Goal: Information Seeking & Learning: Learn about a topic

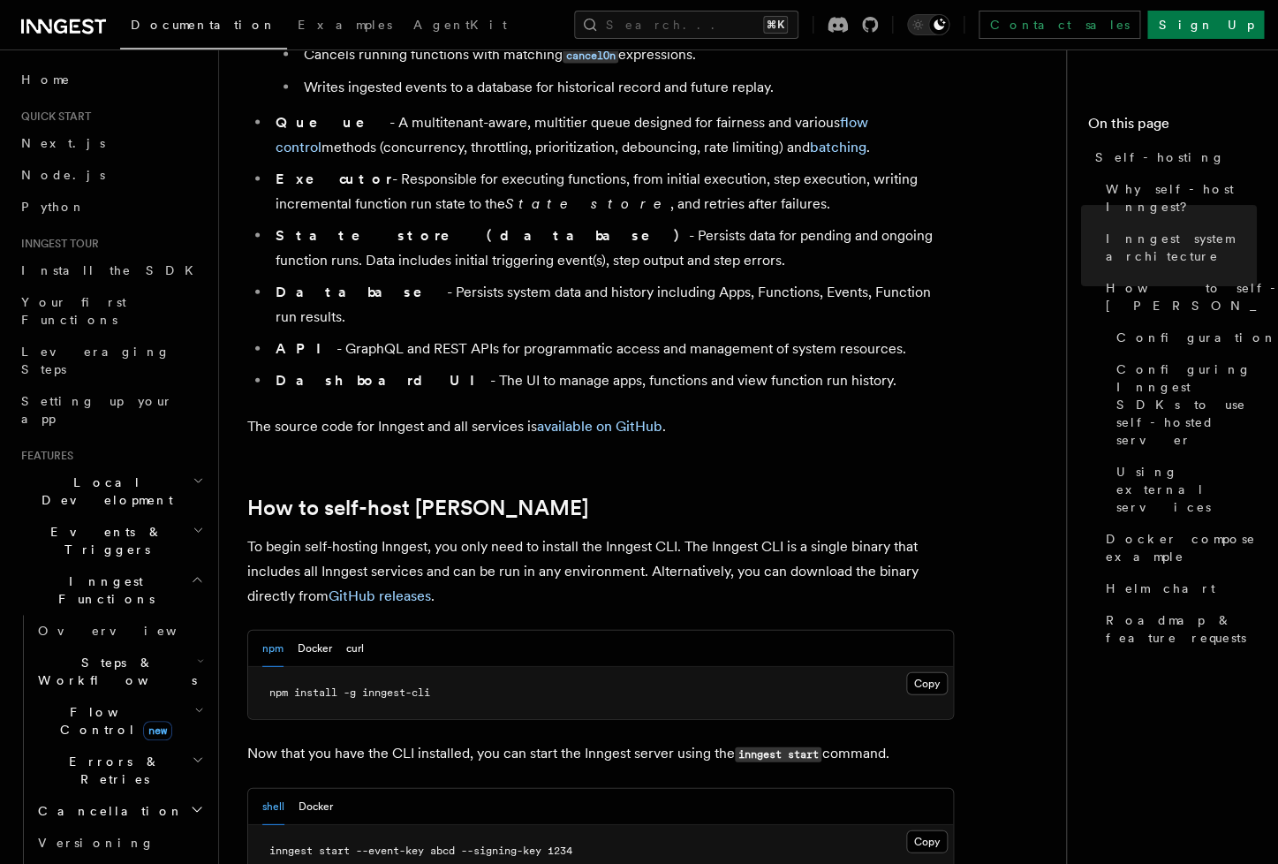
scroll to position [1447, 0]
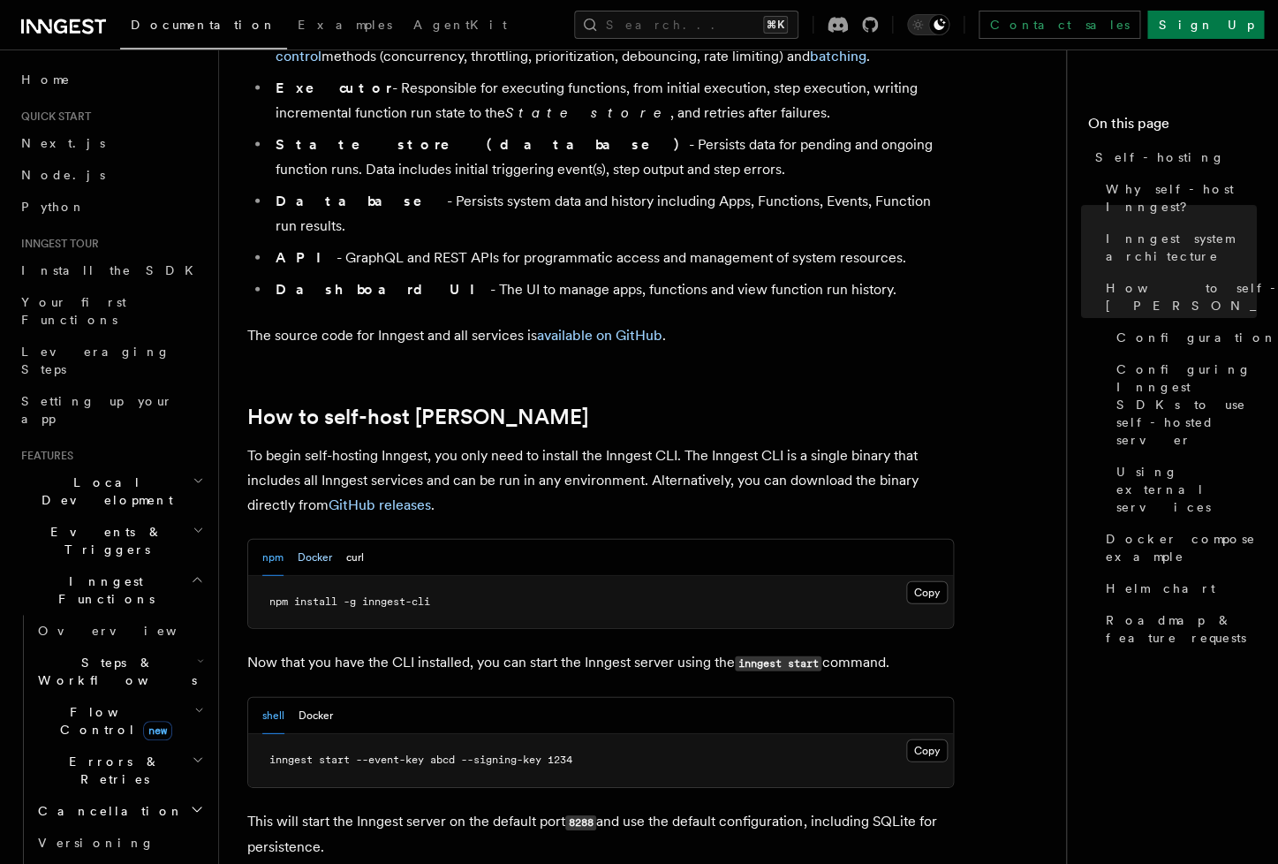
click at [313, 540] on button "Docker" at bounding box center [315, 558] width 34 height 36
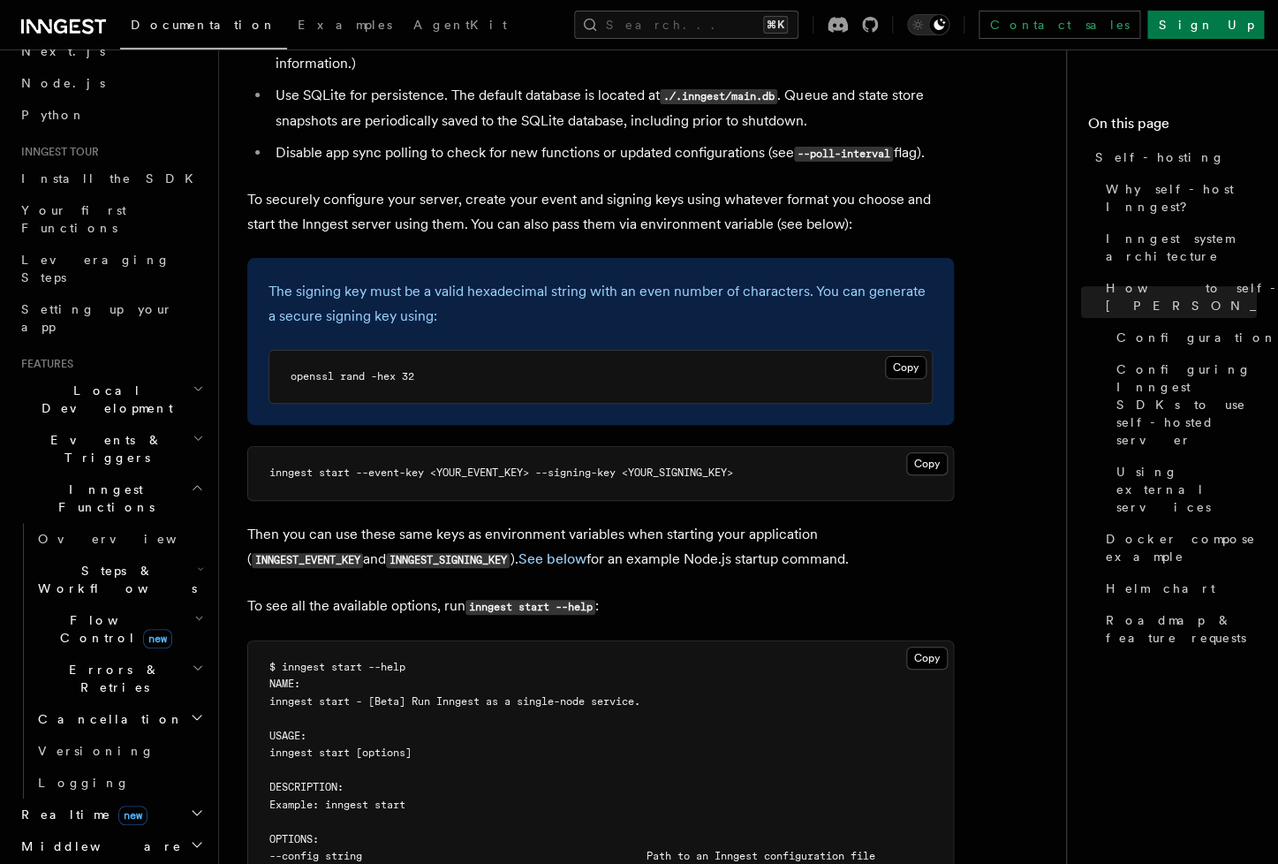
scroll to position [167, 0]
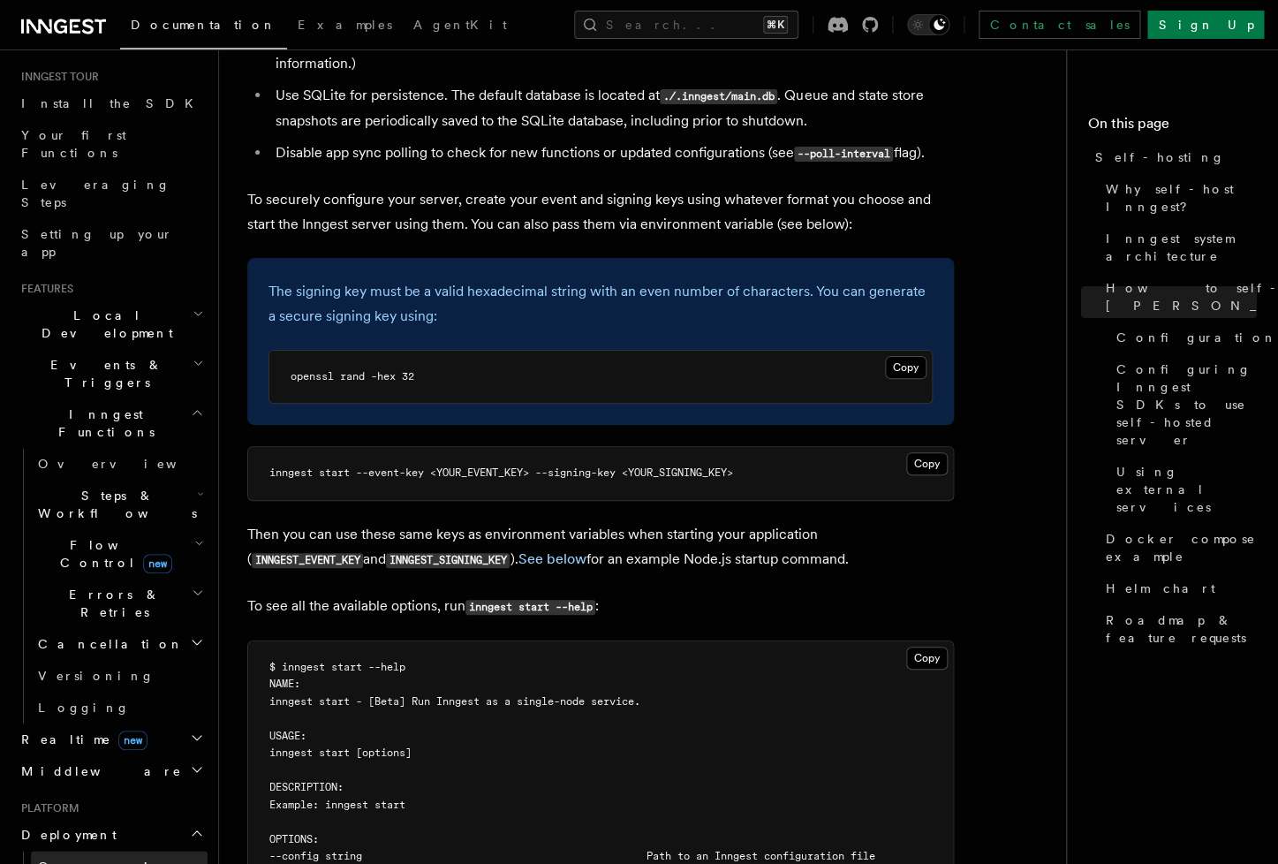
click at [112, 850] on link "Overview" at bounding box center [119, 866] width 177 height 32
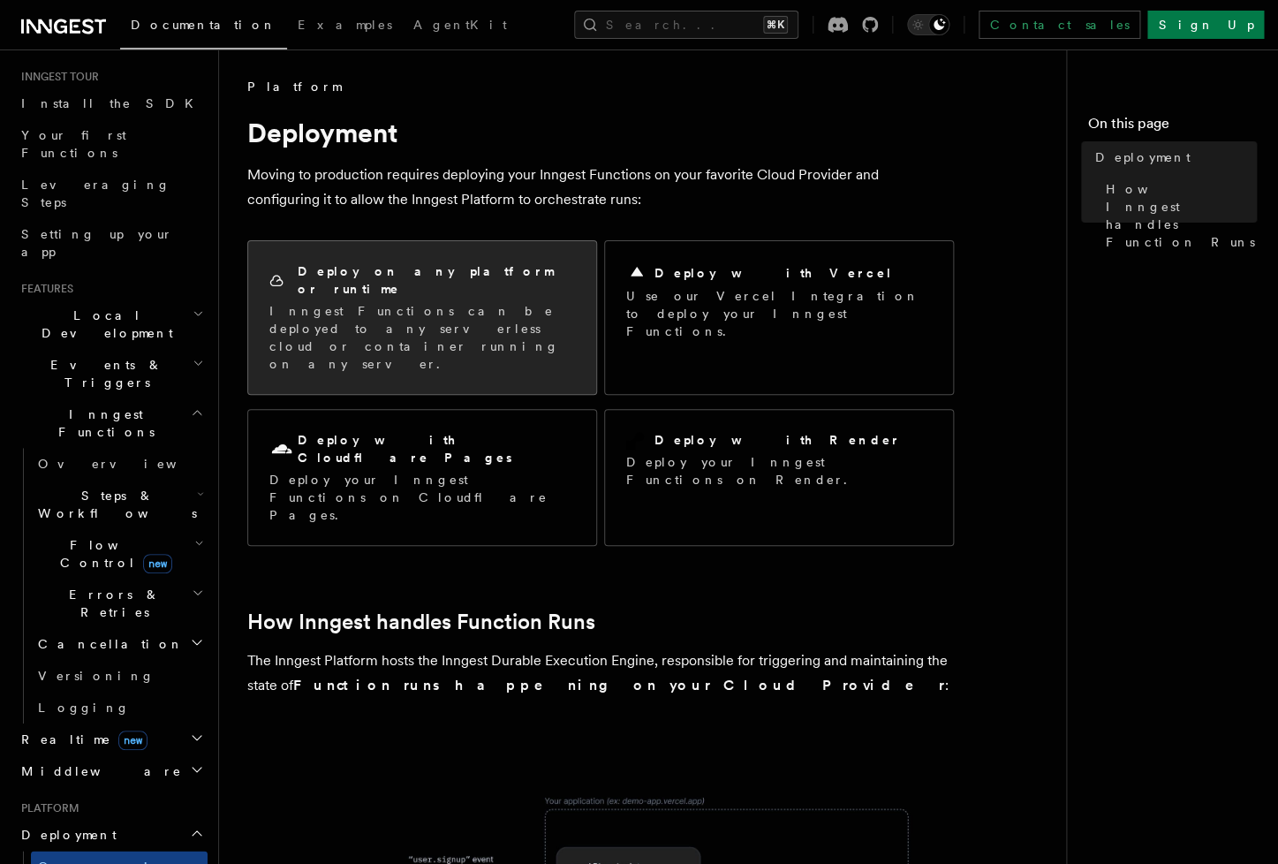
click at [411, 327] on div "Deploy on any platform or runtime Inngest Functions can be deployed to any serv…" at bounding box center [422, 317] width 348 height 153
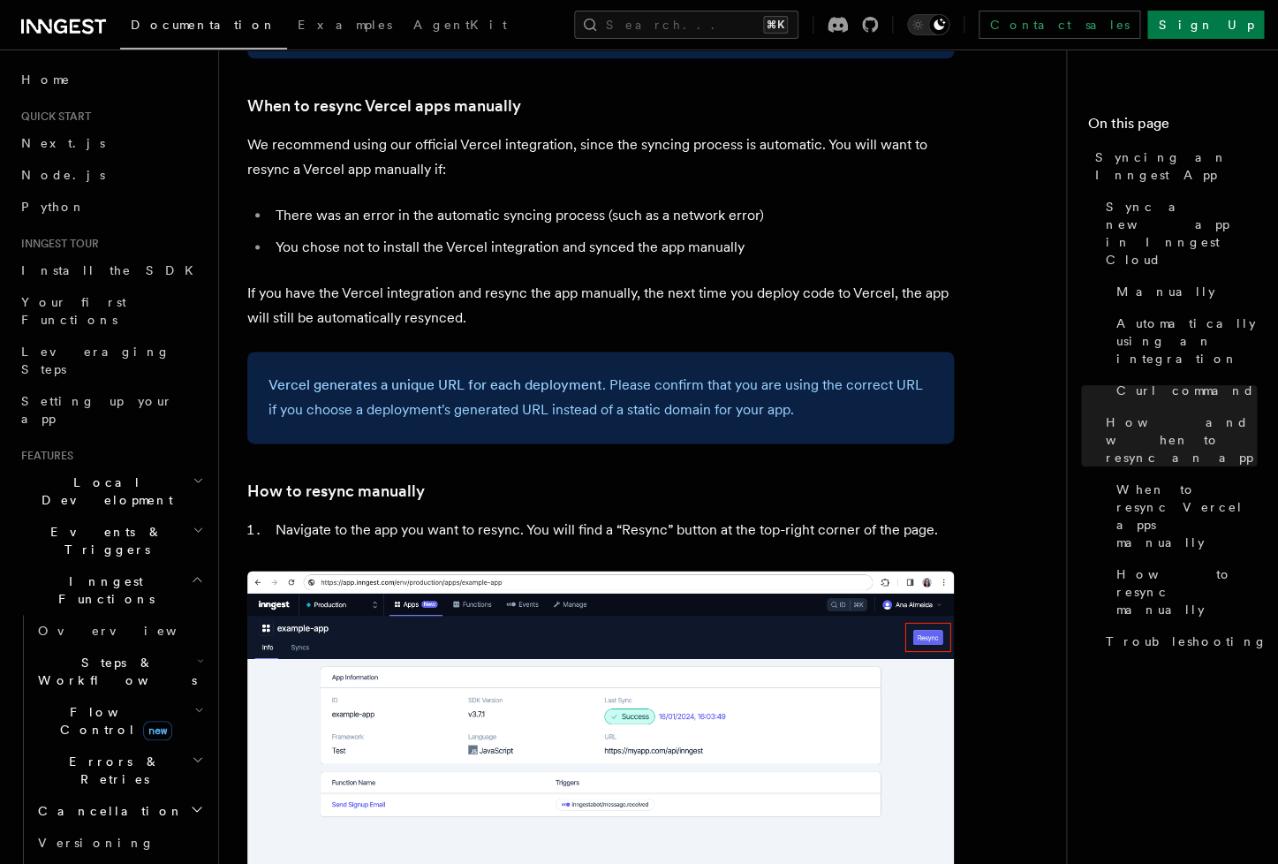
scroll to position [3997, 0]
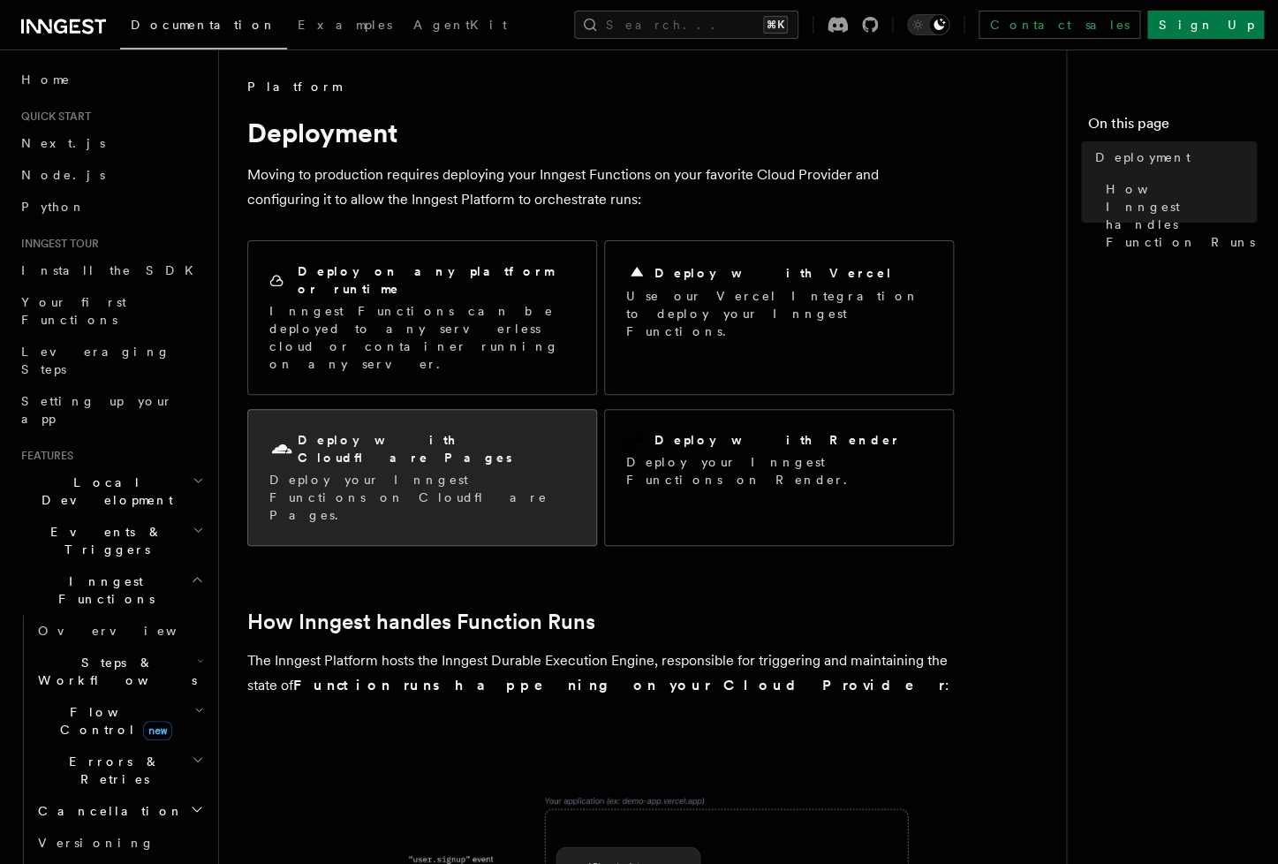
click at [496, 471] on p "Deploy your Inngest Functions on Cloudflare Pages." at bounding box center [422, 497] width 306 height 53
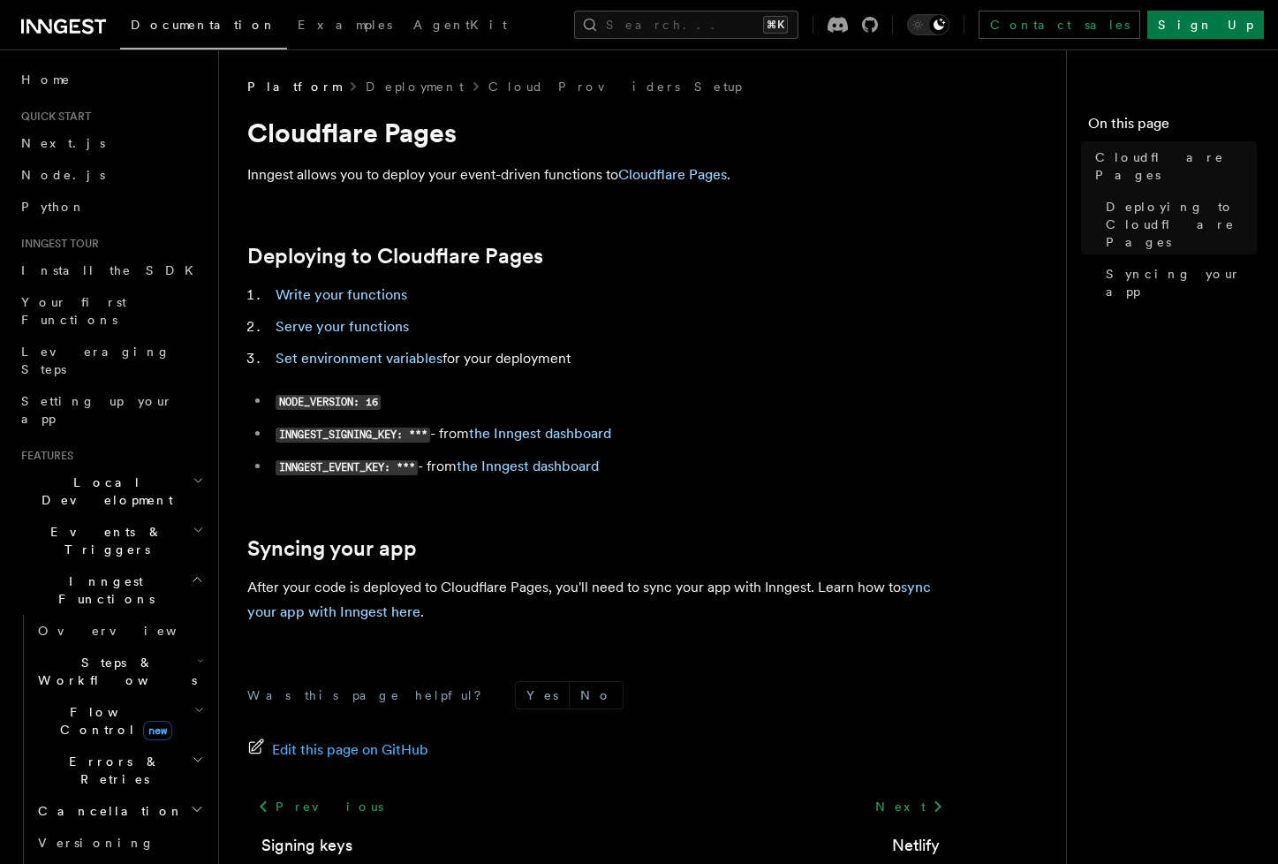
scroll to position [113, 0]
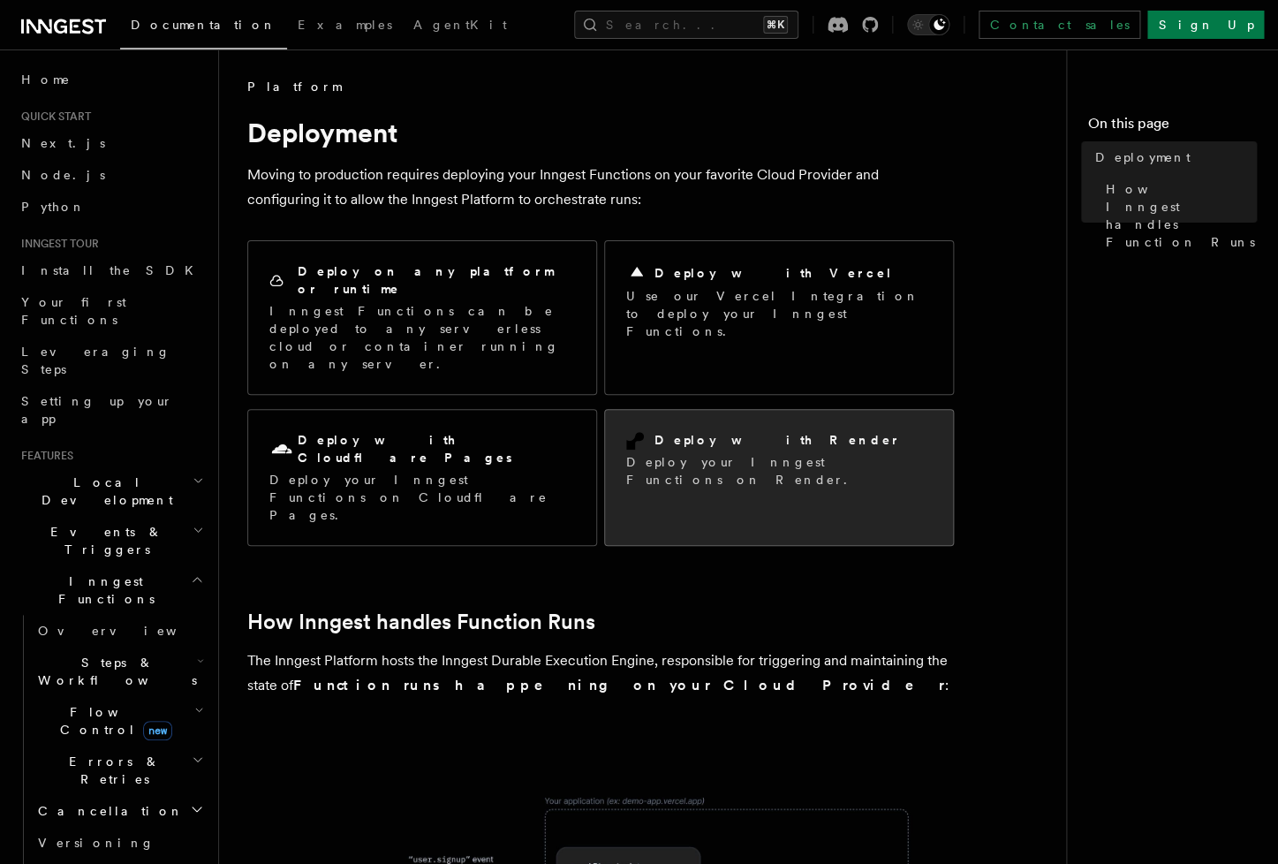
click at [729, 453] on p "Deploy your Inngest Functions on Render." at bounding box center [779, 470] width 306 height 35
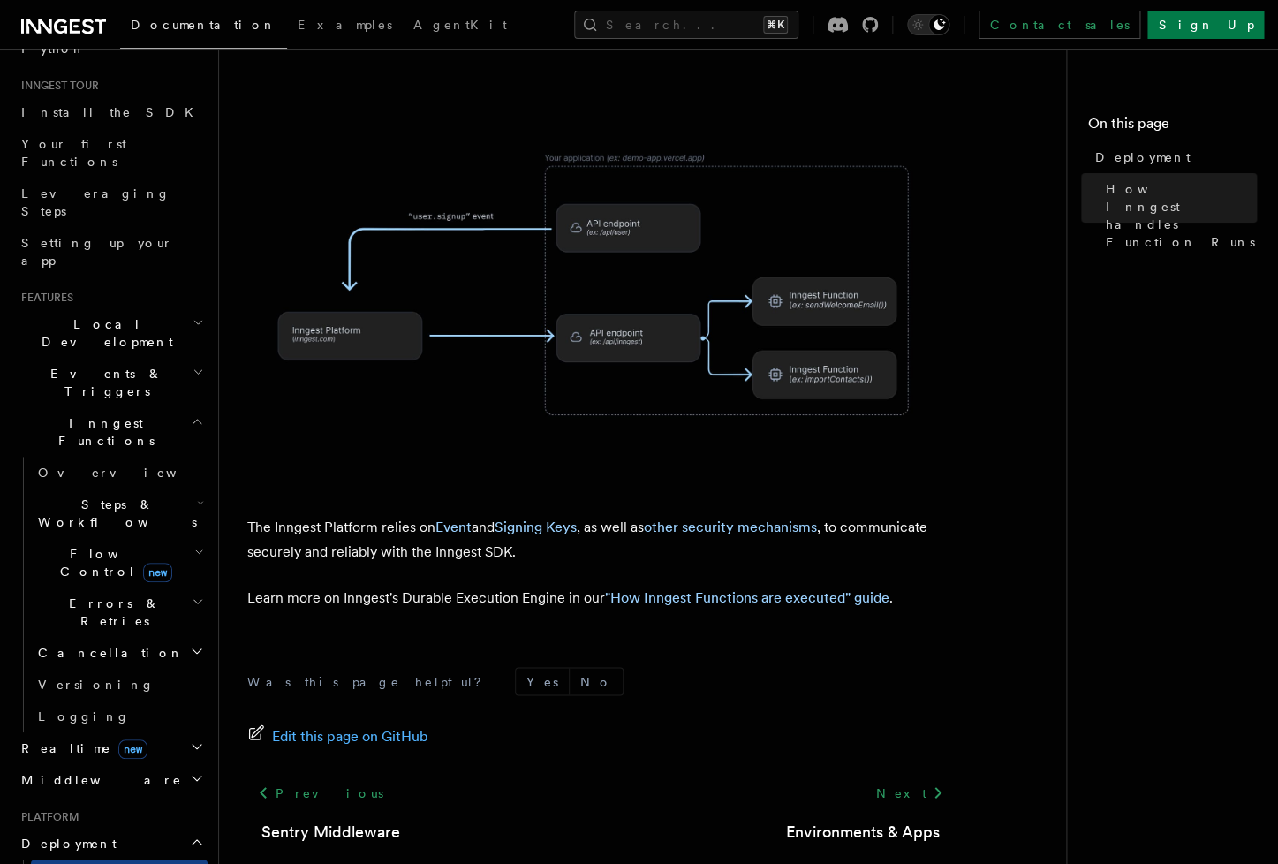
scroll to position [432, 0]
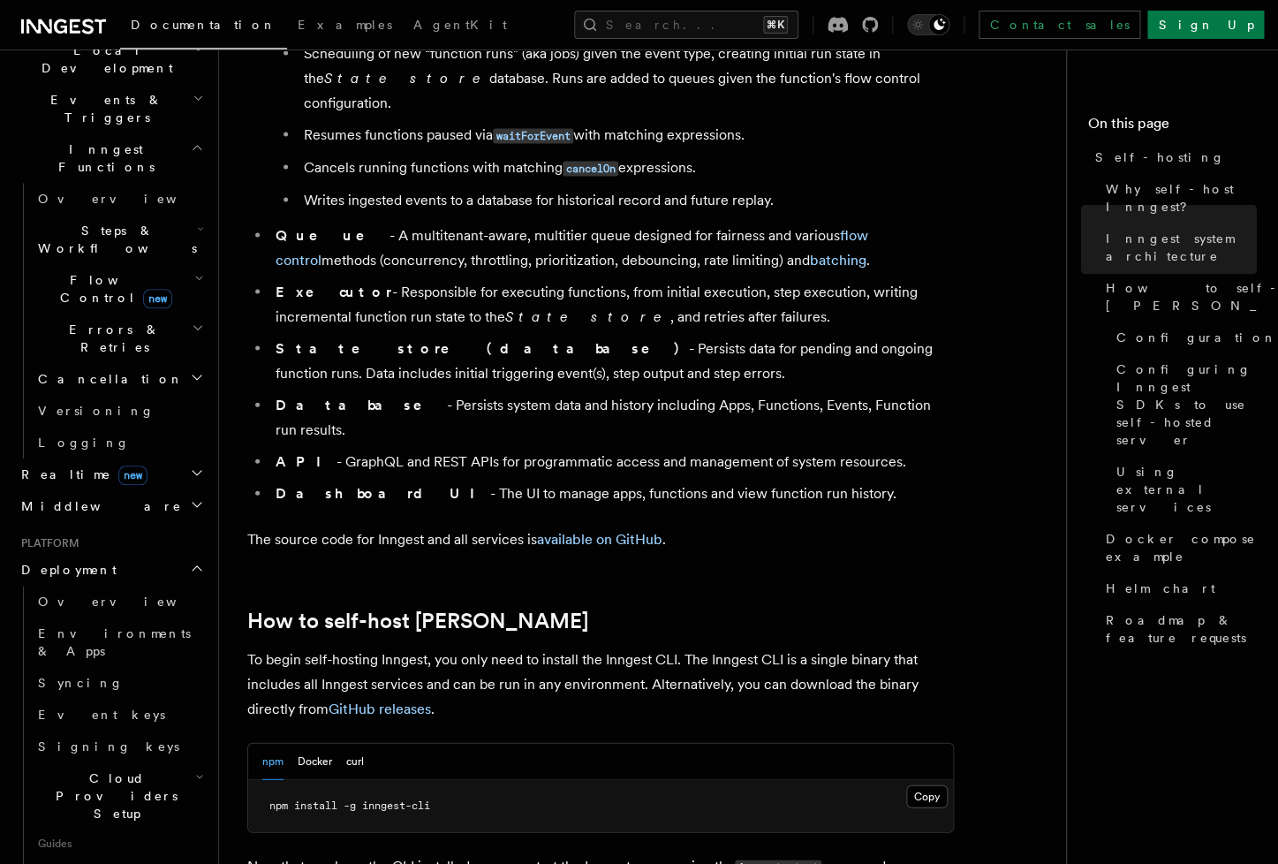
scroll to position [1335, 0]
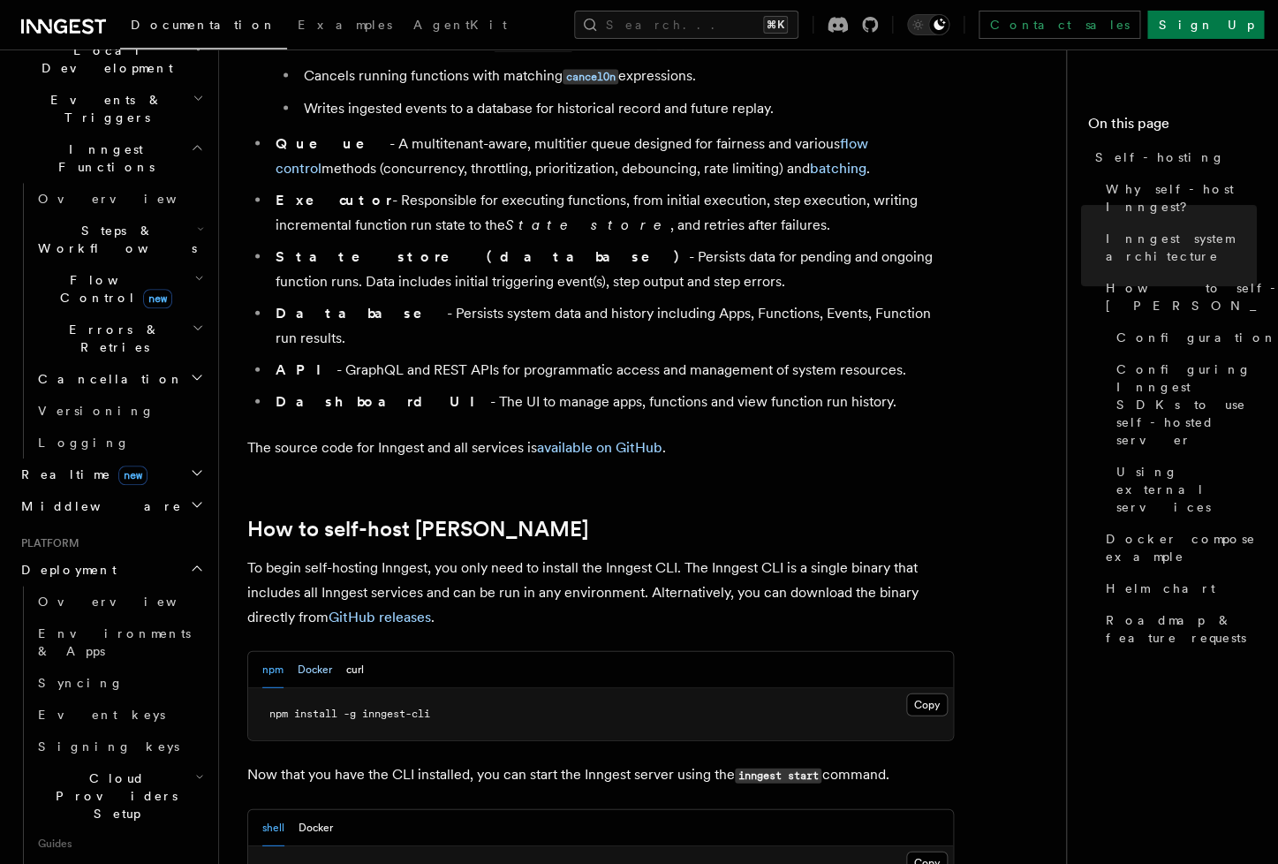
click at [301, 652] on button "Docker" at bounding box center [315, 670] width 34 height 36
click at [277, 652] on button "npm" at bounding box center [272, 670] width 21 height 36
click at [306, 652] on button "Docker" at bounding box center [315, 670] width 34 height 36
click at [271, 652] on button "npm" at bounding box center [272, 670] width 21 height 36
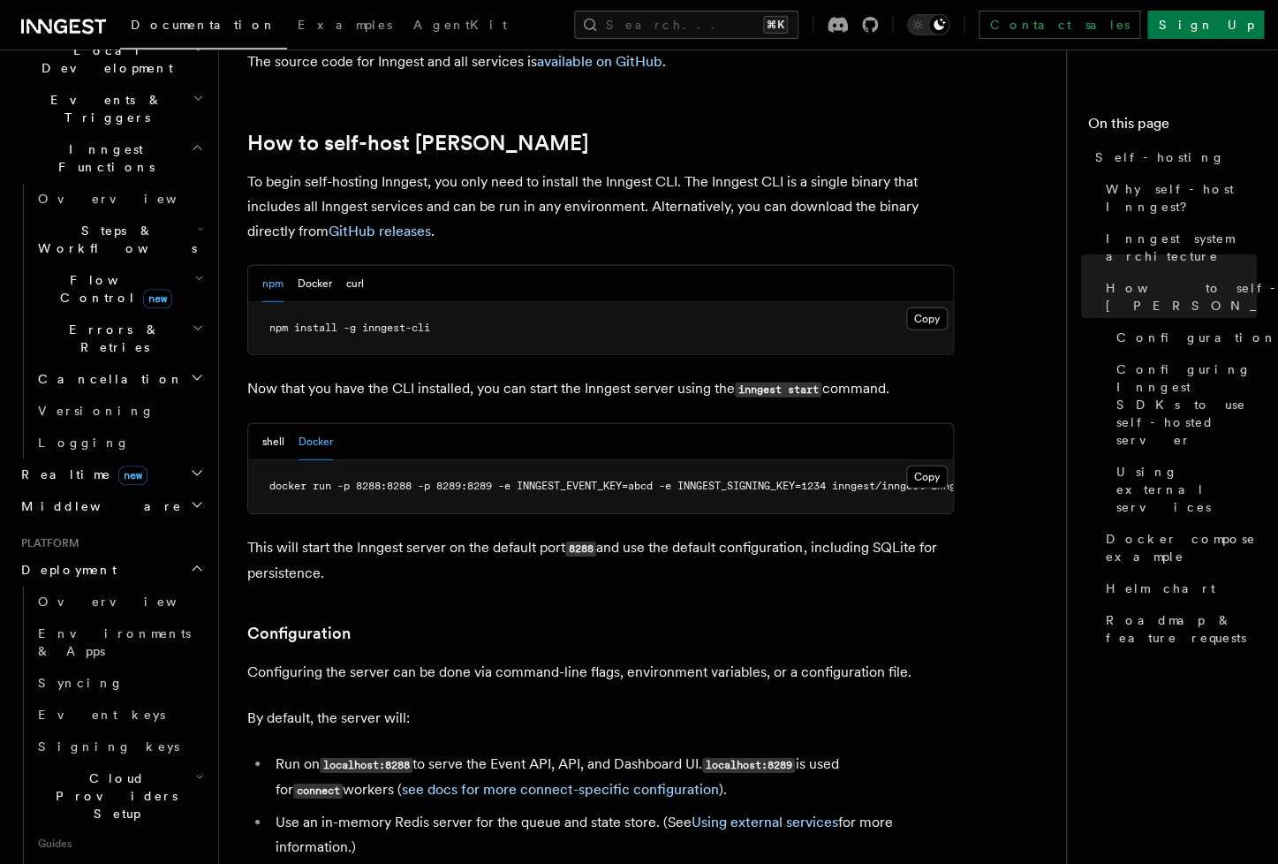
click at [261, 424] on div "shell Docker" at bounding box center [600, 442] width 705 height 36
click at [264, 424] on button "shell" at bounding box center [273, 442] width 22 height 36
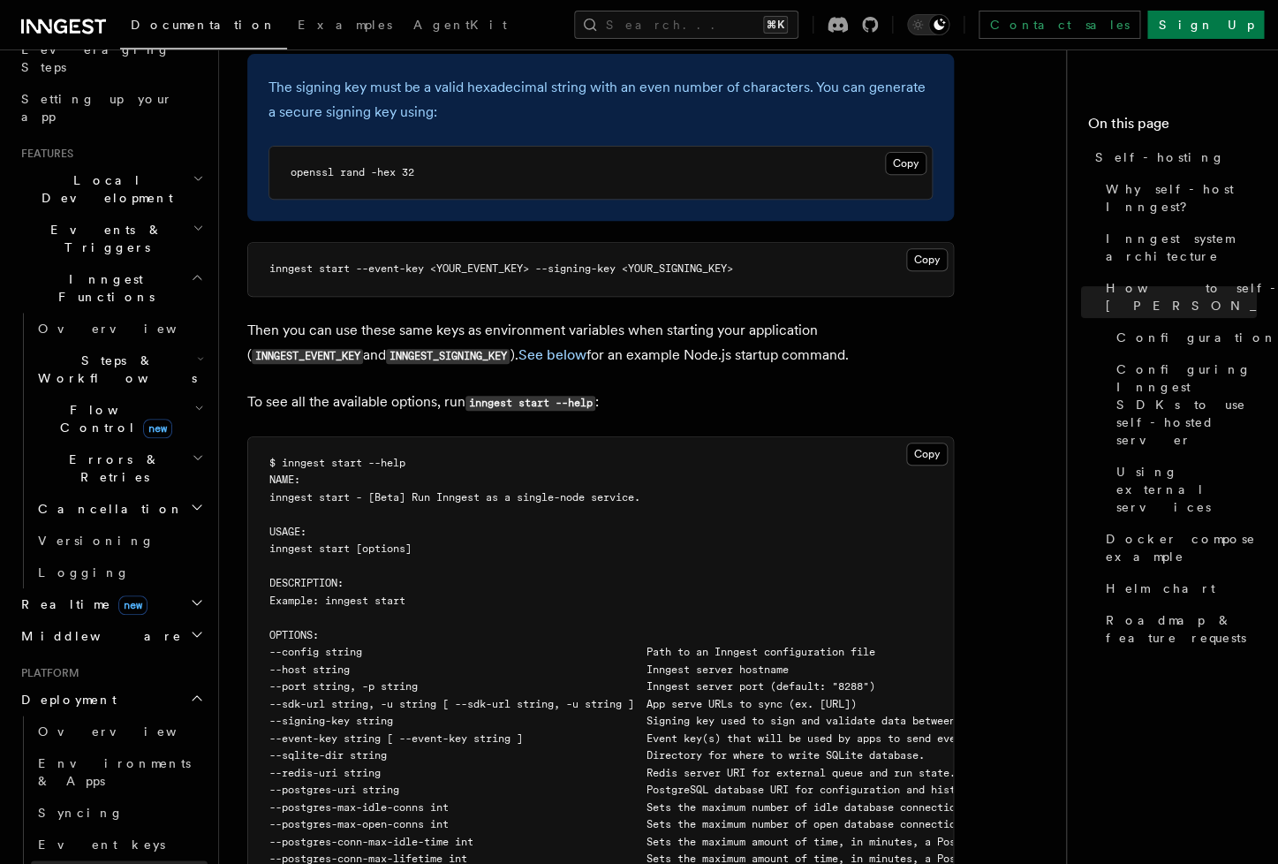
scroll to position [514, 0]
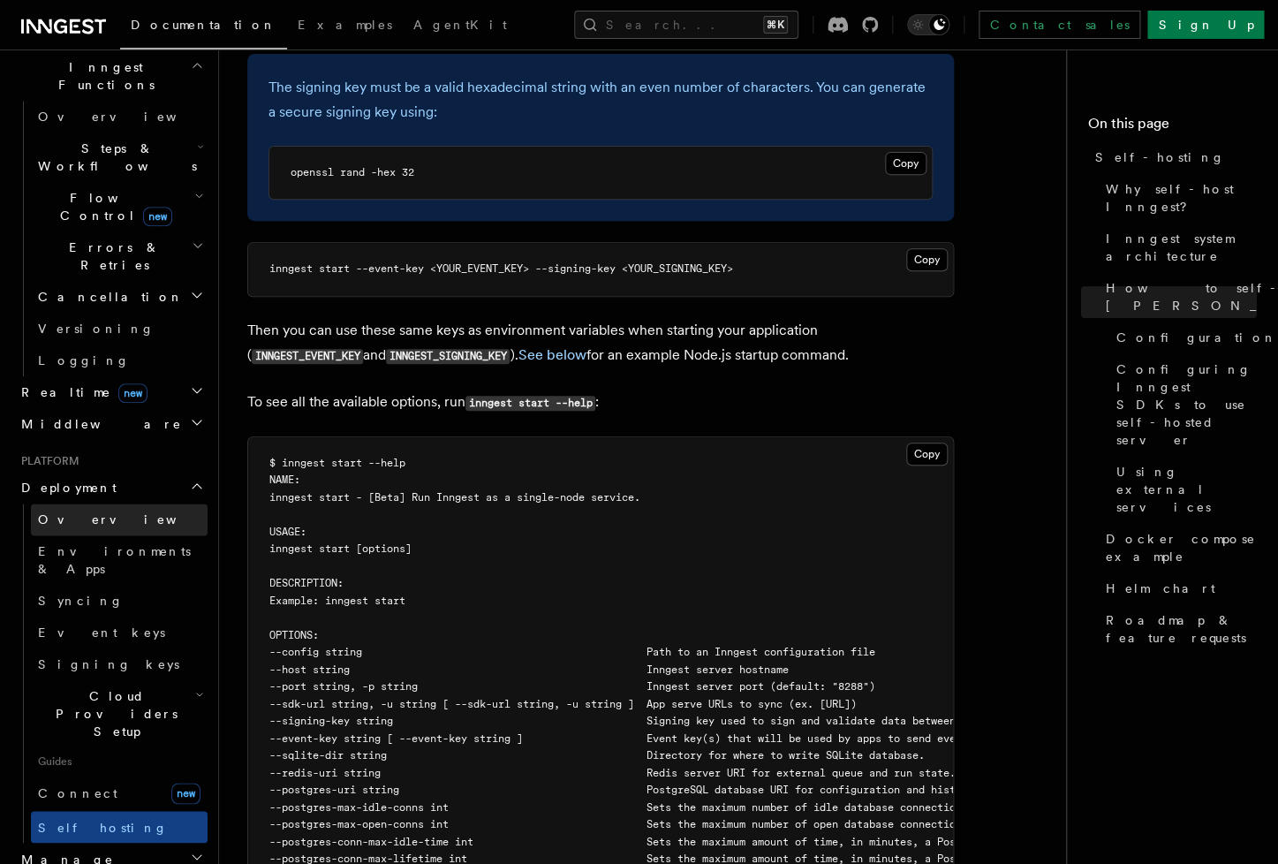
click at [89, 512] on span "Overview" at bounding box center [129, 519] width 182 height 14
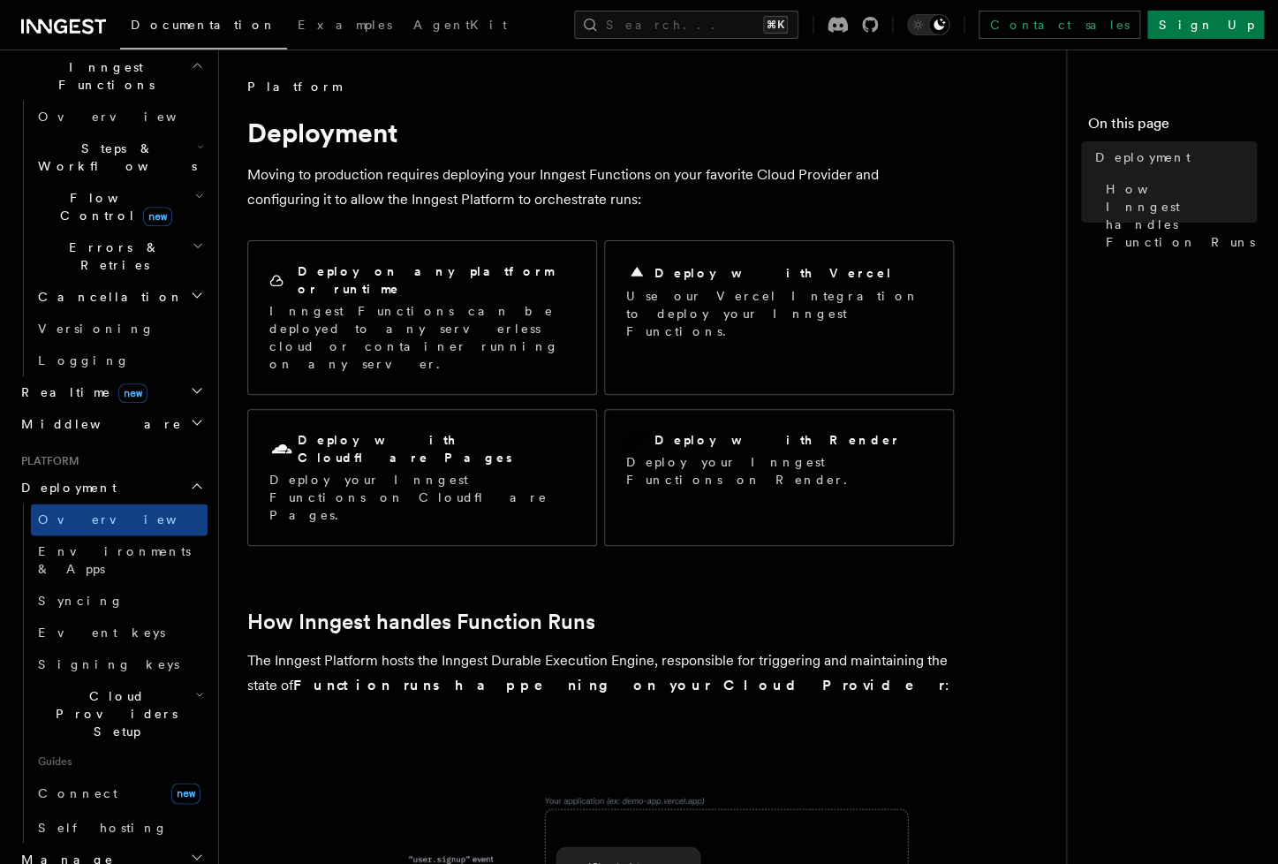
scroll to position [485, 0]
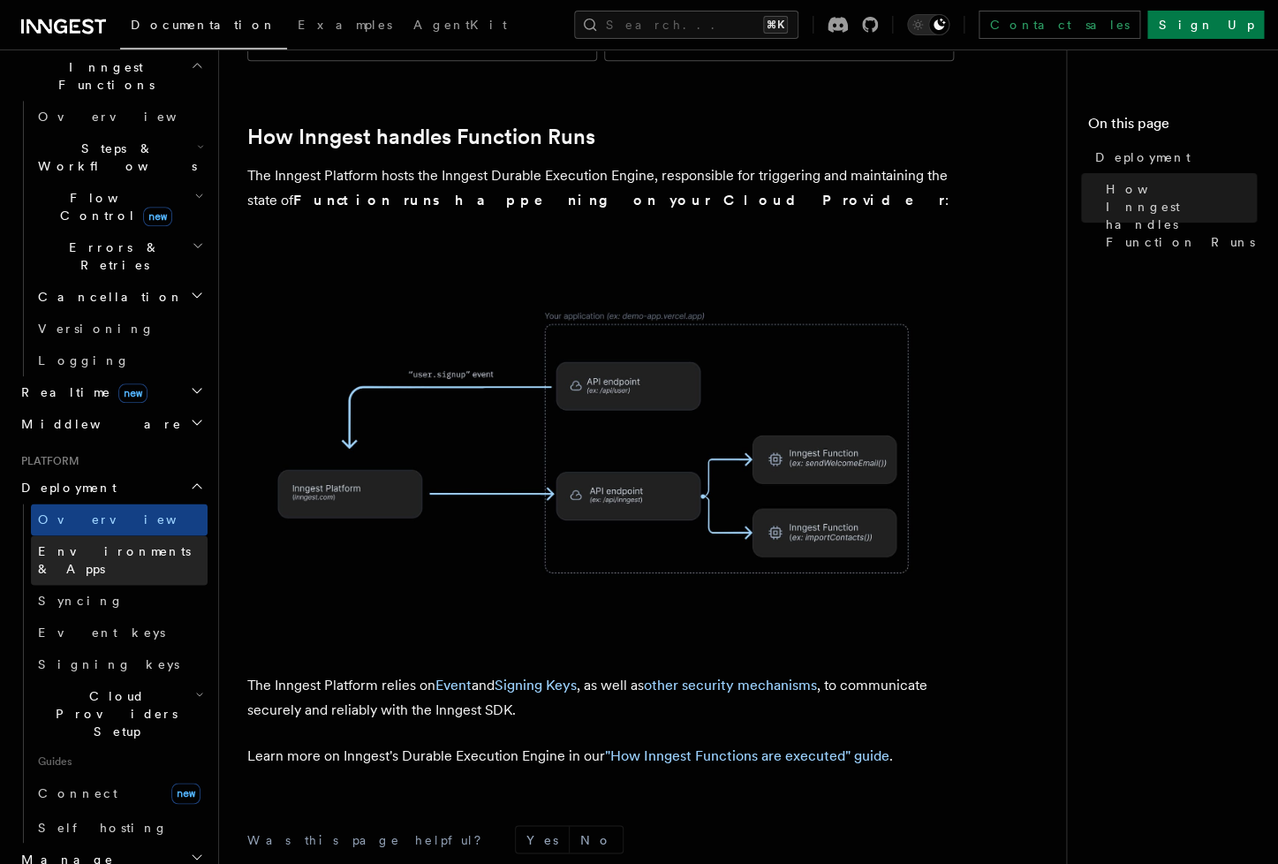
click at [72, 544] on span "Environments & Apps" at bounding box center [114, 560] width 153 height 32
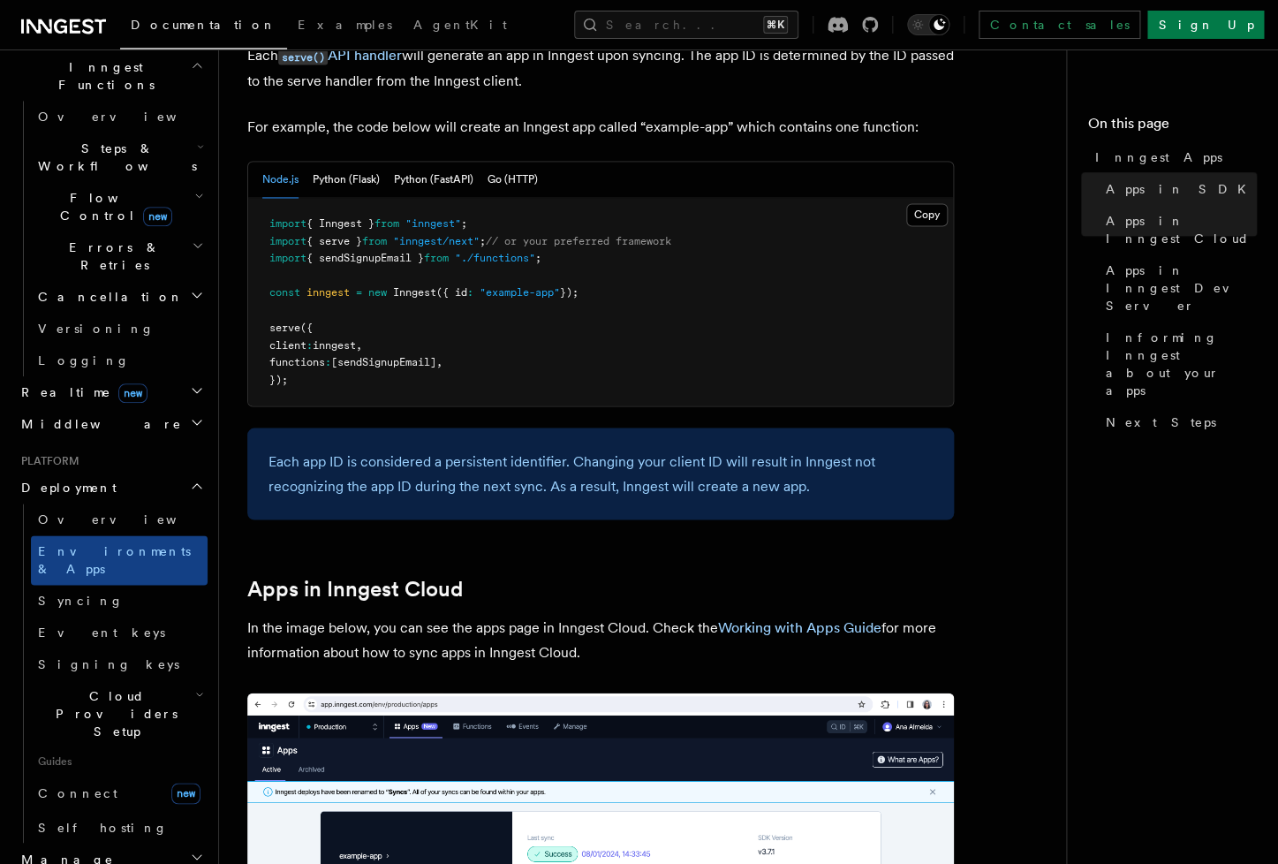
scroll to position [894, 0]
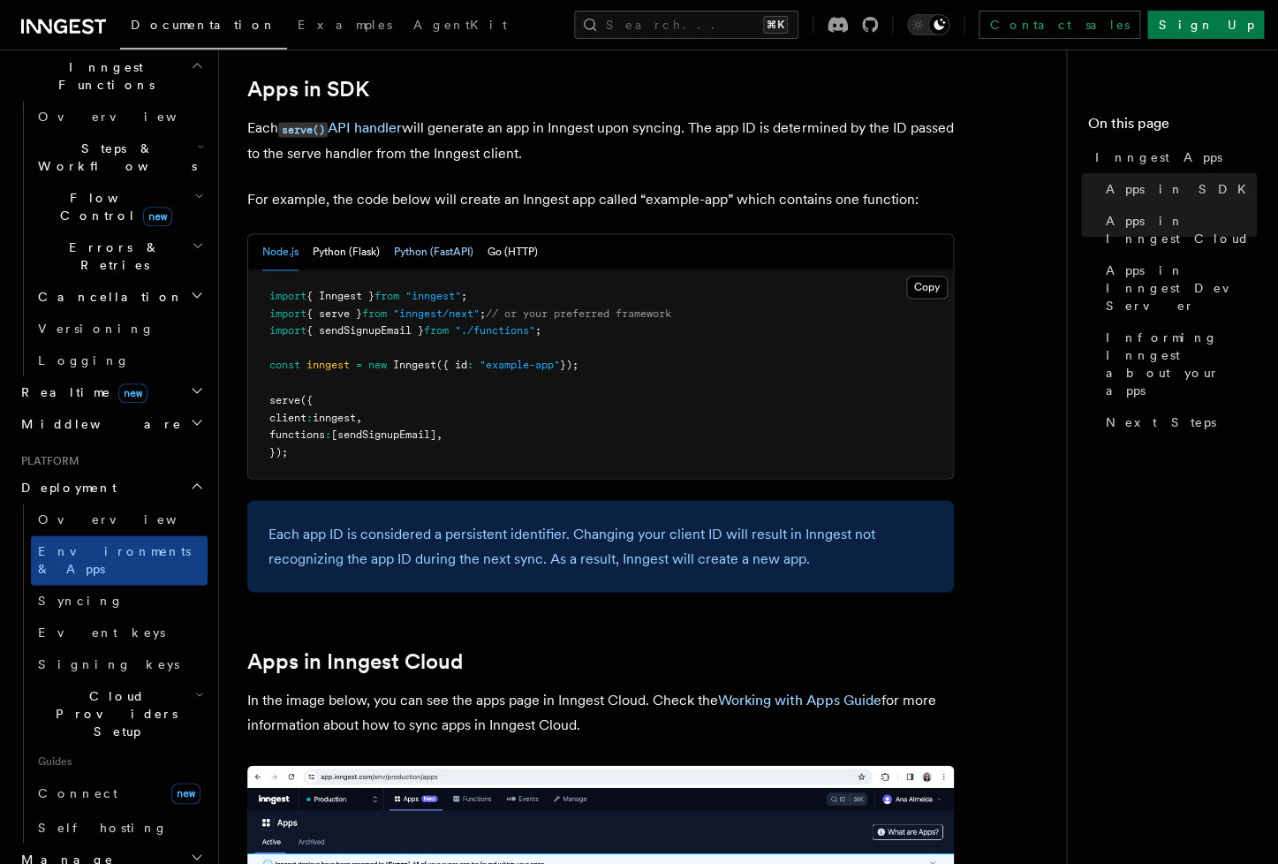
click at [432, 243] on button "Python (FastAPI)" at bounding box center [433, 252] width 79 height 36
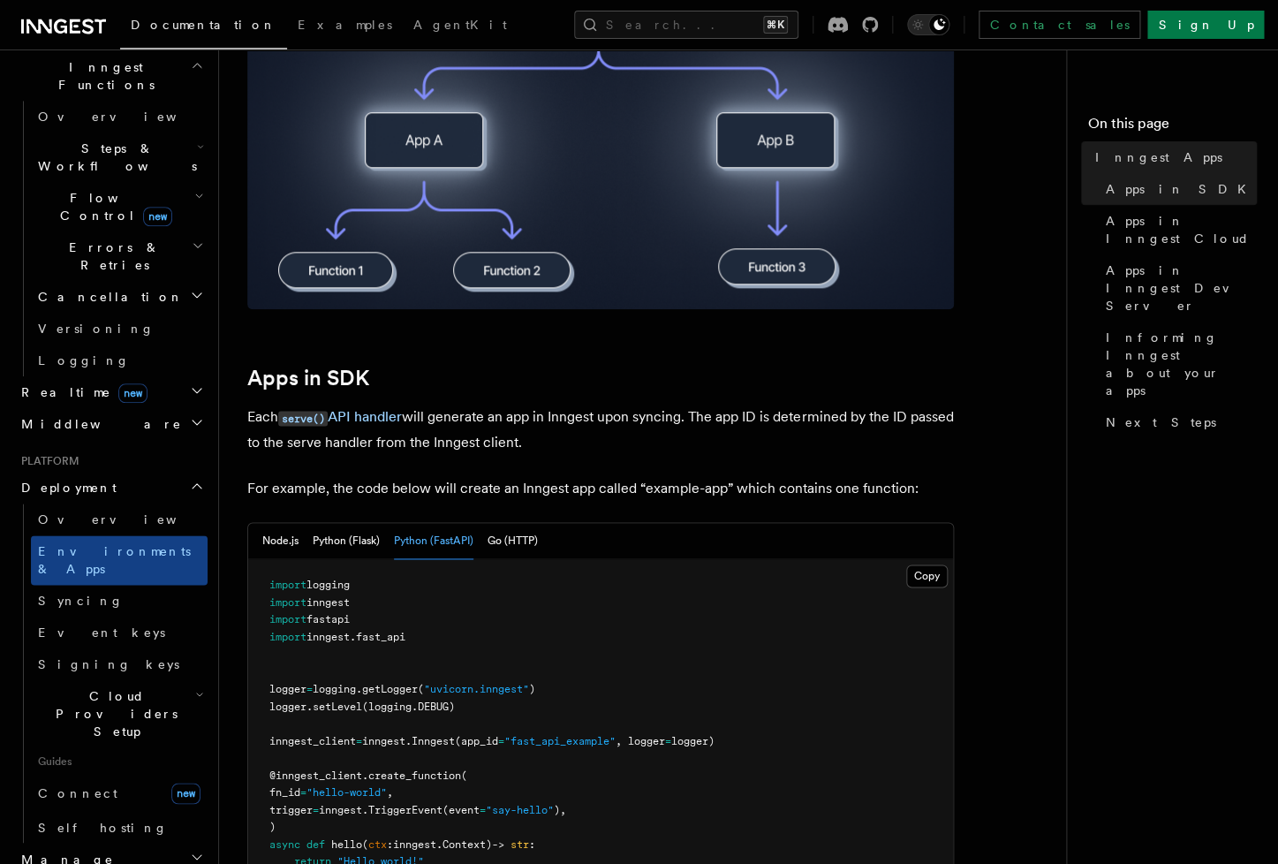
scroll to position [776, 0]
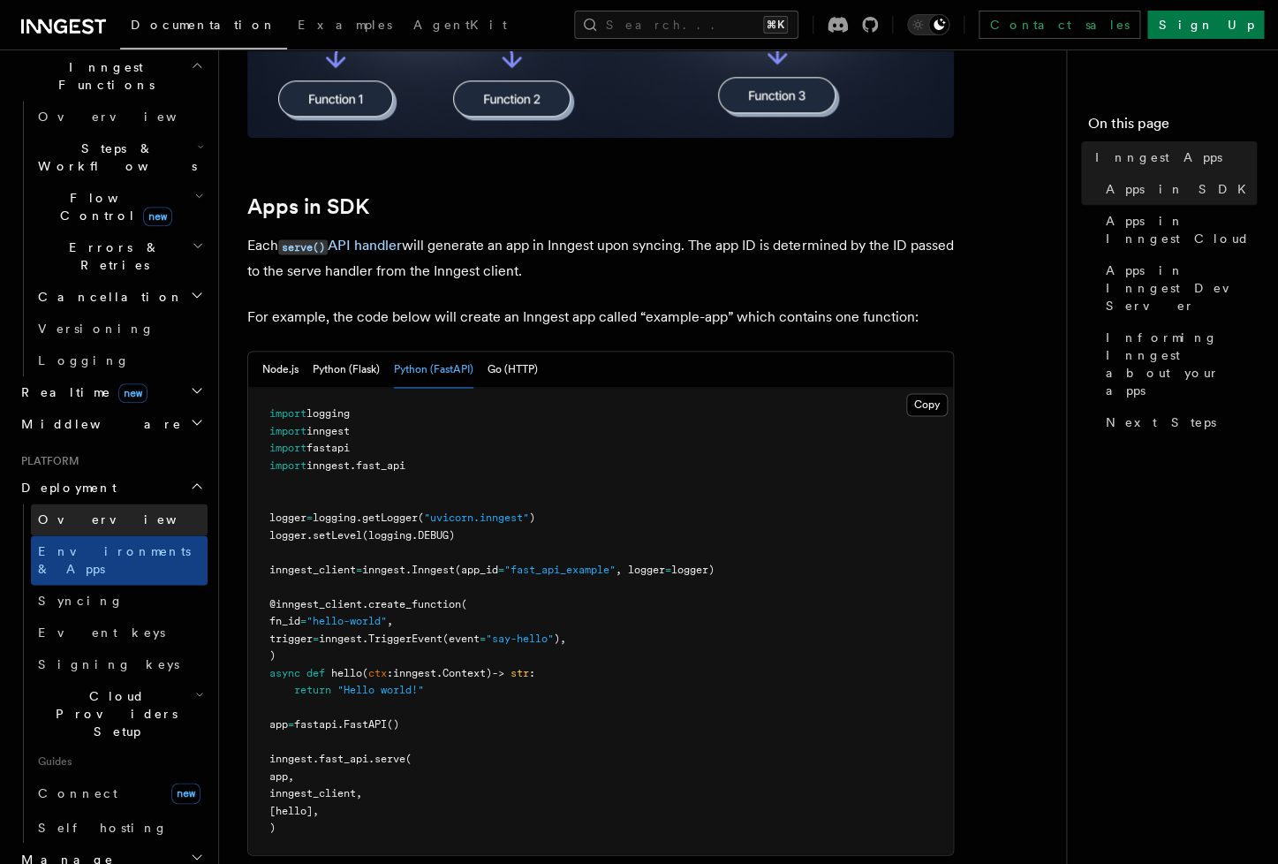
click at [128, 503] on link "Overview" at bounding box center [119, 519] width 177 height 32
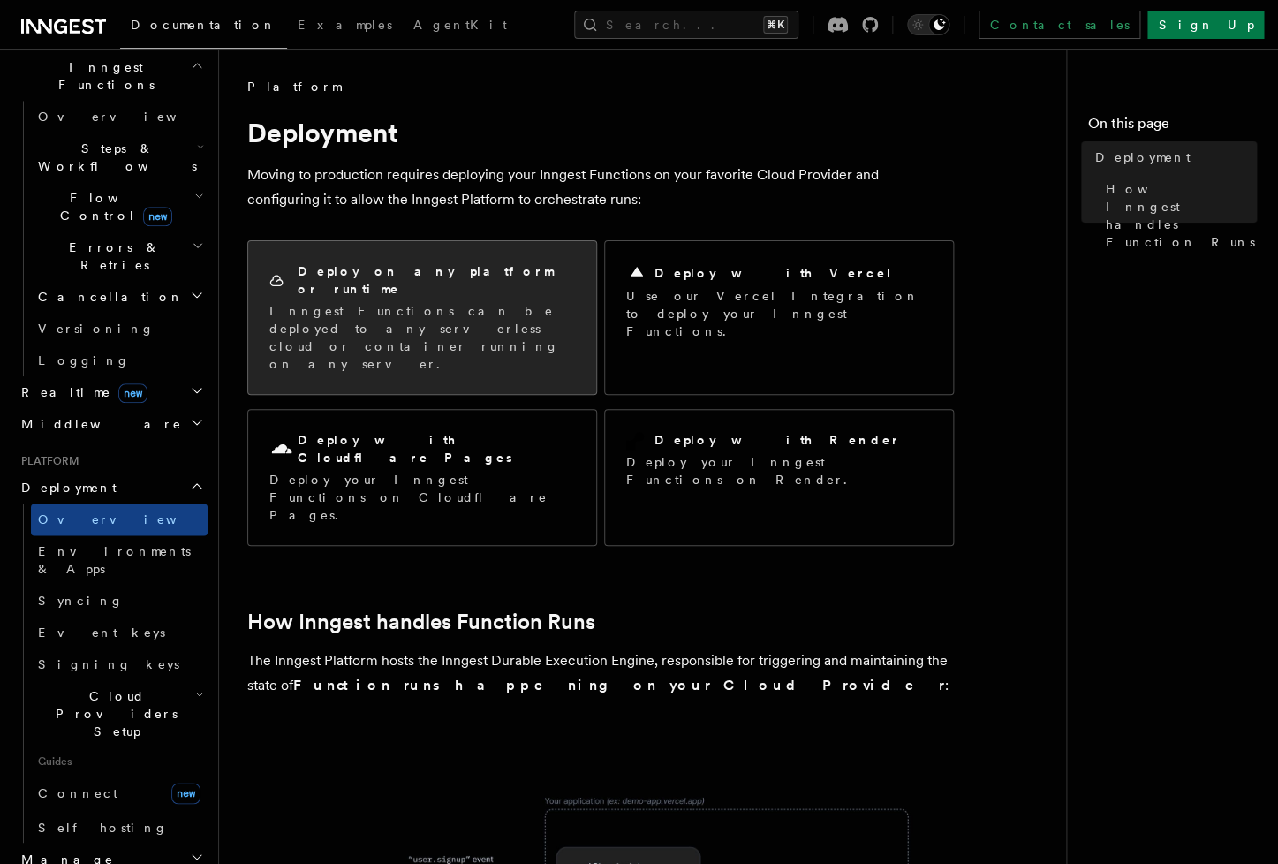
click at [461, 312] on p "Inngest Functions can be deployed to any serverless cloud or container running …" at bounding box center [422, 337] width 306 height 71
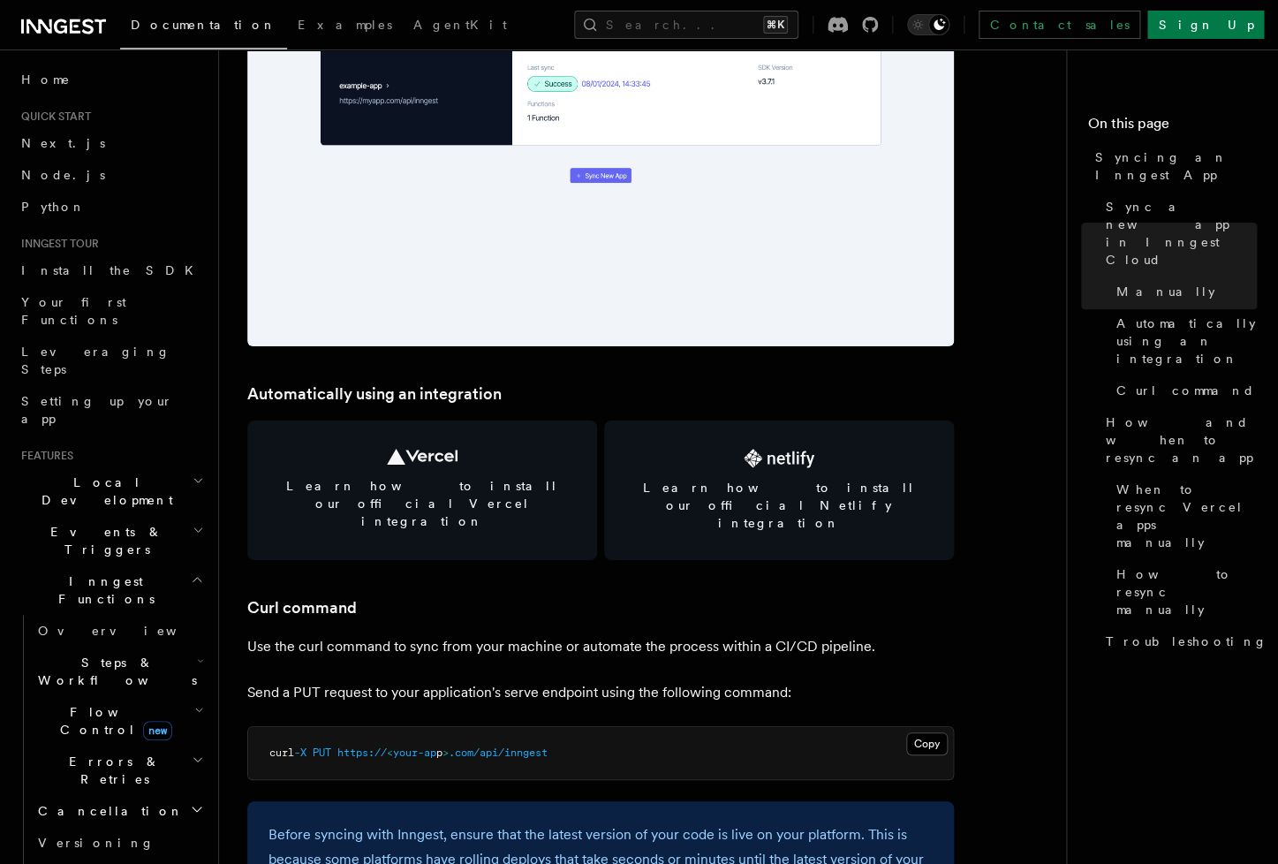
scroll to position [2246, 0]
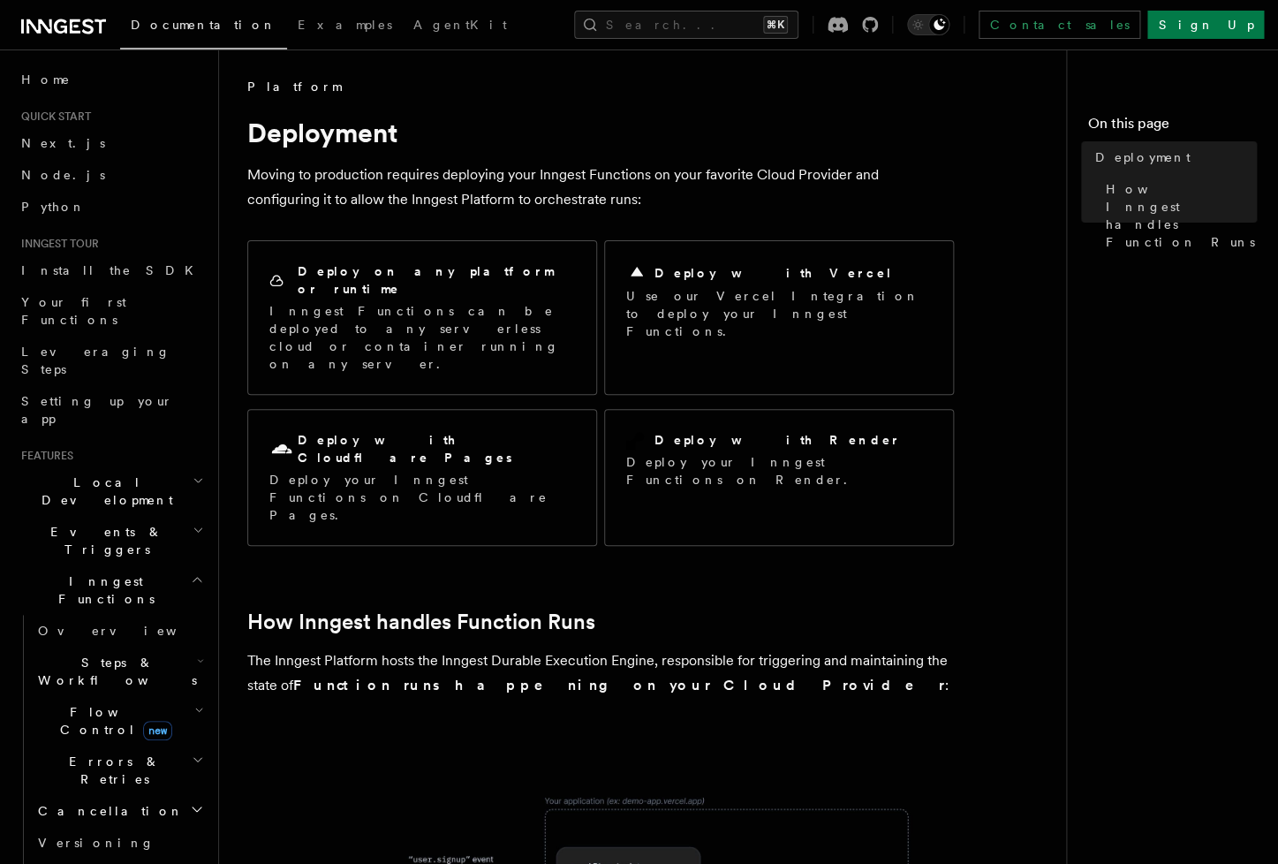
scroll to position [94, 0]
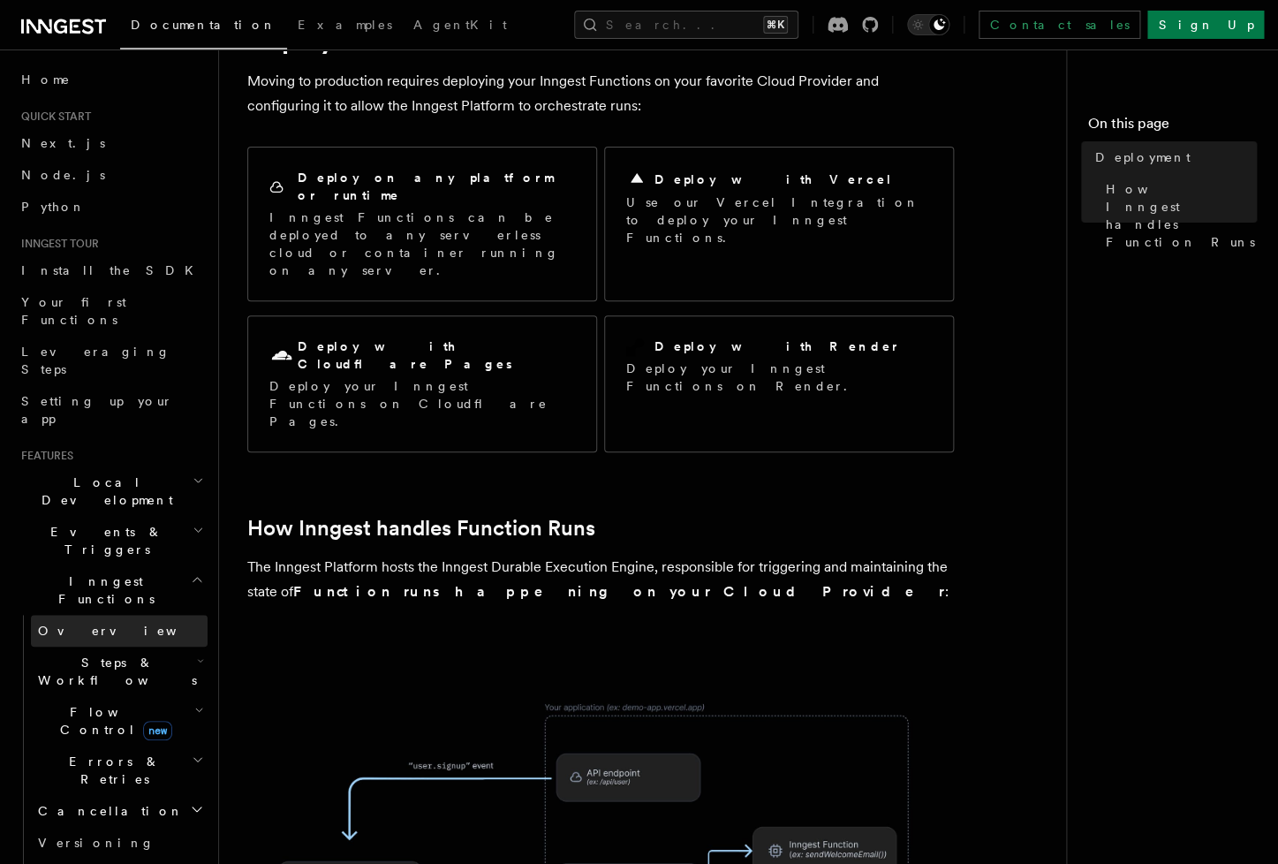
click at [83, 623] on span "Overview" at bounding box center [129, 630] width 182 height 14
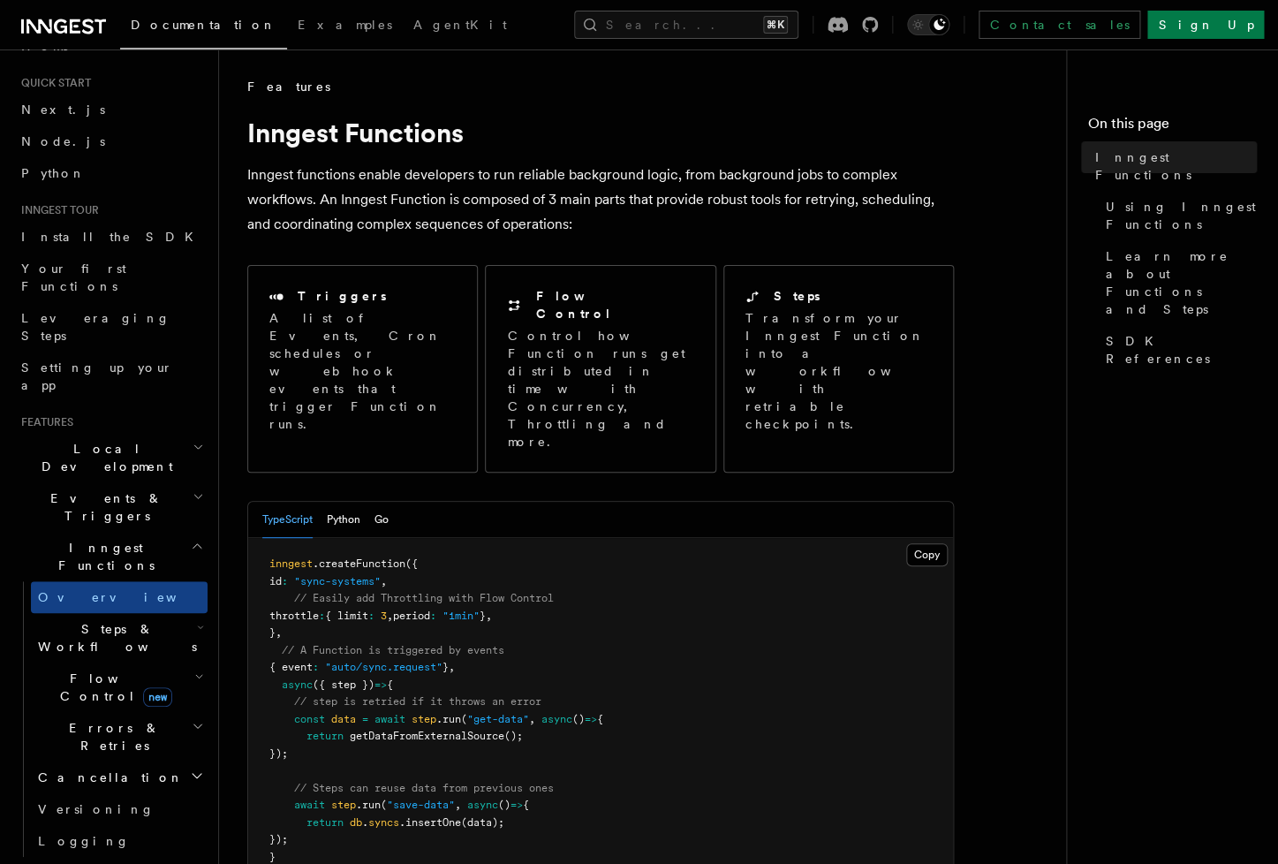
scroll to position [193, 0]
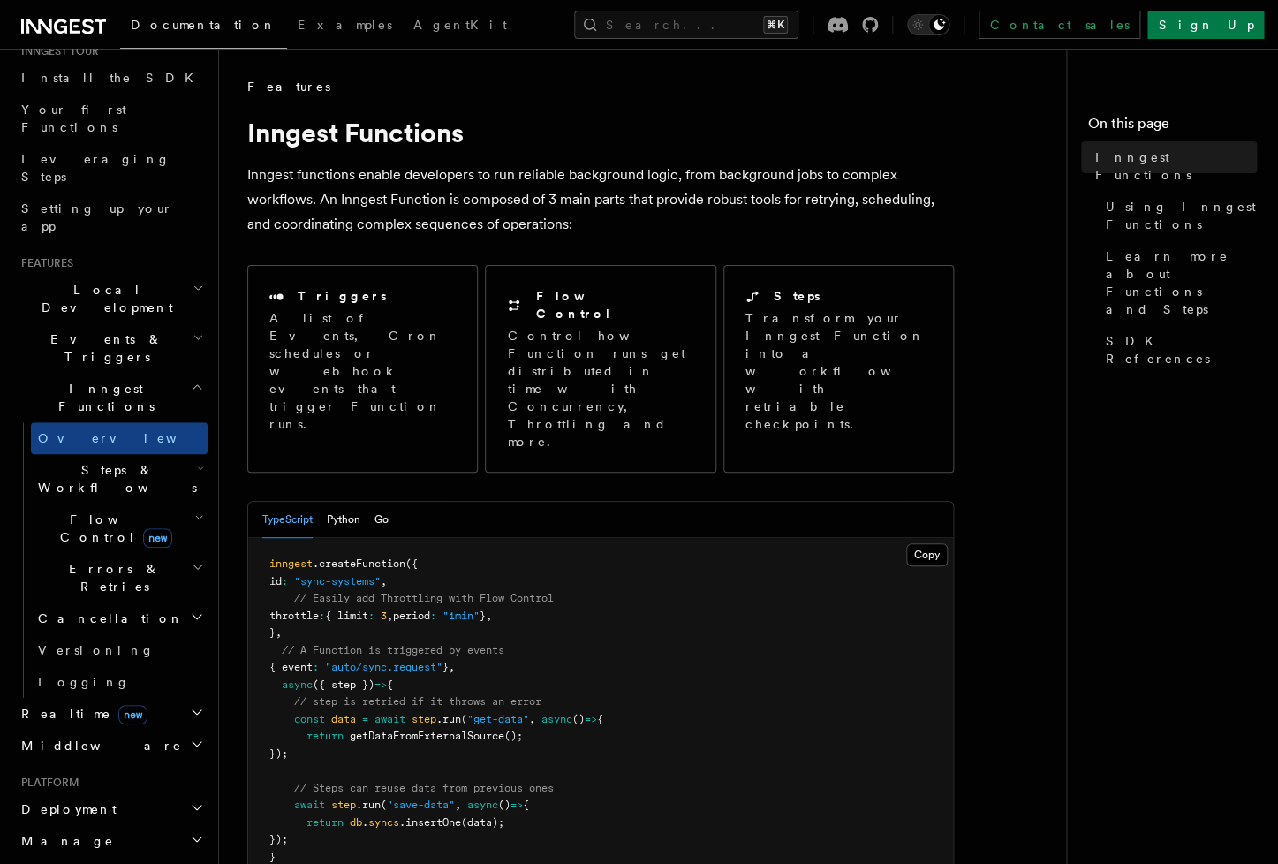
click at [136, 729] on h2 "Middleware" at bounding box center [110, 745] width 193 height 32
click at [138, 729] on h2 "Middleware" at bounding box center [110, 745] width 193 height 32
click at [137, 729] on h2 "Middleware" at bounding box center [110, 745] width 193 height 32
click at [164, 729] on h2 "Middleware" at bounding box center [110, 745] width 193 height 32
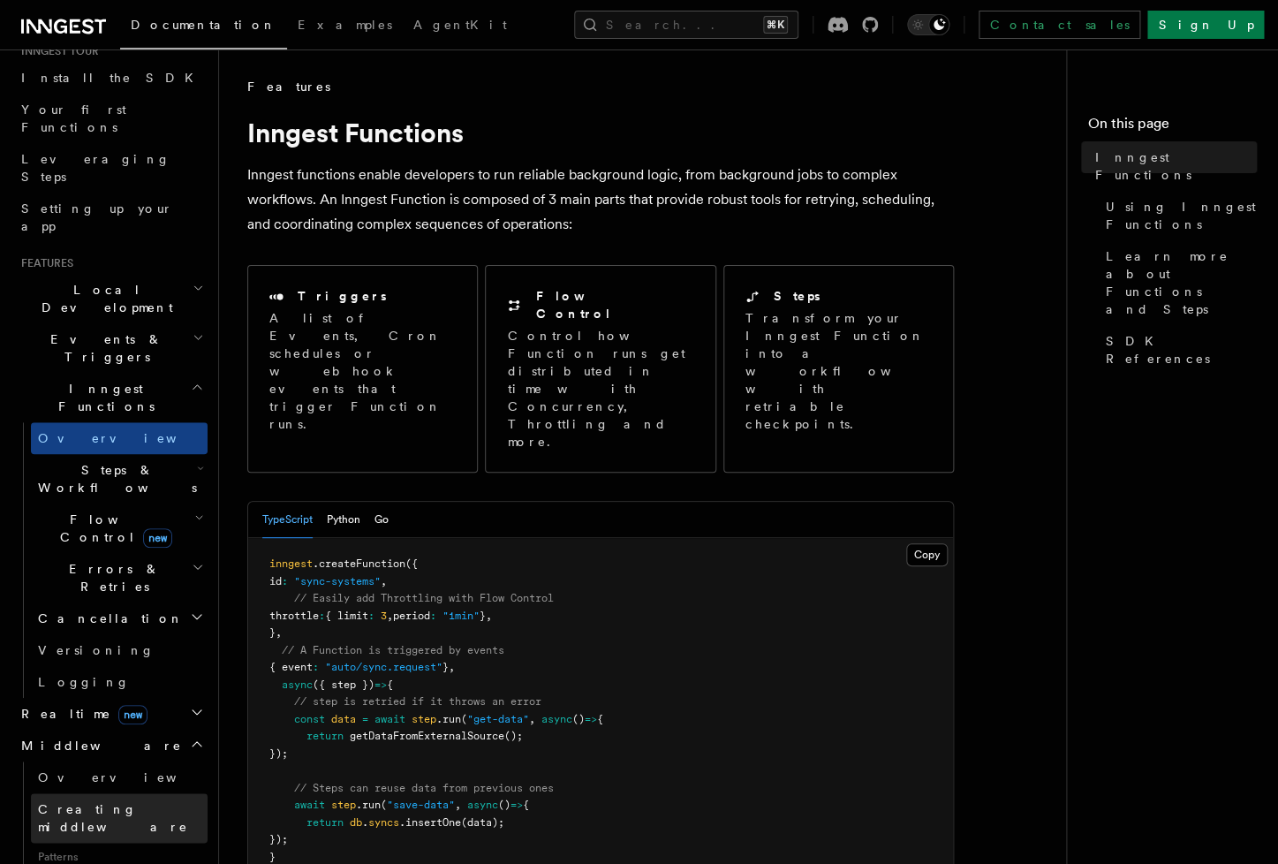
click at [118, 802] on span "Creating middleware" at bounding box center [113, 818] width 150 height 32
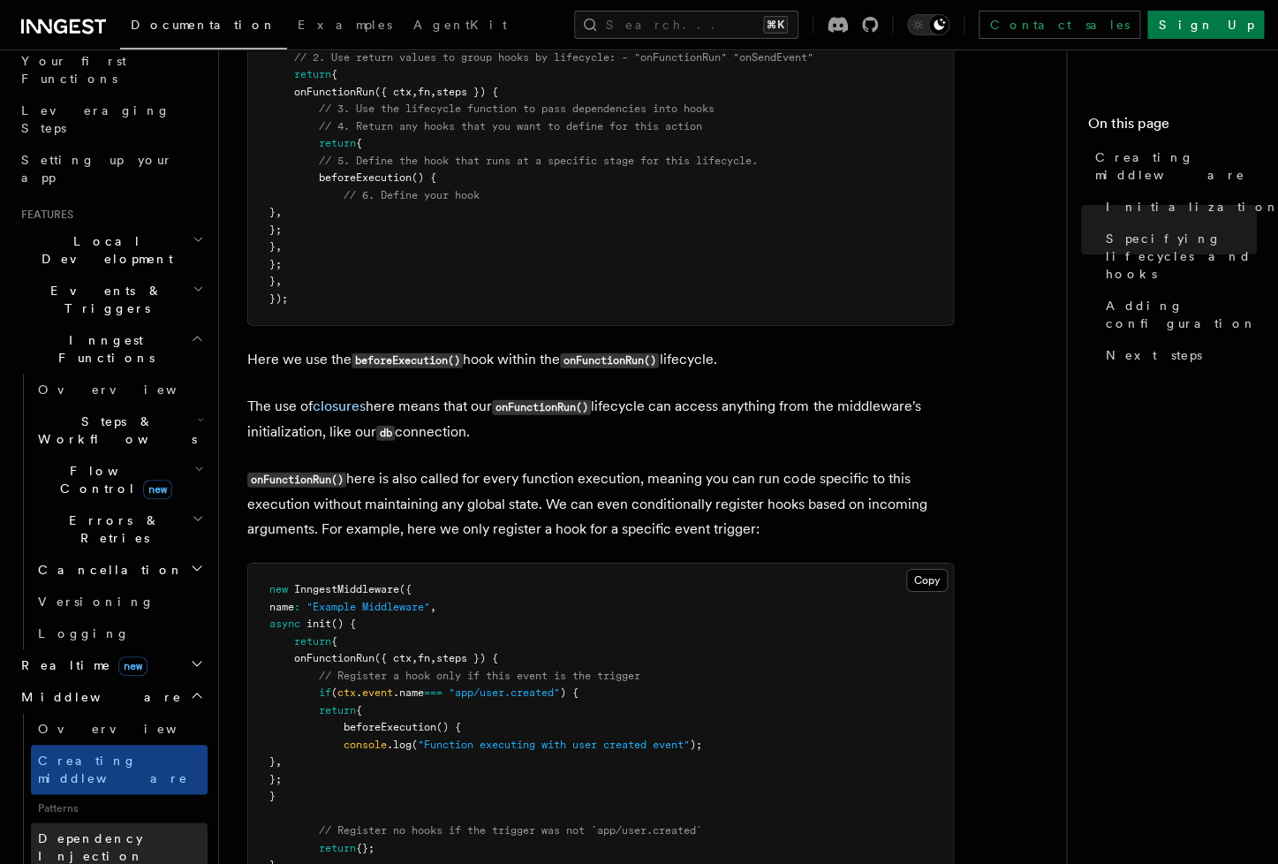
scroll to position [298, 0]
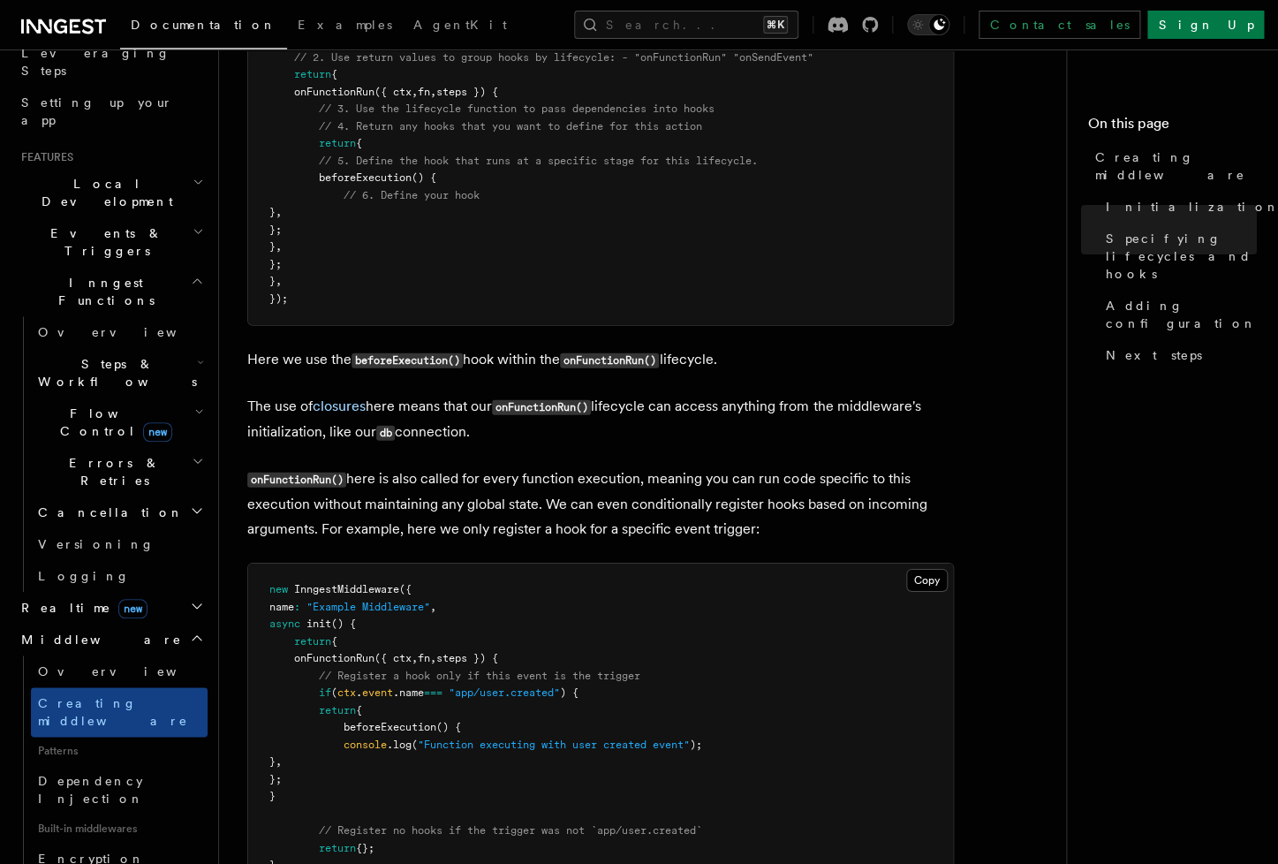
click at [178, 623] on h2 "Middleware" at bounding box center [110, 639] width 193 height 32
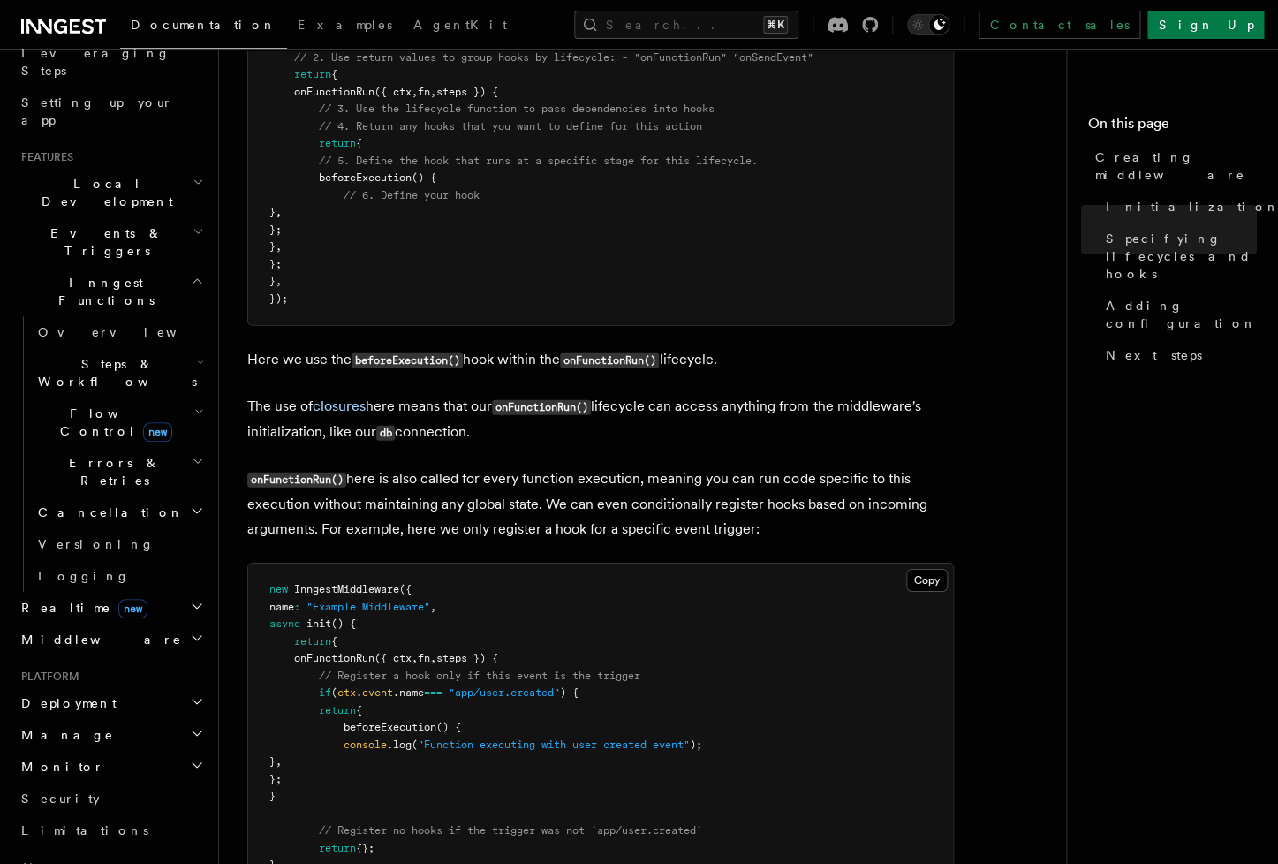
click at [163, 687] on h2 "Deployment" at bounding box center [110, 703] width 193 height 32
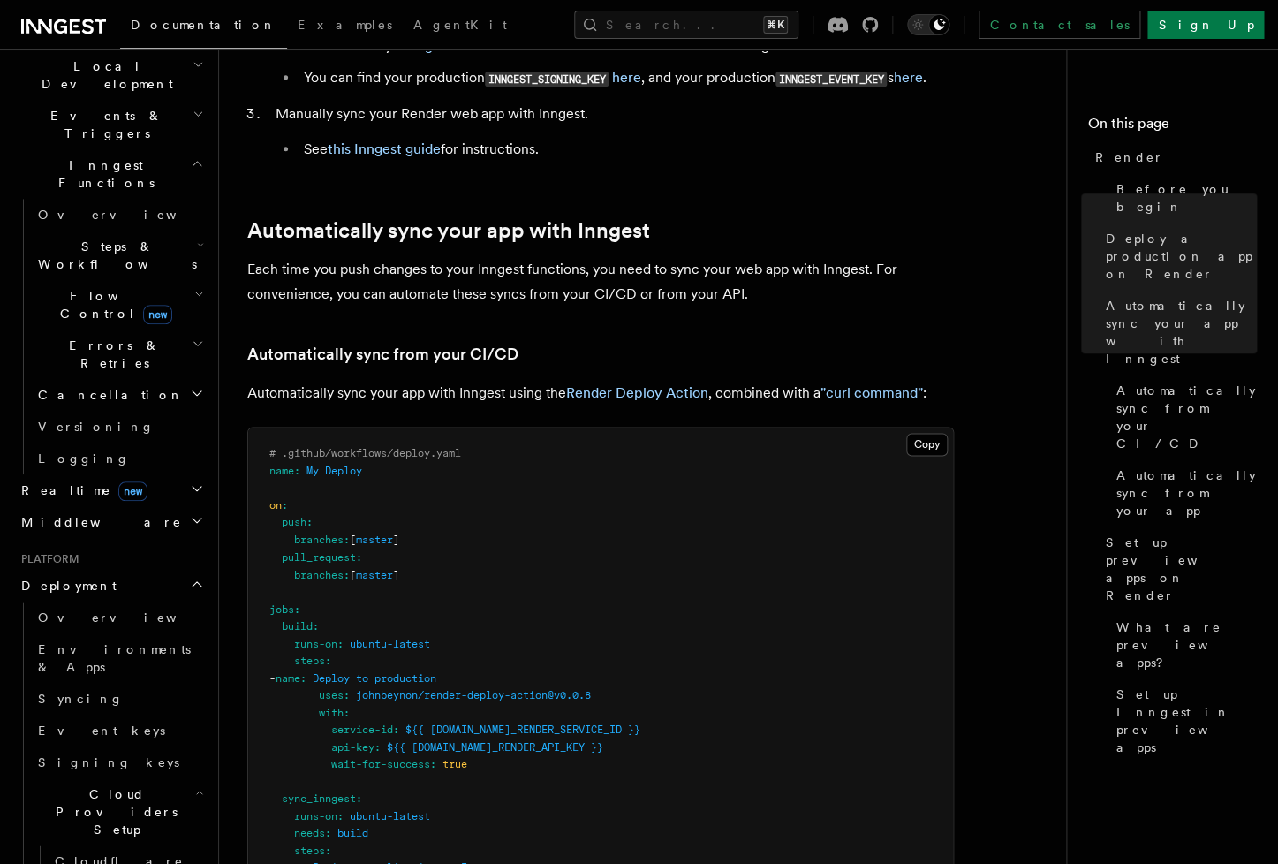
scroll to position [825, 0]
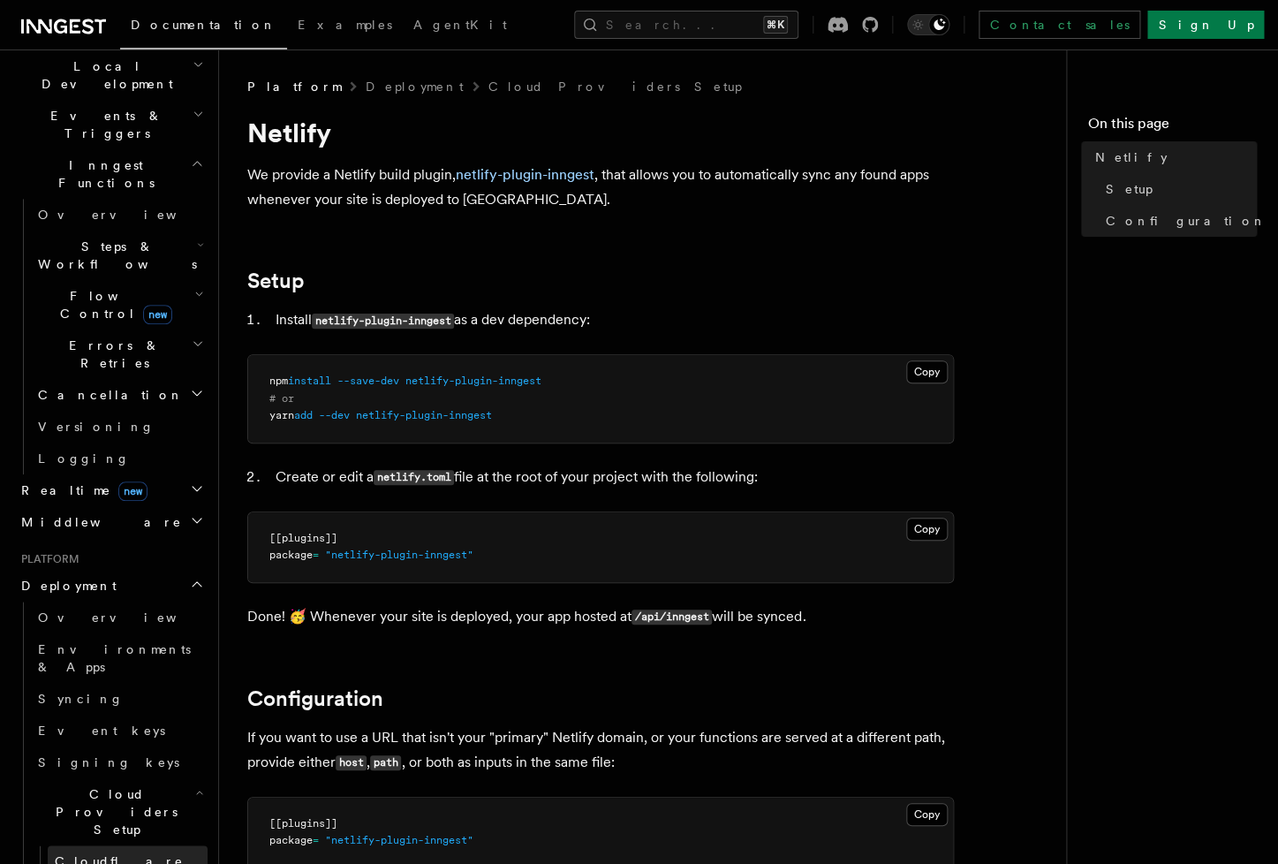
click at [96, 854] on span "Cloudflare Pages" at bounding box center [119, 870] width 129 height 32
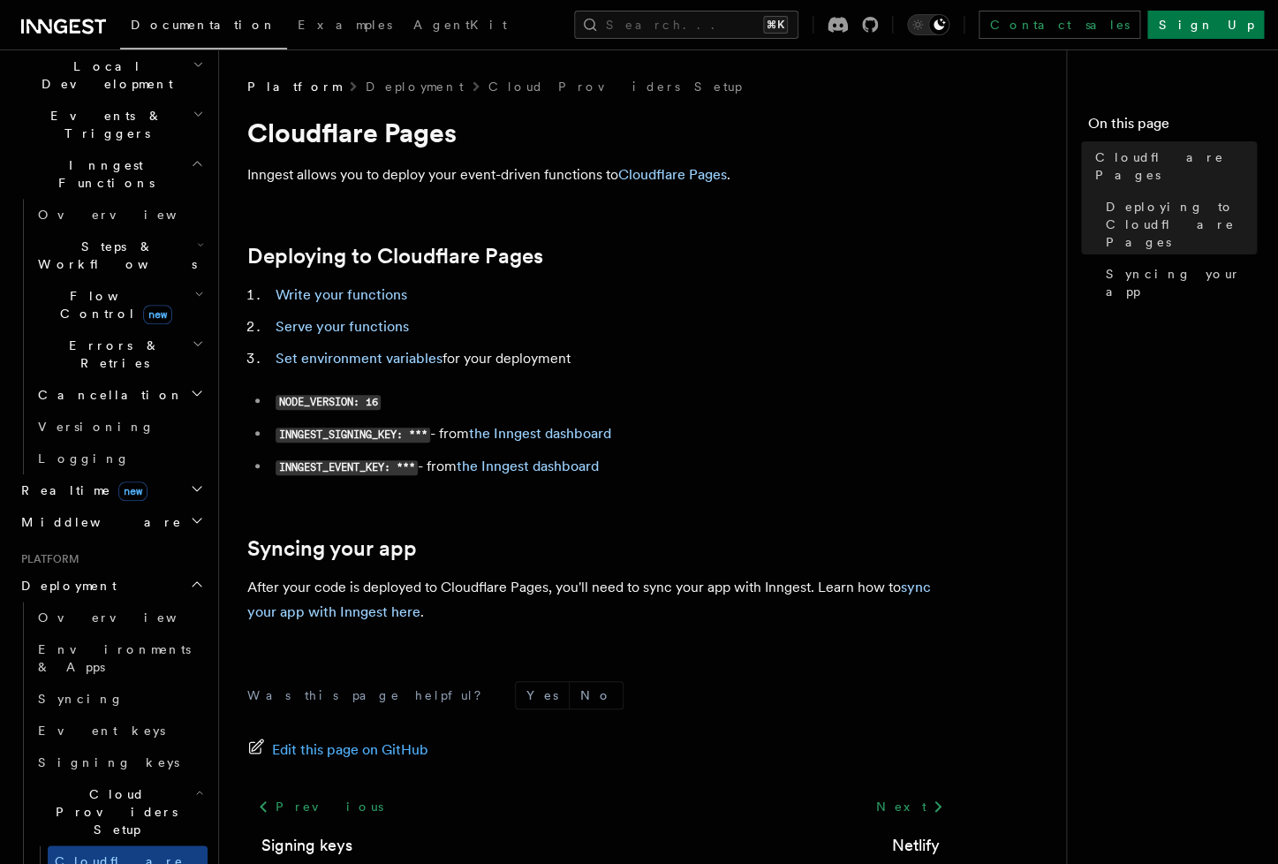
click at [343, 336] on li "Serve your functions" at bounding box center [612, 326] width 684 height 25
click at [344, 329] on link "Serve your functions" at bounding box center [342, 326] width 133 height 17
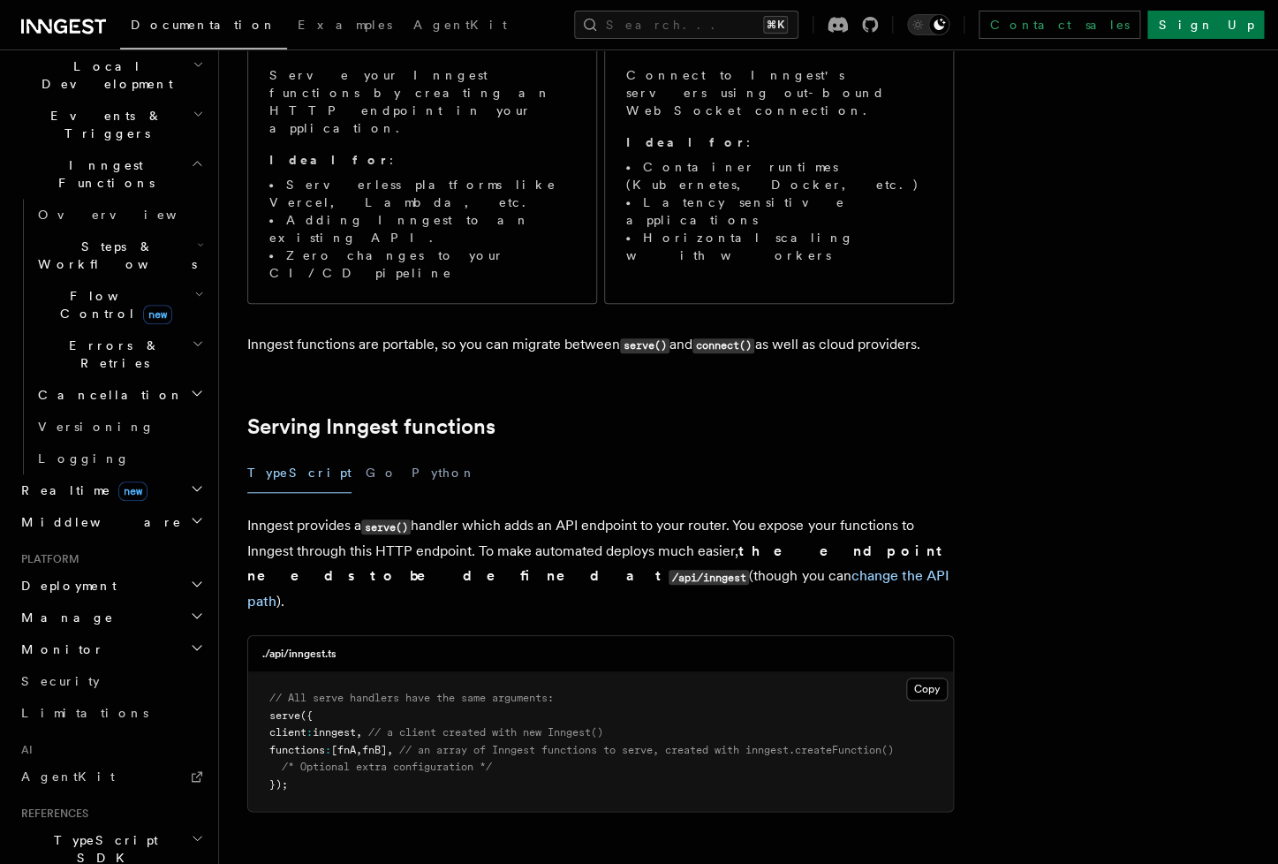
scroll to position [785, 0]
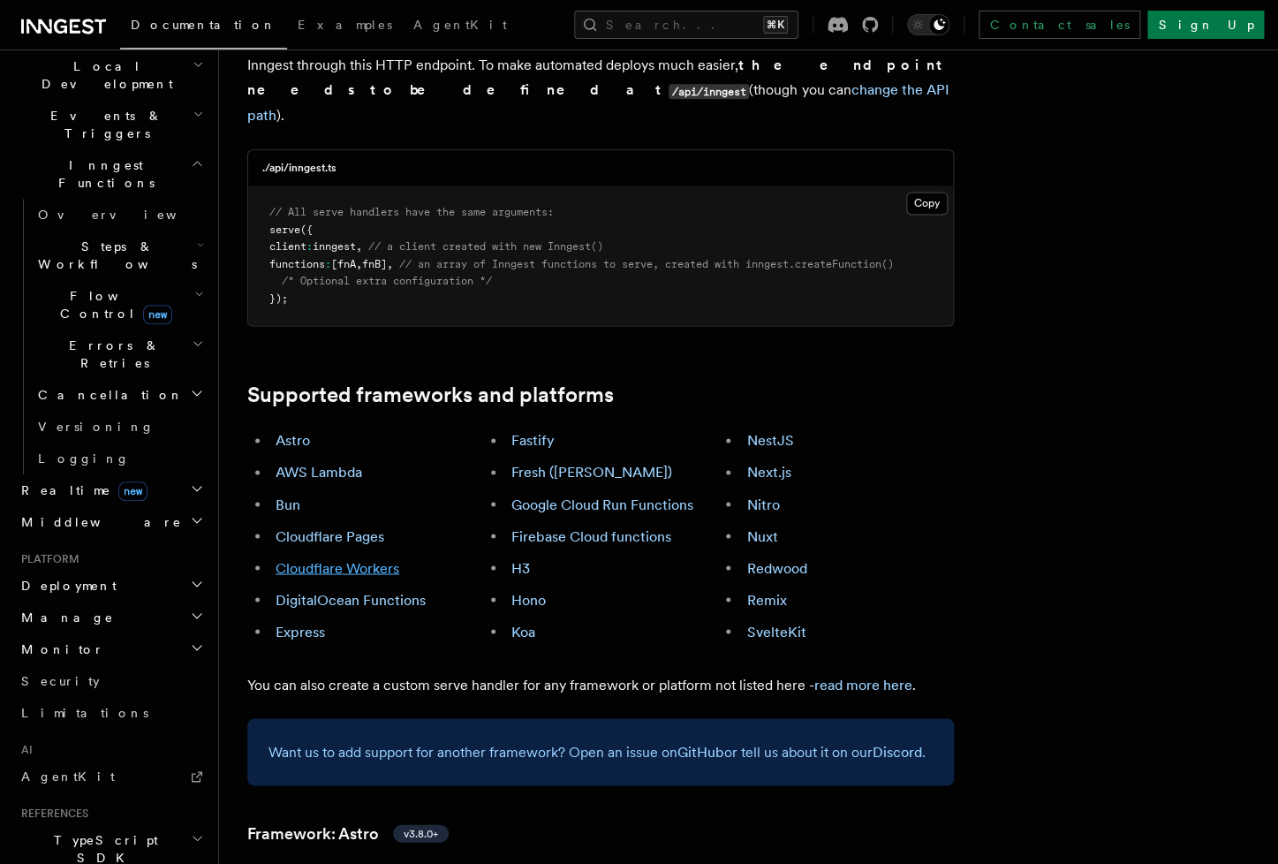
click at [355, 559] on link "Cloudflare Workers" at bounding box center [338, 567] width 124 height 17
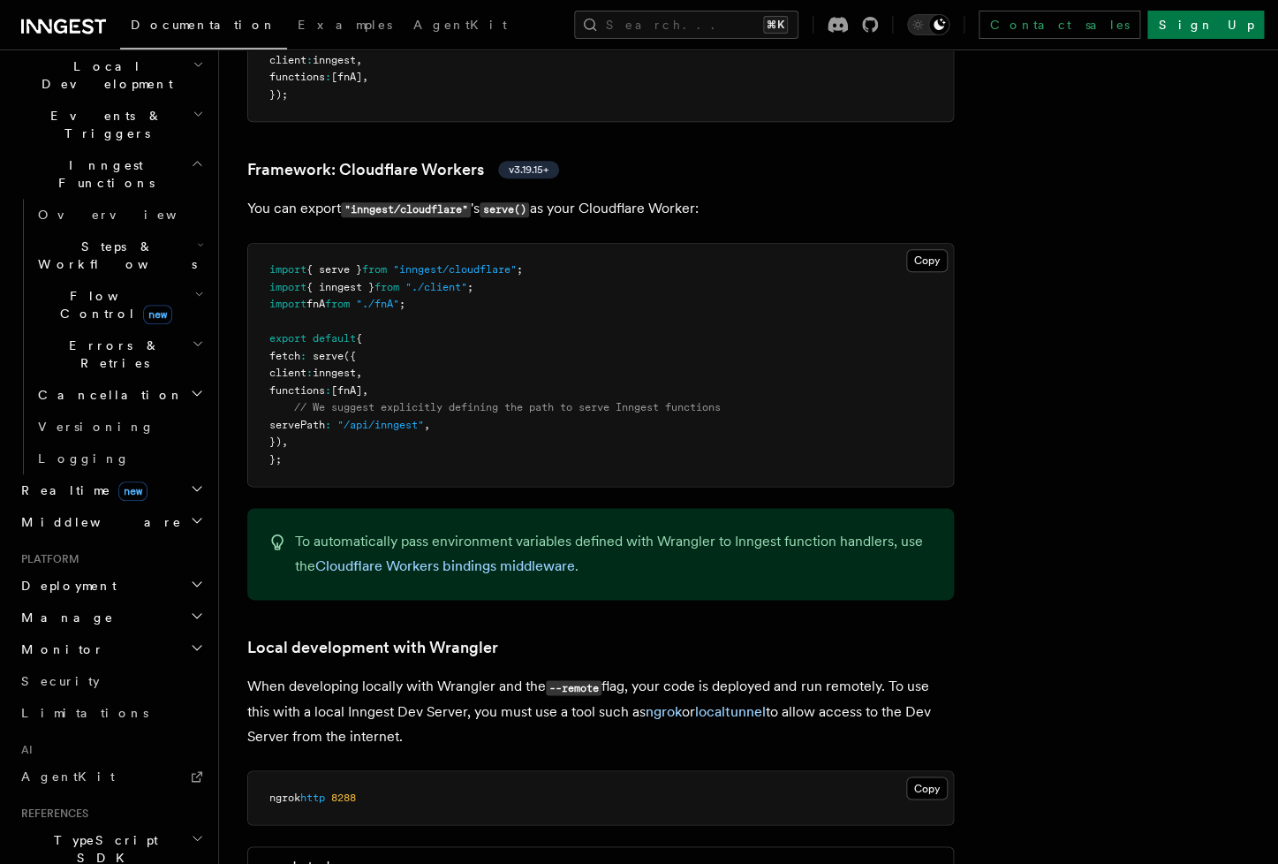
scroll to position [3056, 0]
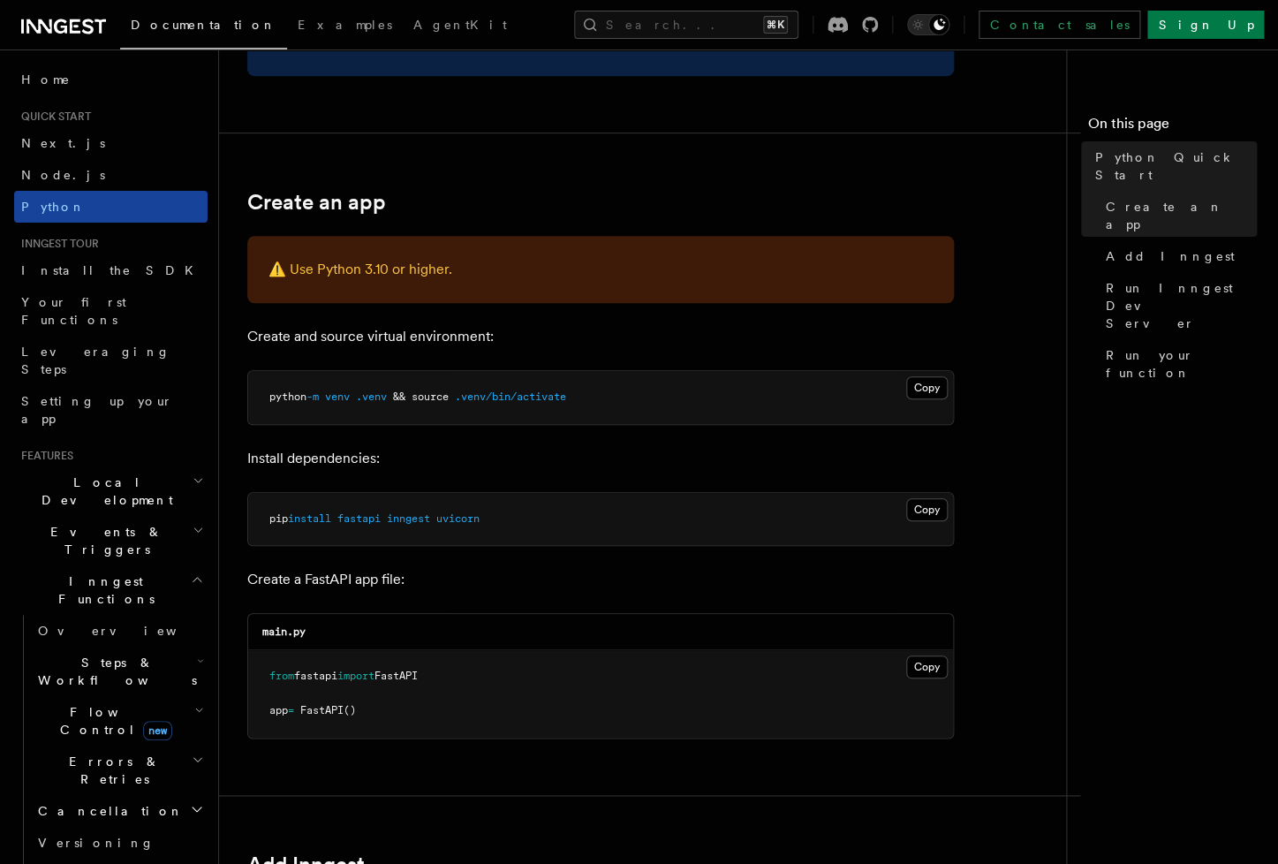
click at [87, 206] on link "Python" at bounding box center [110, 207] width 193 height 32
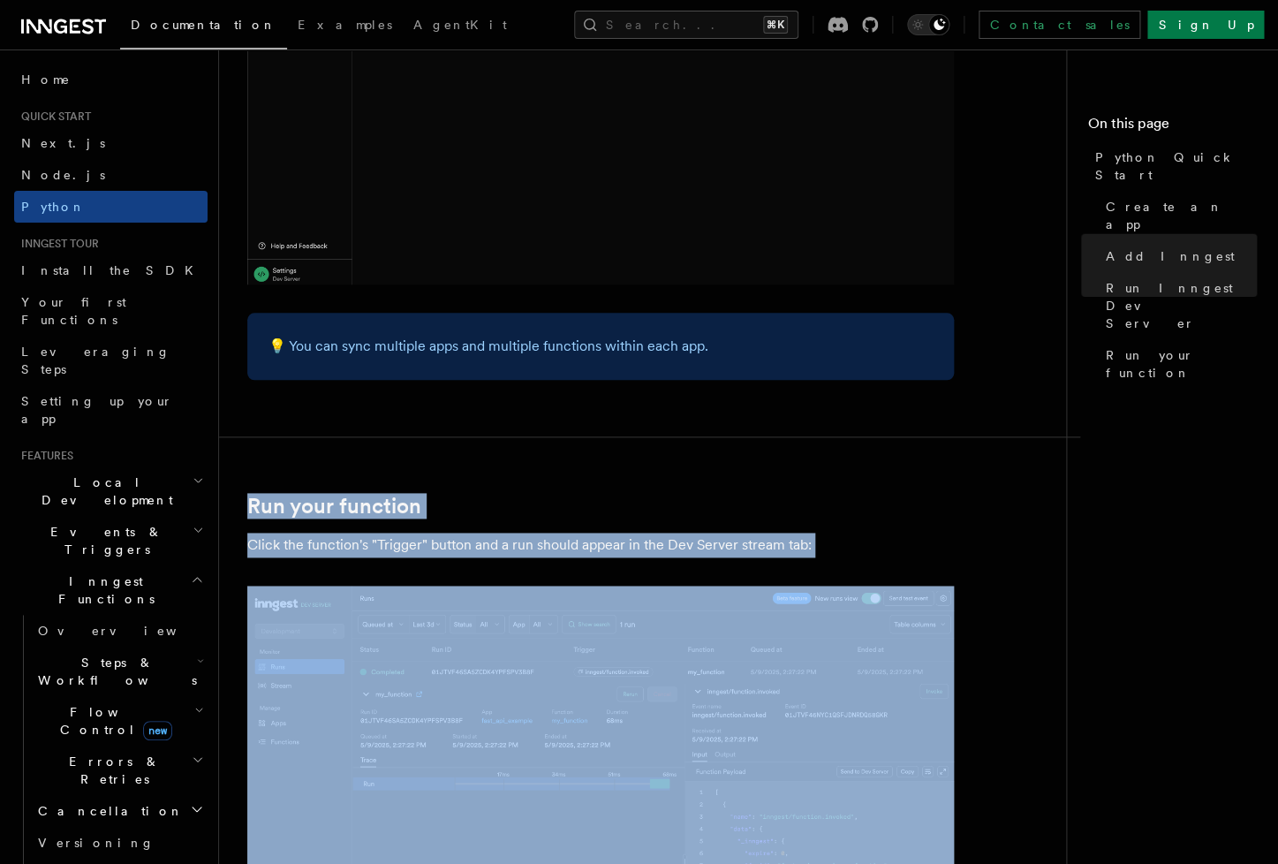
scroll to position [3602, 0]
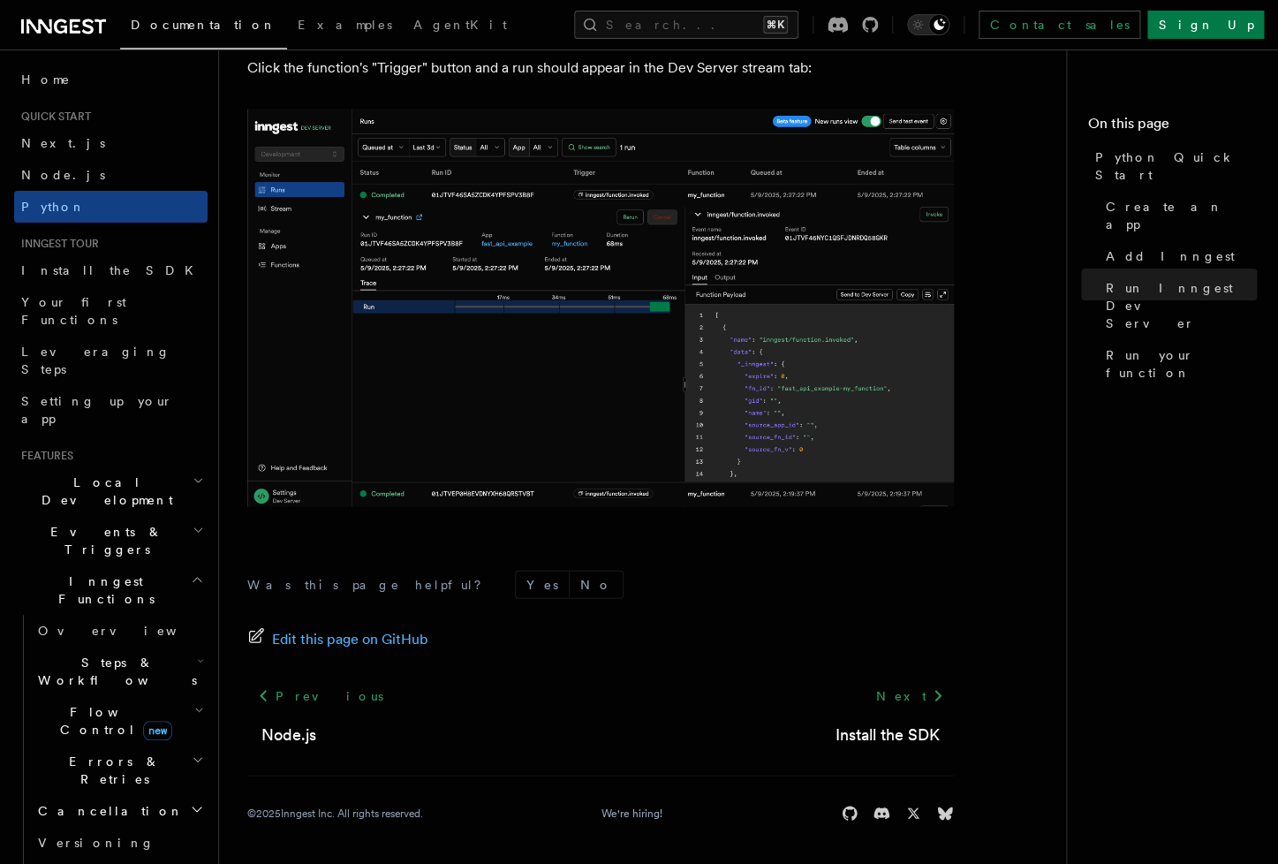
drag, startPoint x: 238, startPoint y: 80, endPoint x: 979, endPoint y: 770, distance: 1012.9
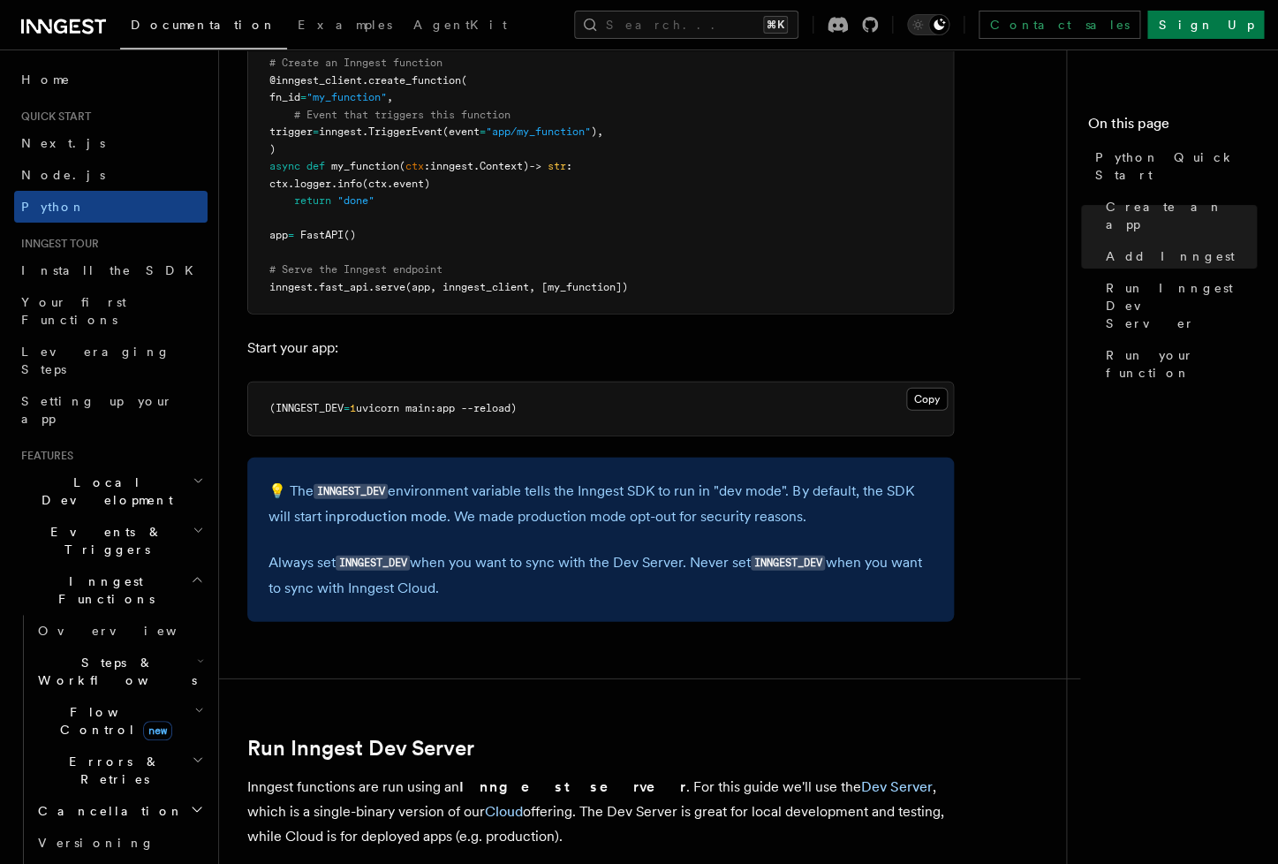
scroll to position [1131, 0]
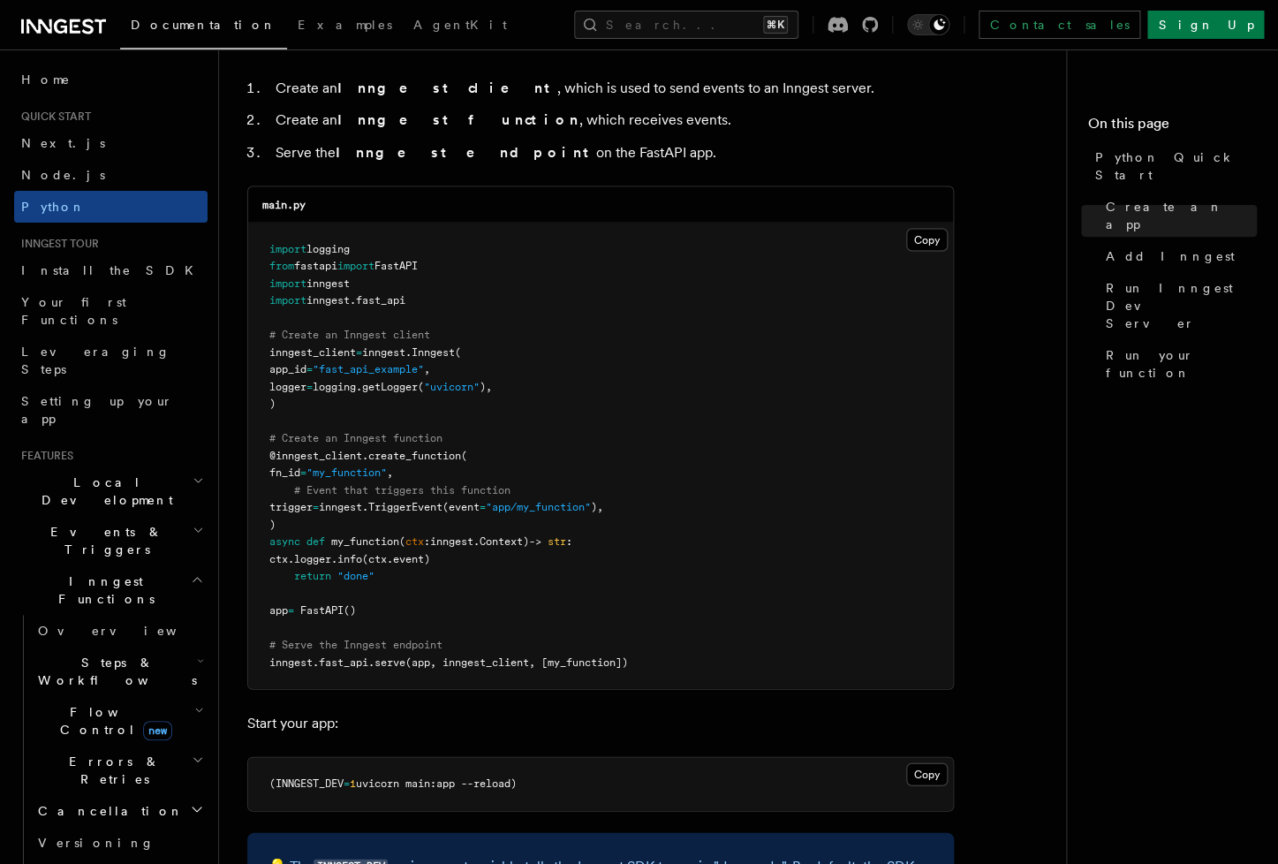
click at [759, 573] on pre "import logging from fastapi import FastAPI import inngest import inngest . fast…" at bounding box center [600, 456] width 705 height 466
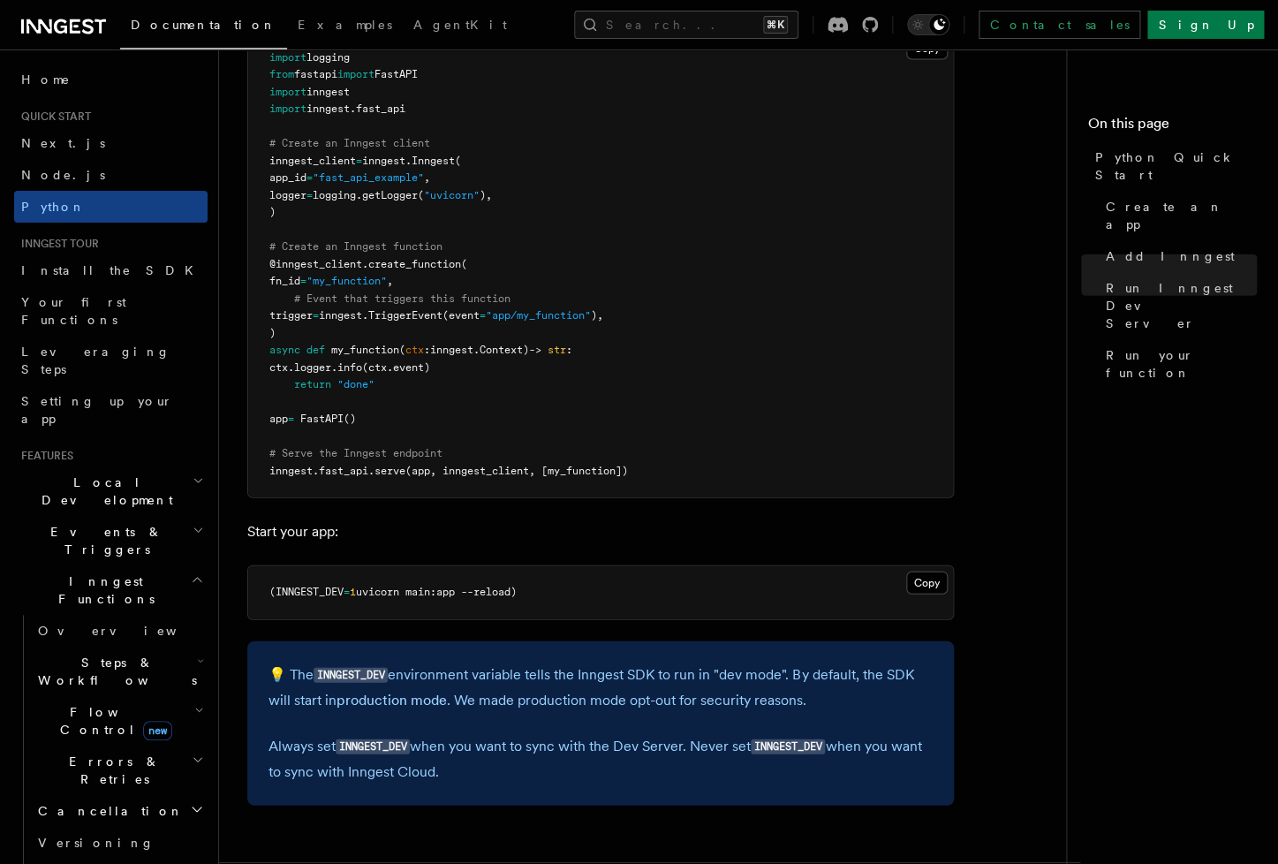
scroll to position [0, 0]
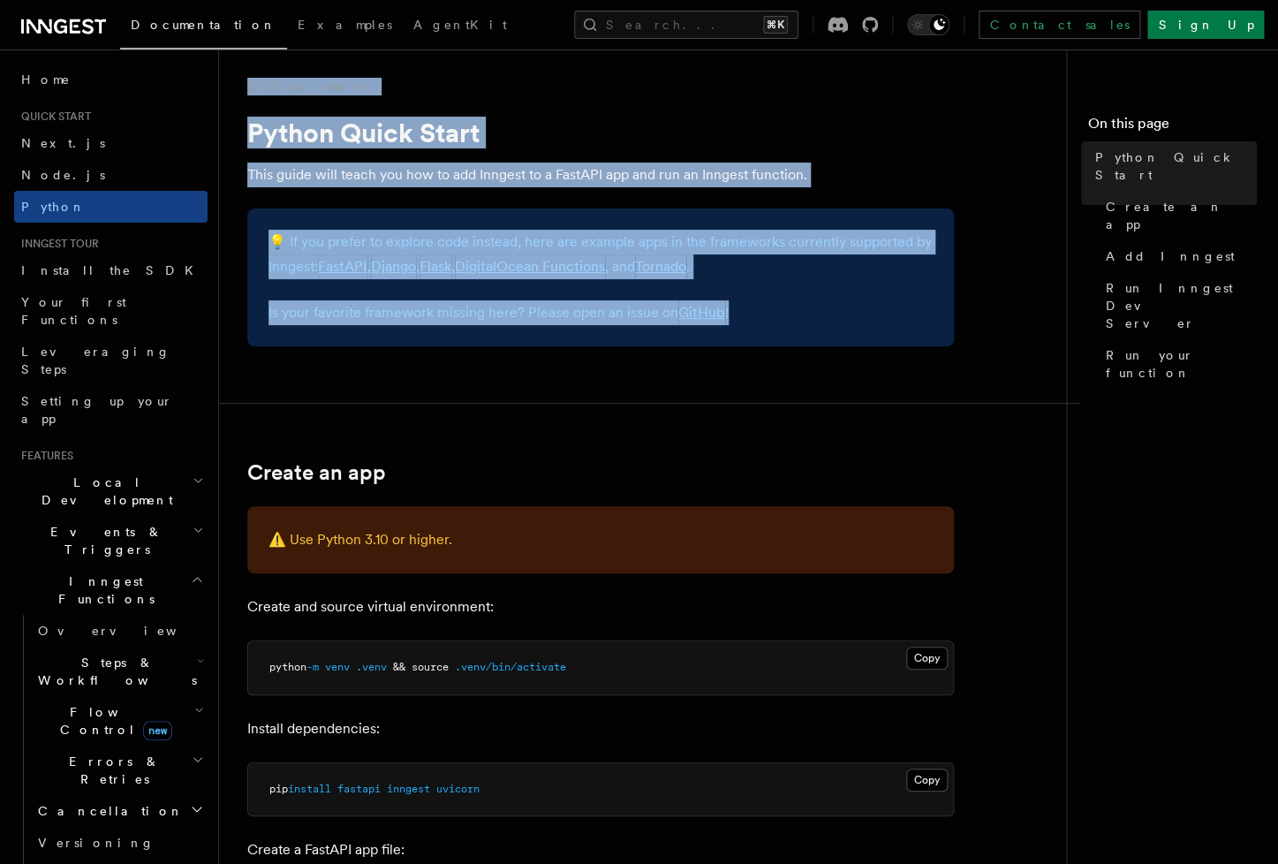
drag, startPoint x: 1011, startPoint y: 795, endPoint x: 242, endPoint y: 87, distance: 1045.6
copy article "Quick start Python Quick Start This guide will teach you how to add Inngest to …"
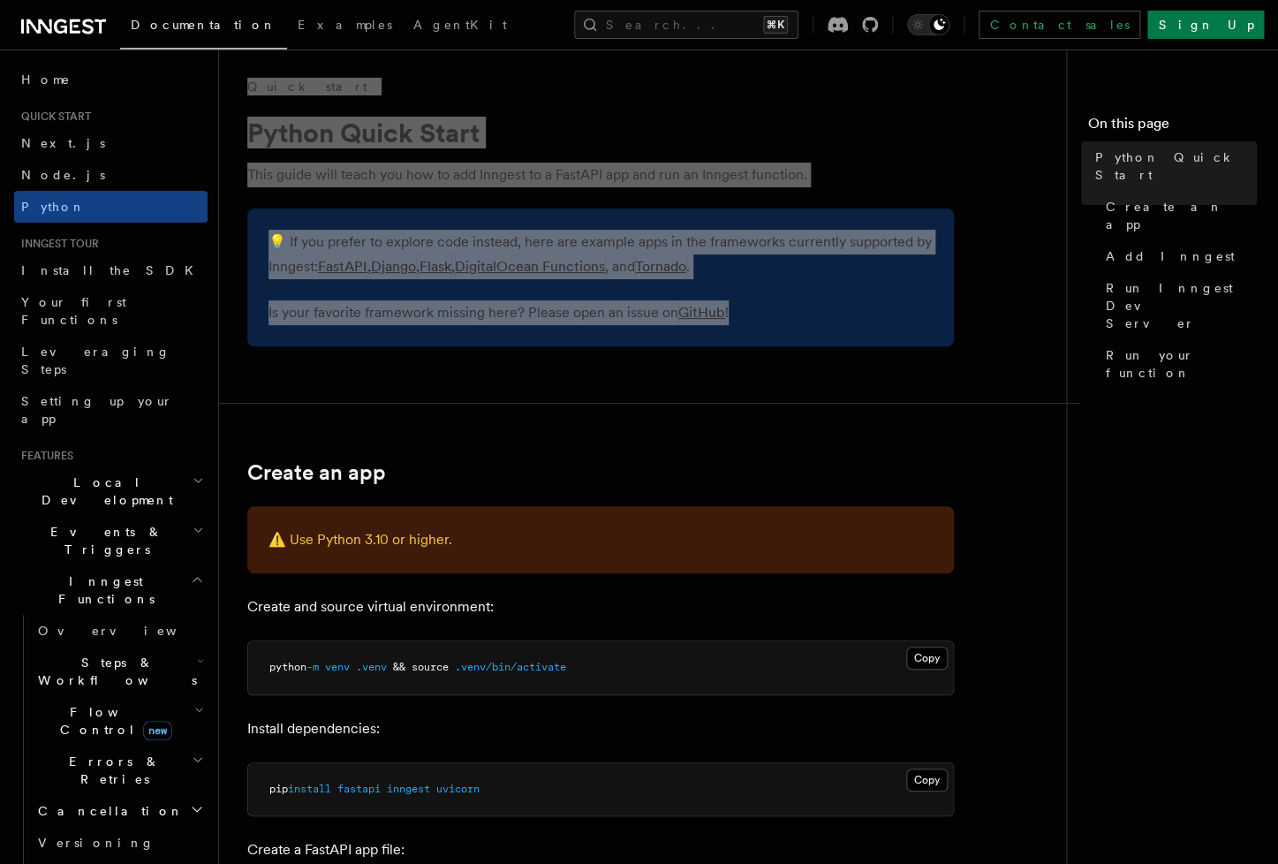
scroll to position [520, 0]
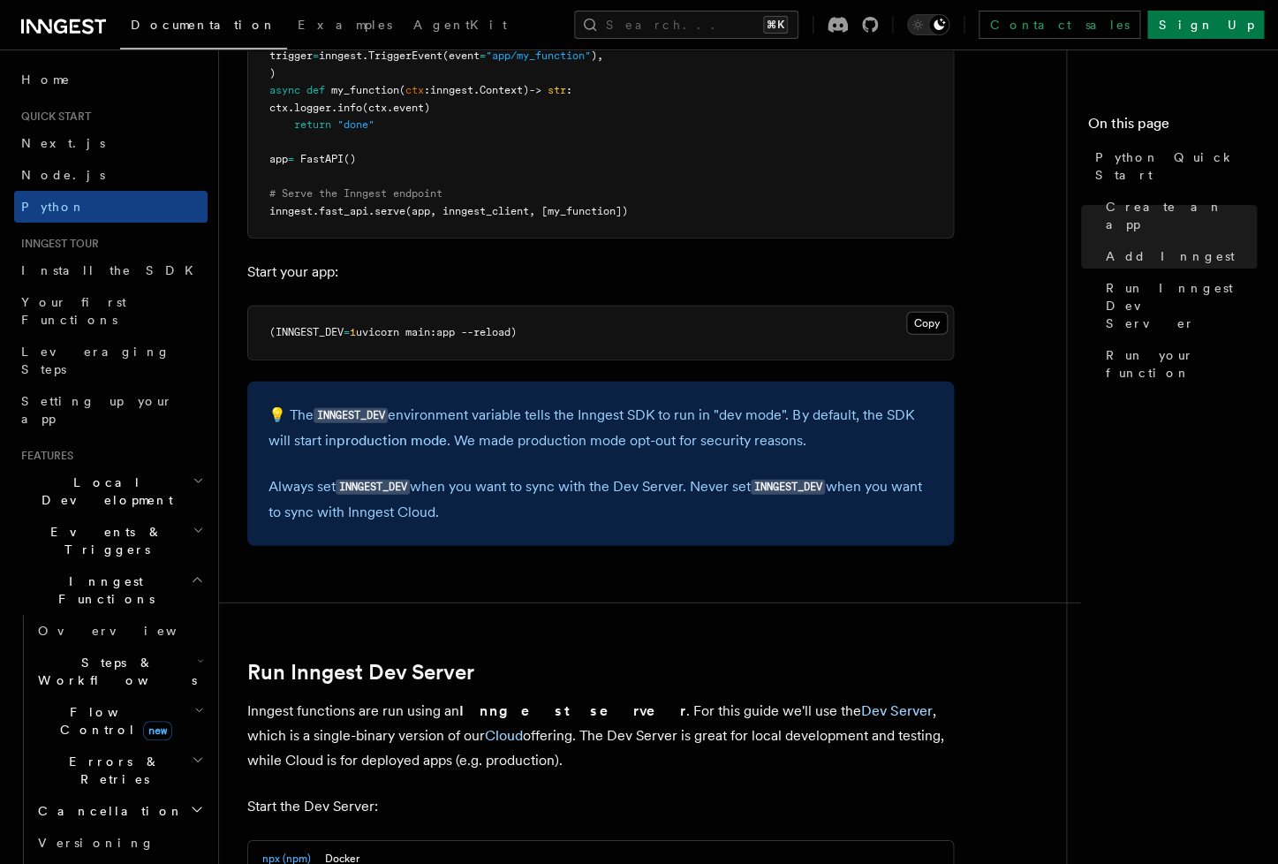
scroll to position [1673, 0]
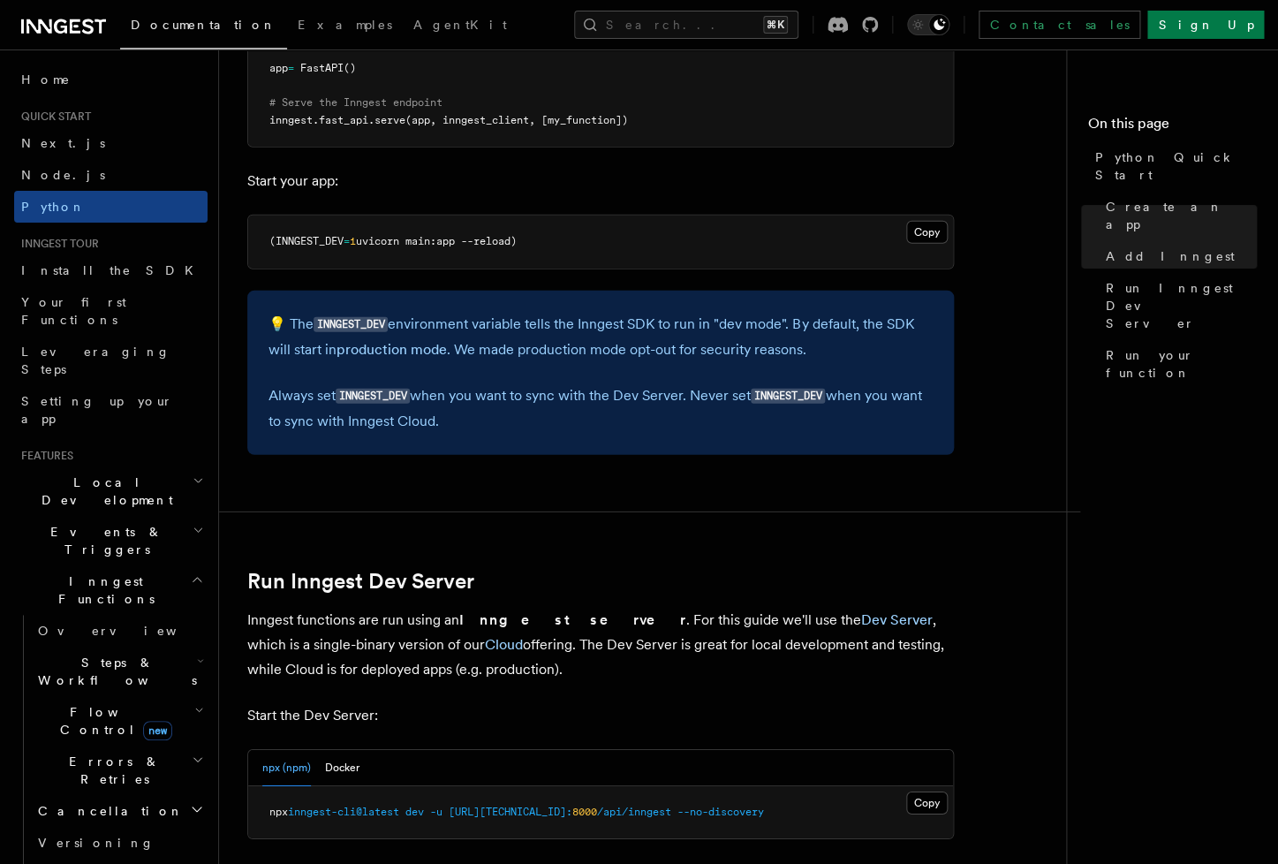
click at [534, 807] on span "[URL][TECHNICAL_ID]:" at bounding box center [511, 811] width 124 height 12
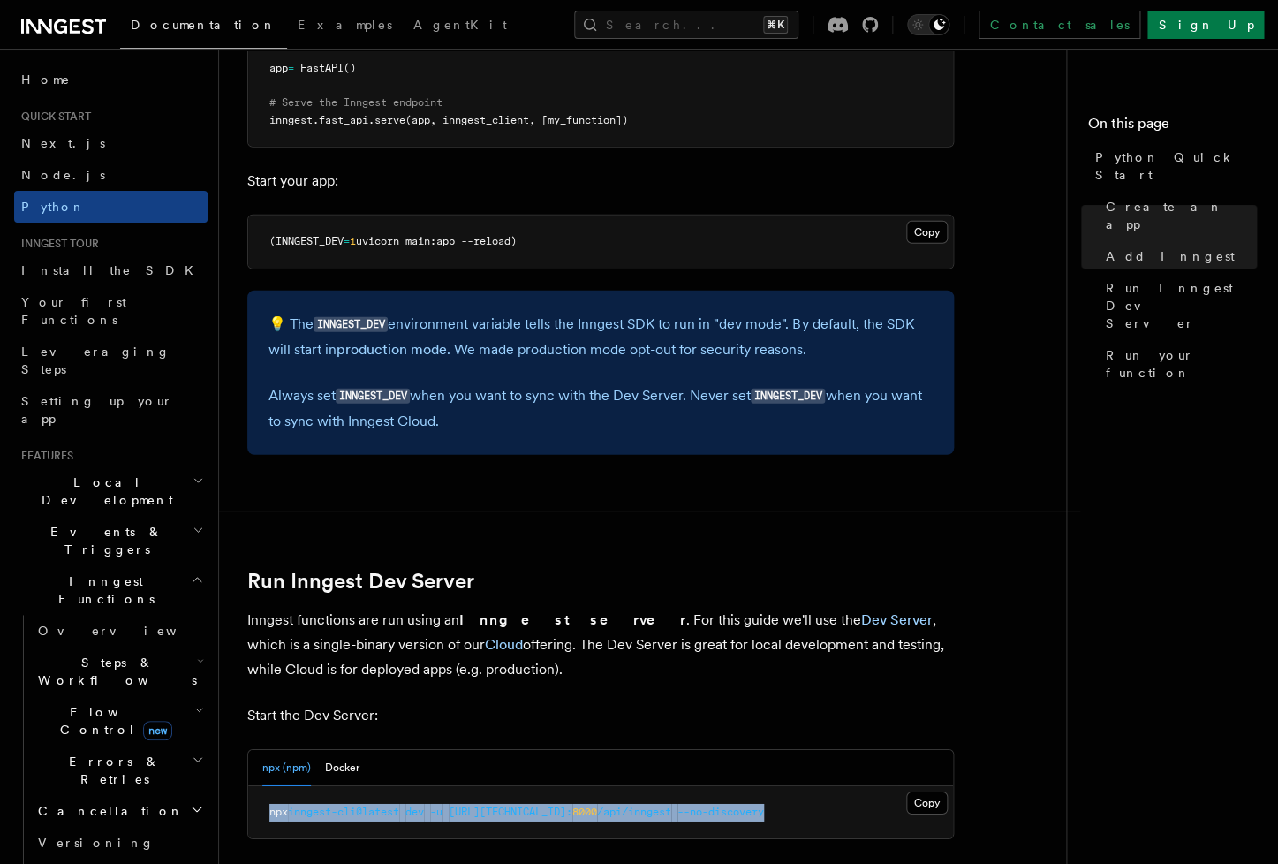
click at [534, 807] on span "[URL][TECHNICAL_ID]:" at bounding box center [511, 811] width 124 height 12
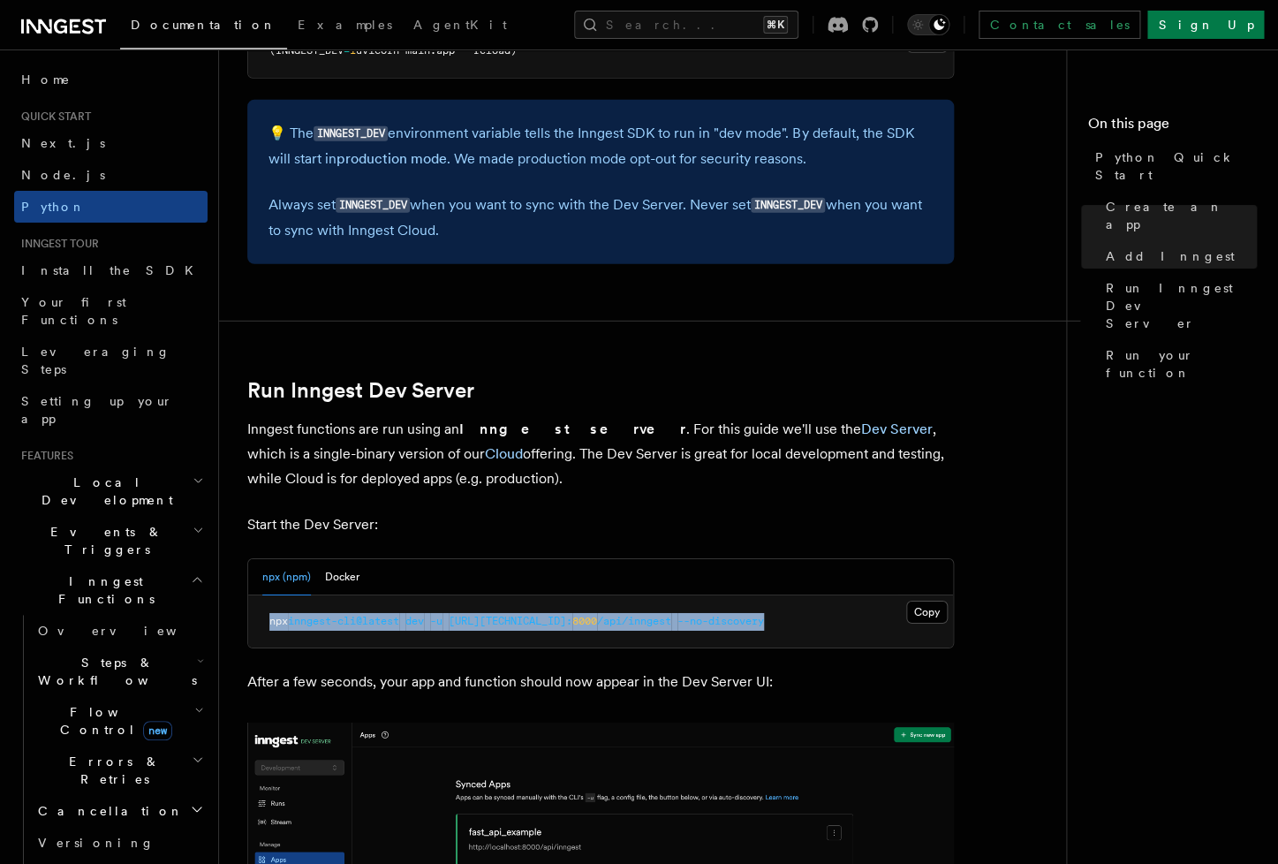
scroll to position [1927, 0]
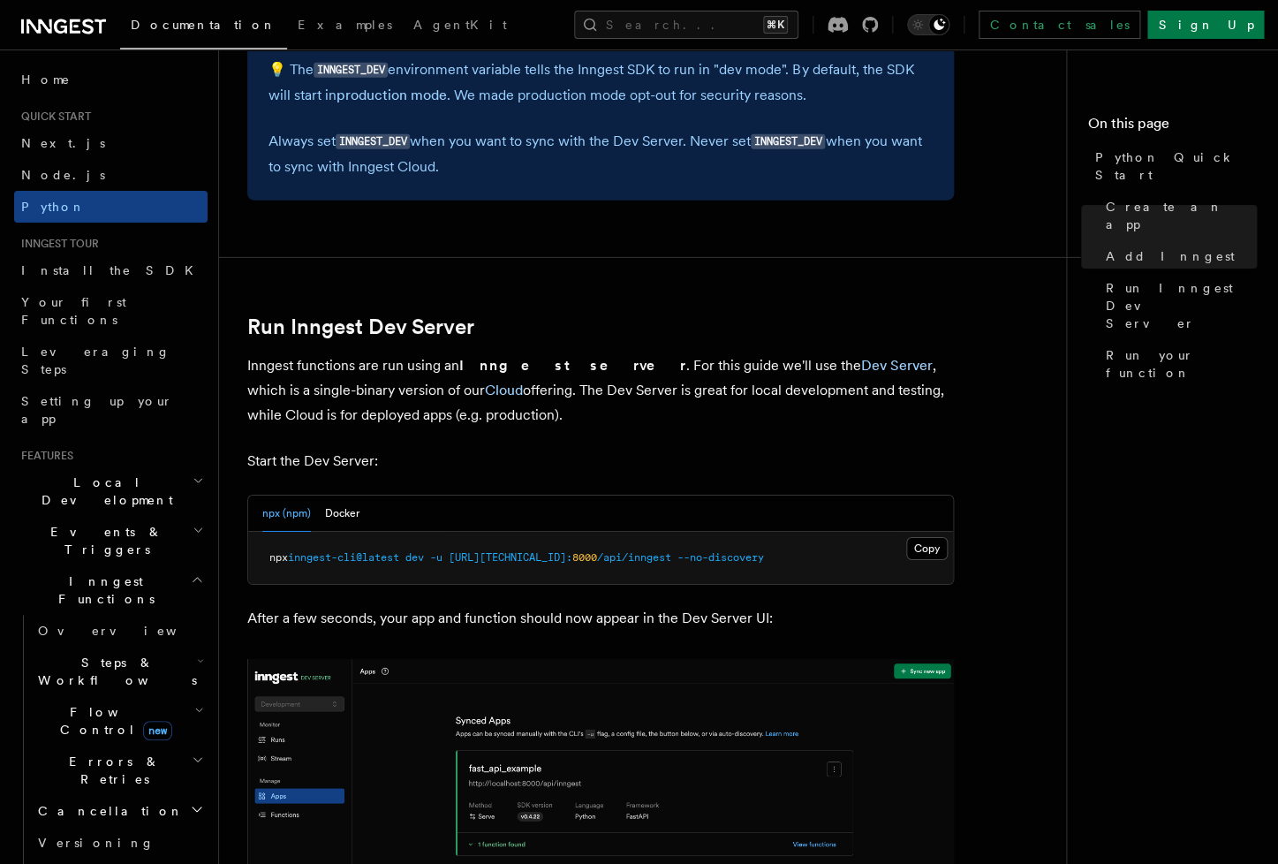
click at [609, 643] on article "Quick start Python Quick Start This guide will teach you how to add Inngest to …" at bounding box center [649, 344] width 805 height 4387
click at [573, 556] on span "8000" at bounding box center [584, 557] width 25 height 12
copy span "npx inngest-cli@latest dev -u http://127.0.0.1: 8000 /api/inngest --no-discovery"
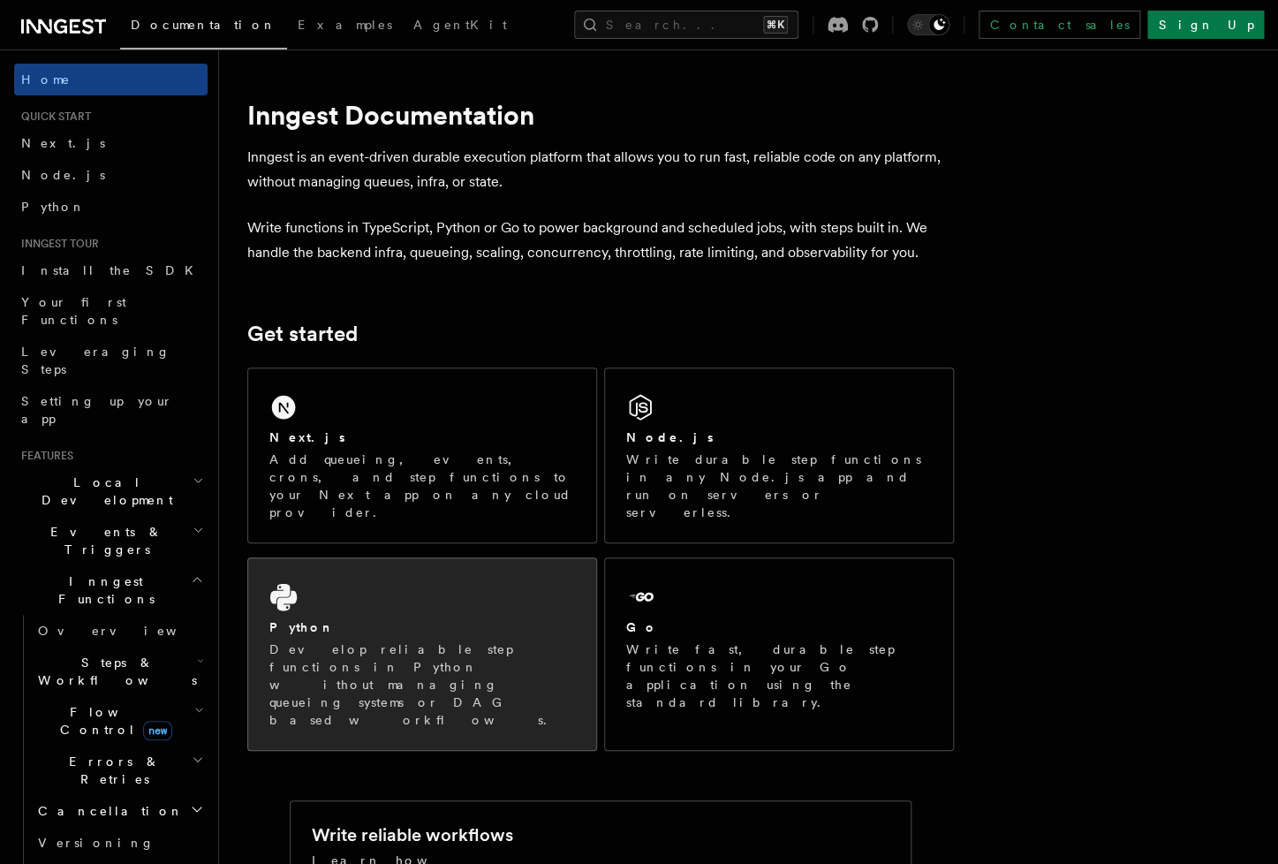
click at [406, 640] on p "Develop reliable step functions in Python without managing queueing systems or …" at bounding box center [422, 684] width 306 height 88
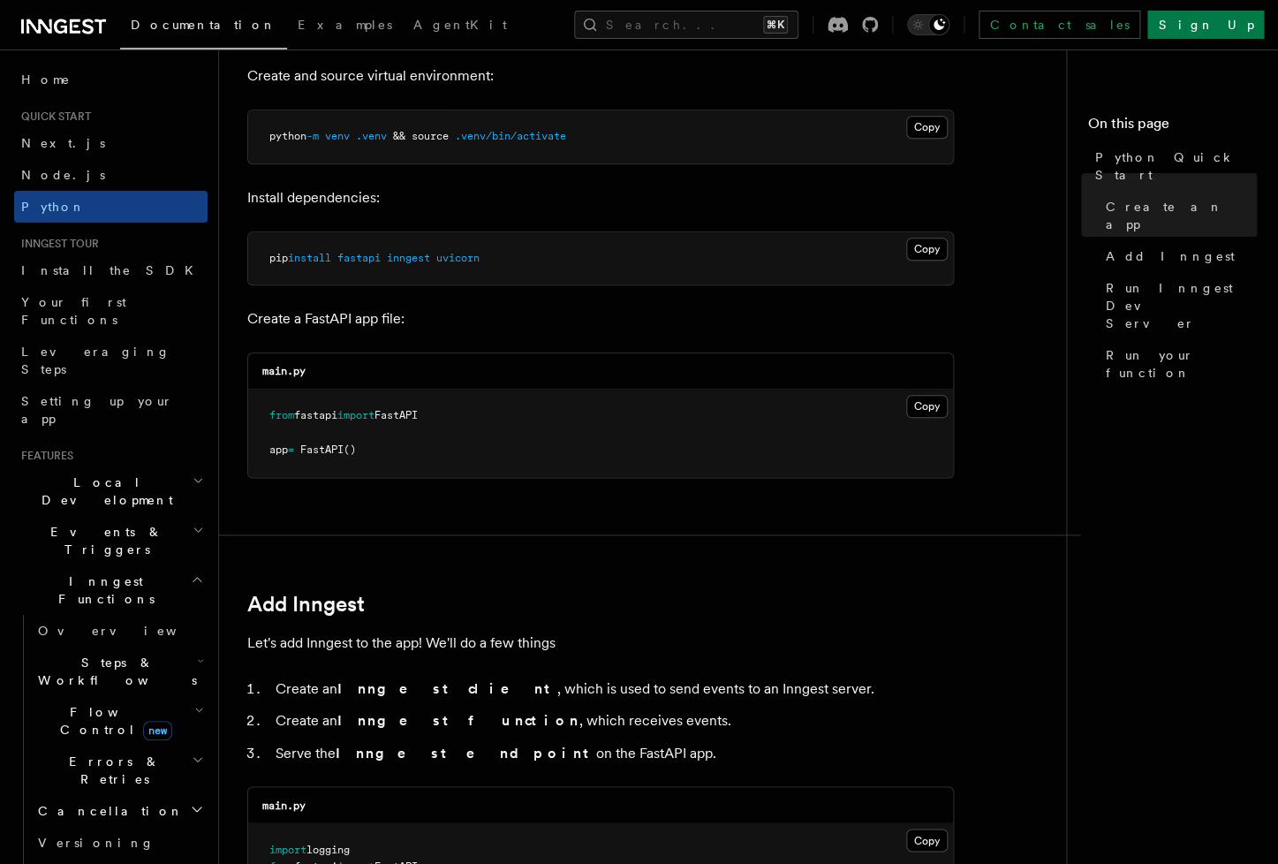
scroll to position [1143, 0]
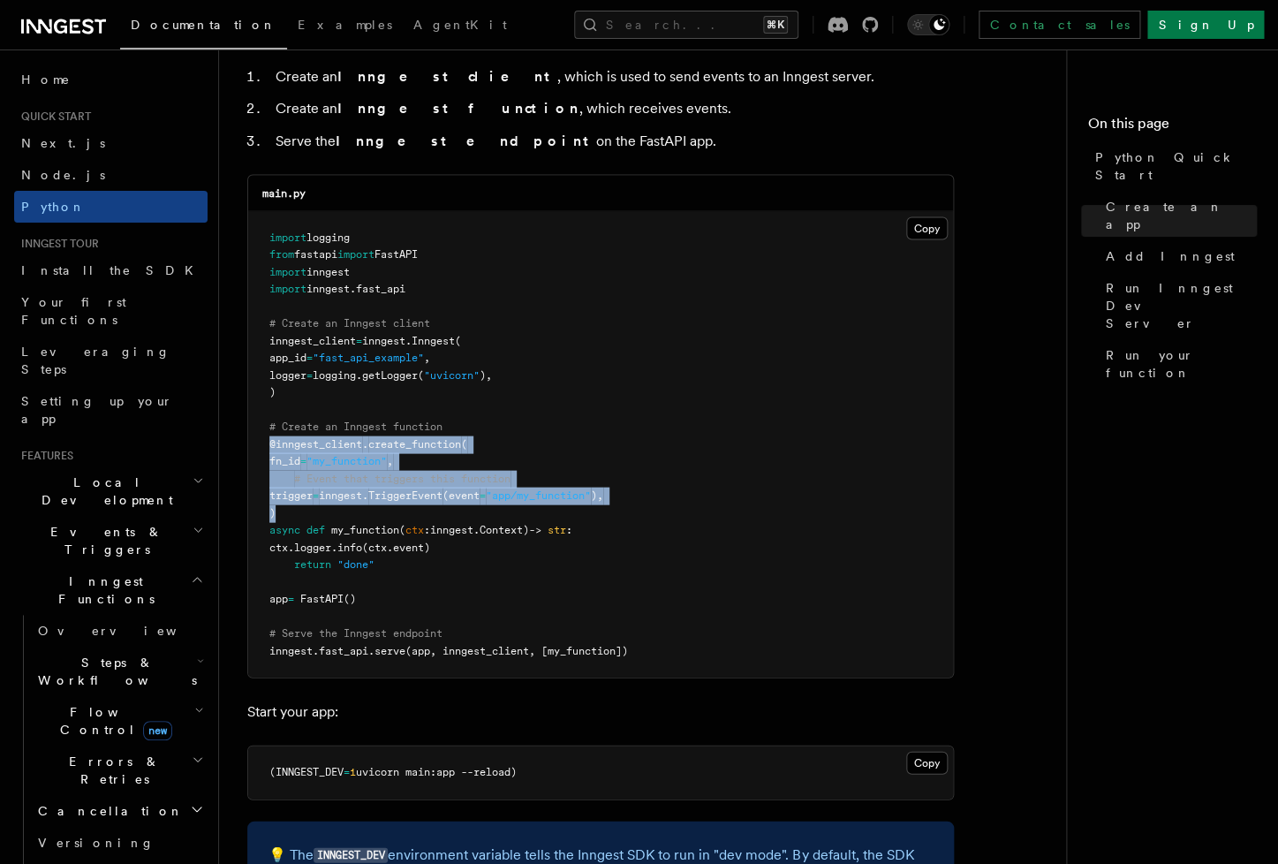
drag, startPoint x: 340, startPoint y: 511, endPoint x: 227, endPoint y: 440, distance: 133.8
click at [248, 440] on pre "import logging from fastapi import FastAPI import inngest import inngest . fast…" at bounding box center [600, 444] width 705 height 466
copy code "@inngest_client . create_function ( fn_id = "my_function" , # Event that trigge…"
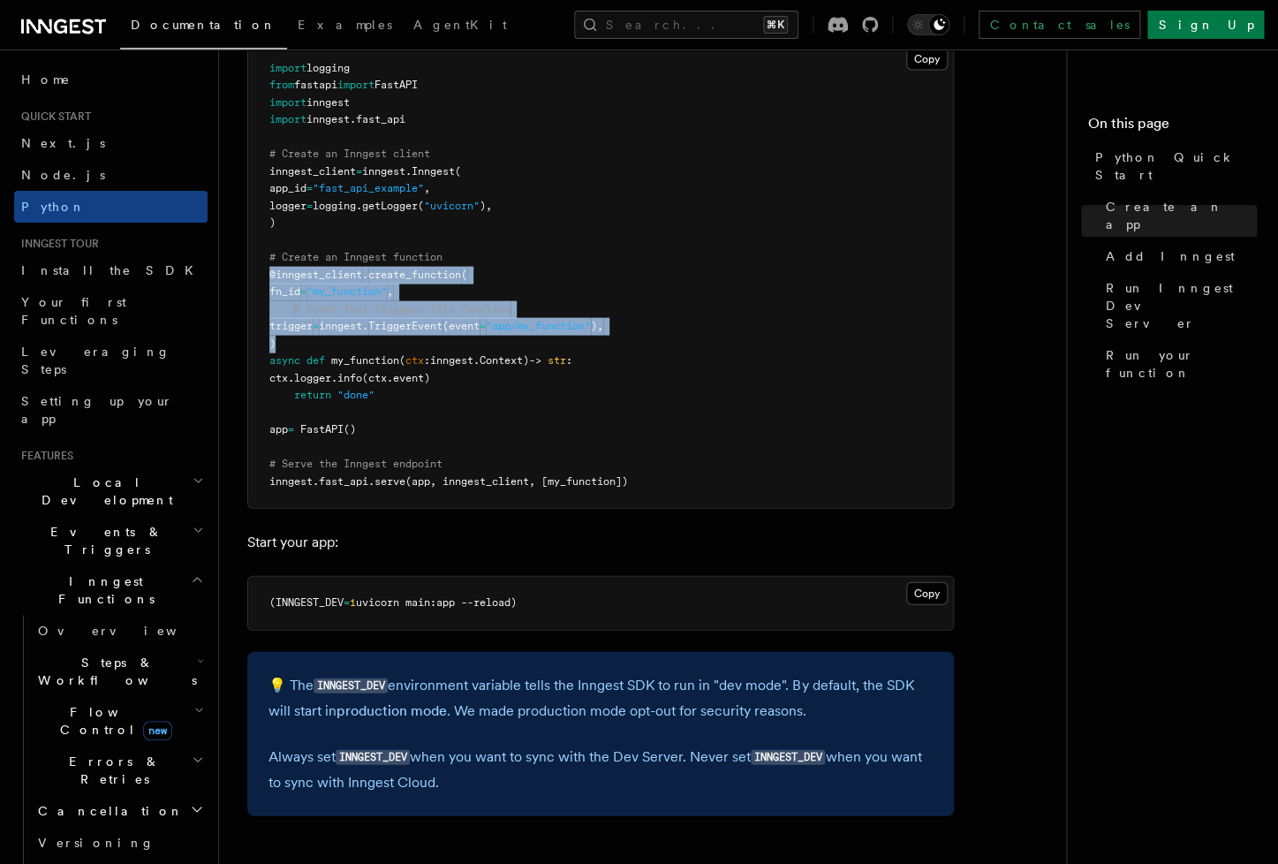
scroll to position [1212, 0]
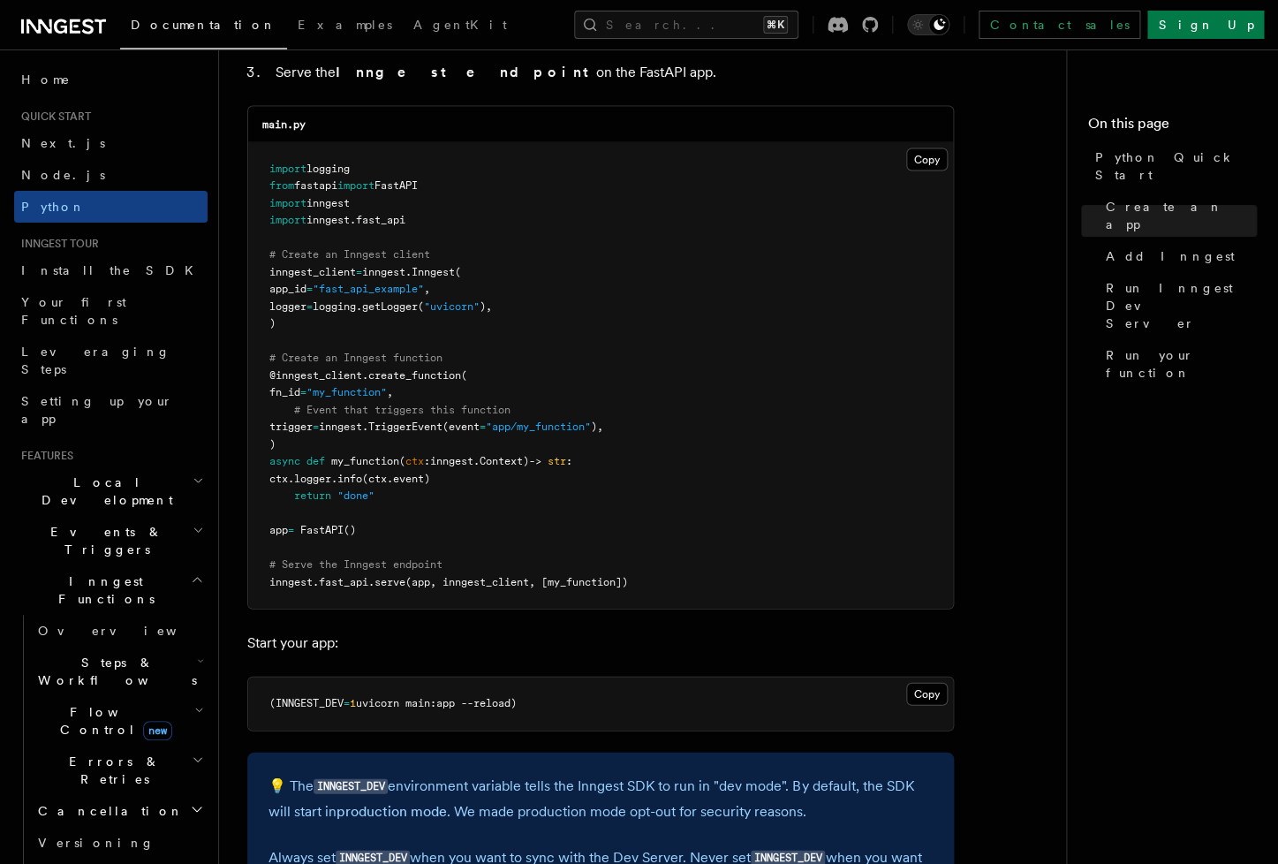
click at [578, 467] on pre "import logging from fastapi import FastAPI import inngest import inngest . fast…" at bounding box center [600, 375] width 705 height 466
click at [288, 530] on span "app" at bounding box center [278, 529] width 19 height 12
click at [318, 531] on span "FastAPI" at bounding box center [321, 529] width 43 height 12
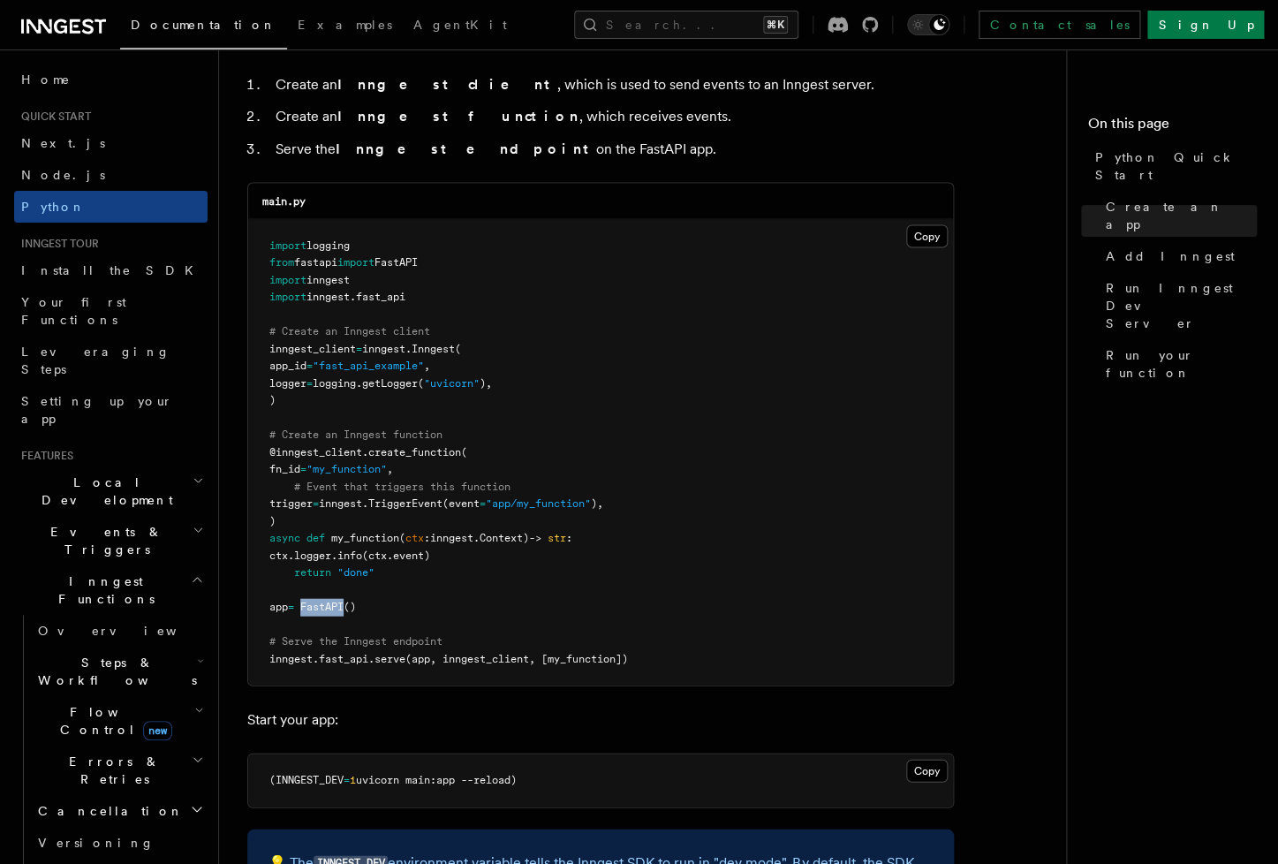
scroll to position [1112, 0]
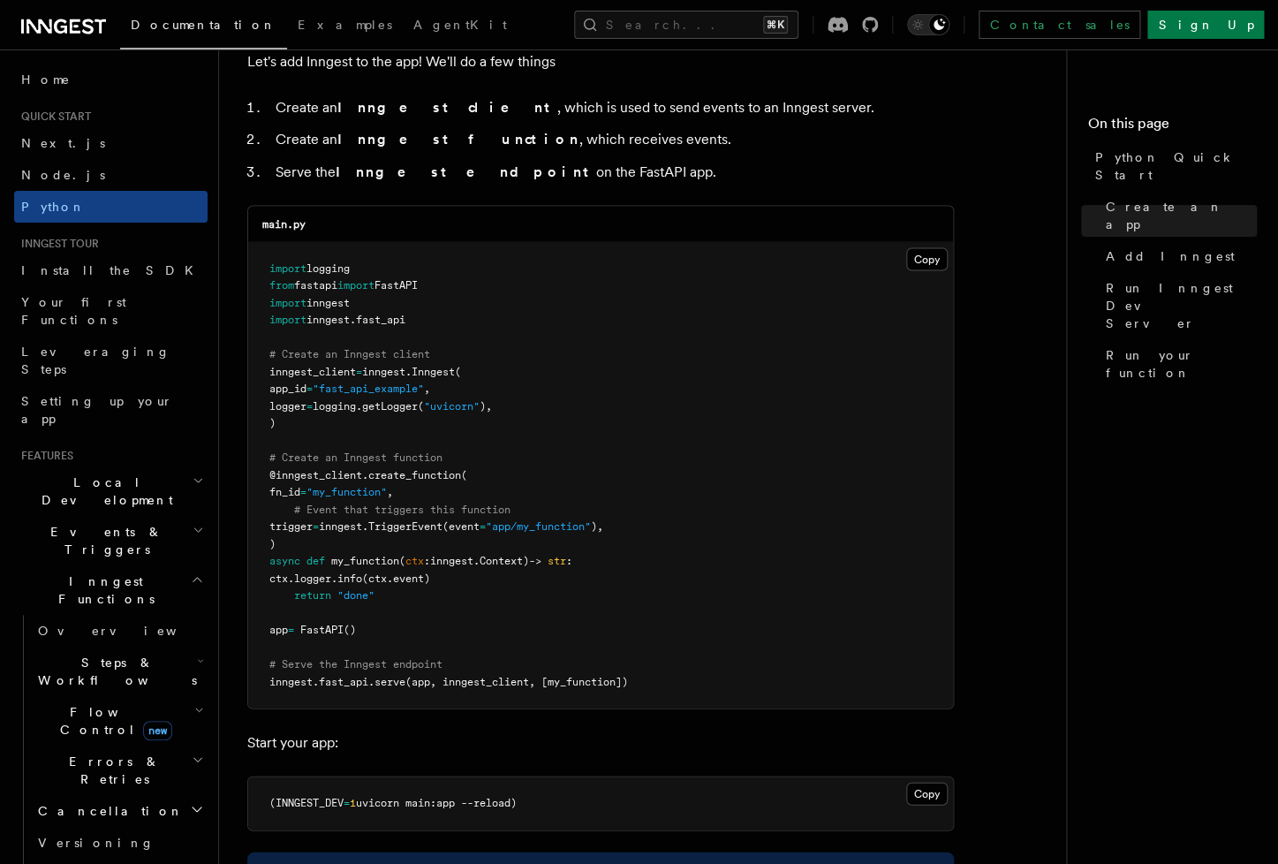
click at [720, 562] on pre "import logging from fastapi import FastAPI import inngest import inngest . fast…" at bounding box center [600, 475] width 705 height 466
click at [721, 555] on pre "import logging from fastapi import FastAPI import inngest import inngest . fast…" at bounding box center [600, 475] width 705 height 466
copy p
click at [617, 657] on pre "import logging from fastapi import FastAPI import inngest import inngest . fast…" at bounding box center [600, 475] width 705 height 466
copy p
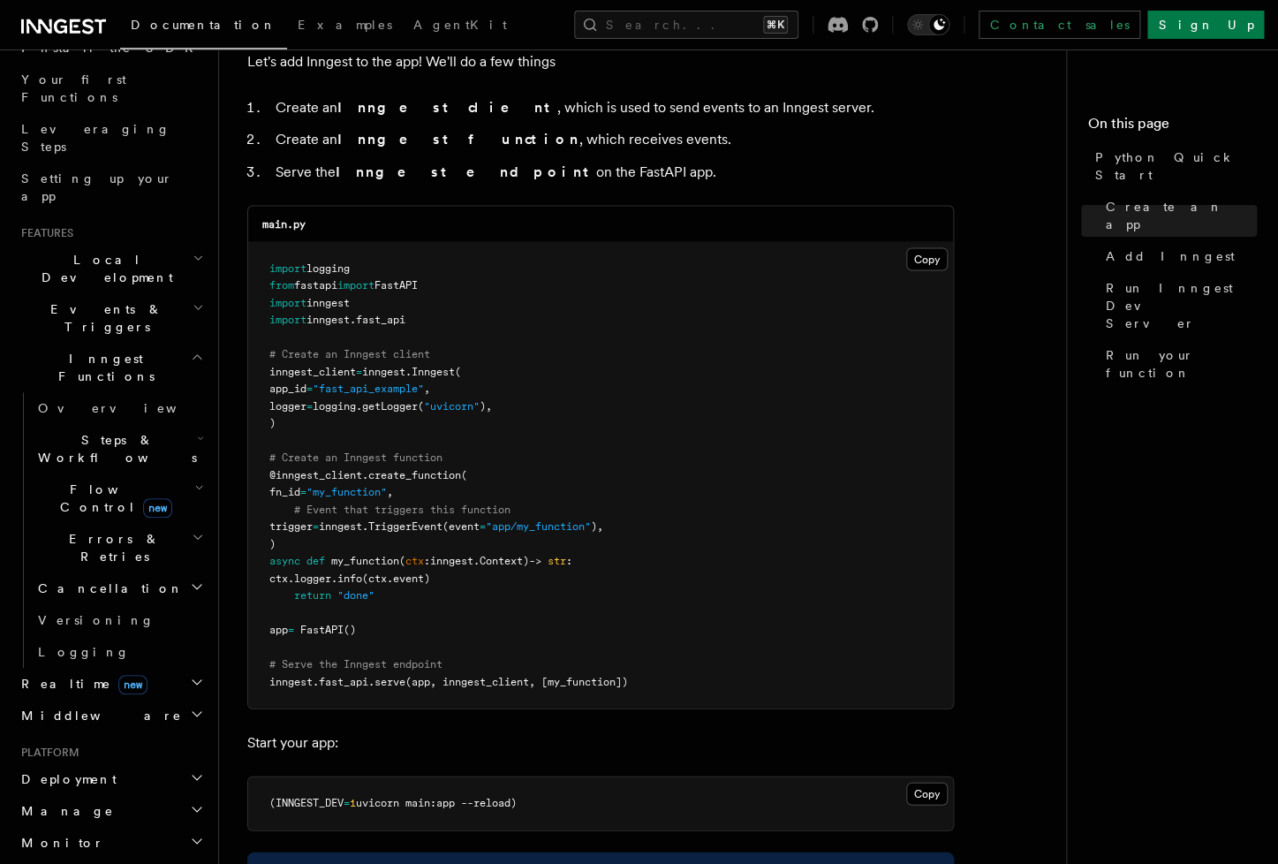
scroll to position [404, 0]
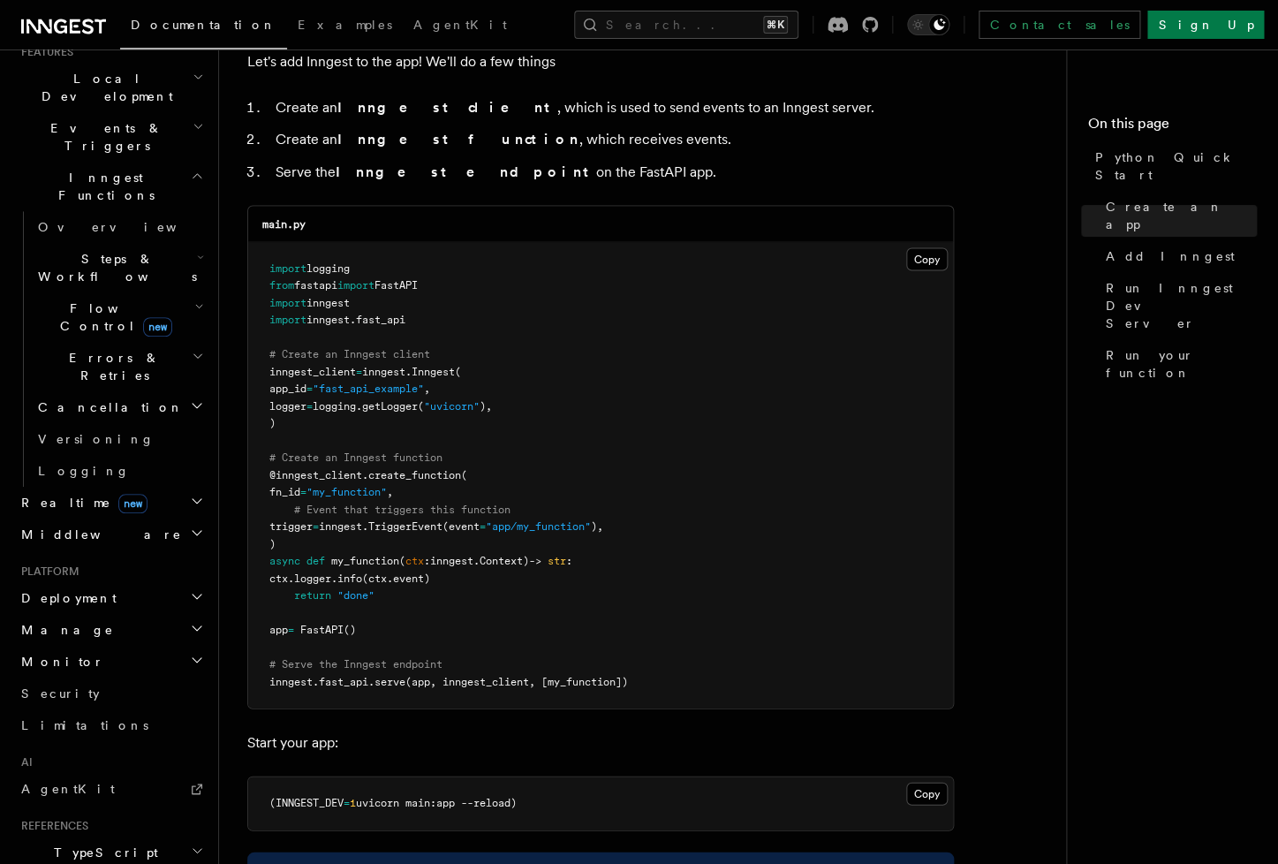
click at [339, 547] on pre "import logging from fastapi import FastAPI import inngest import inngest . fast…" at bounding box center [600, 475] width 705 height 466
click at [69, 589] on span "Deployment" at bounding box center [65, 598] width 102 height 18
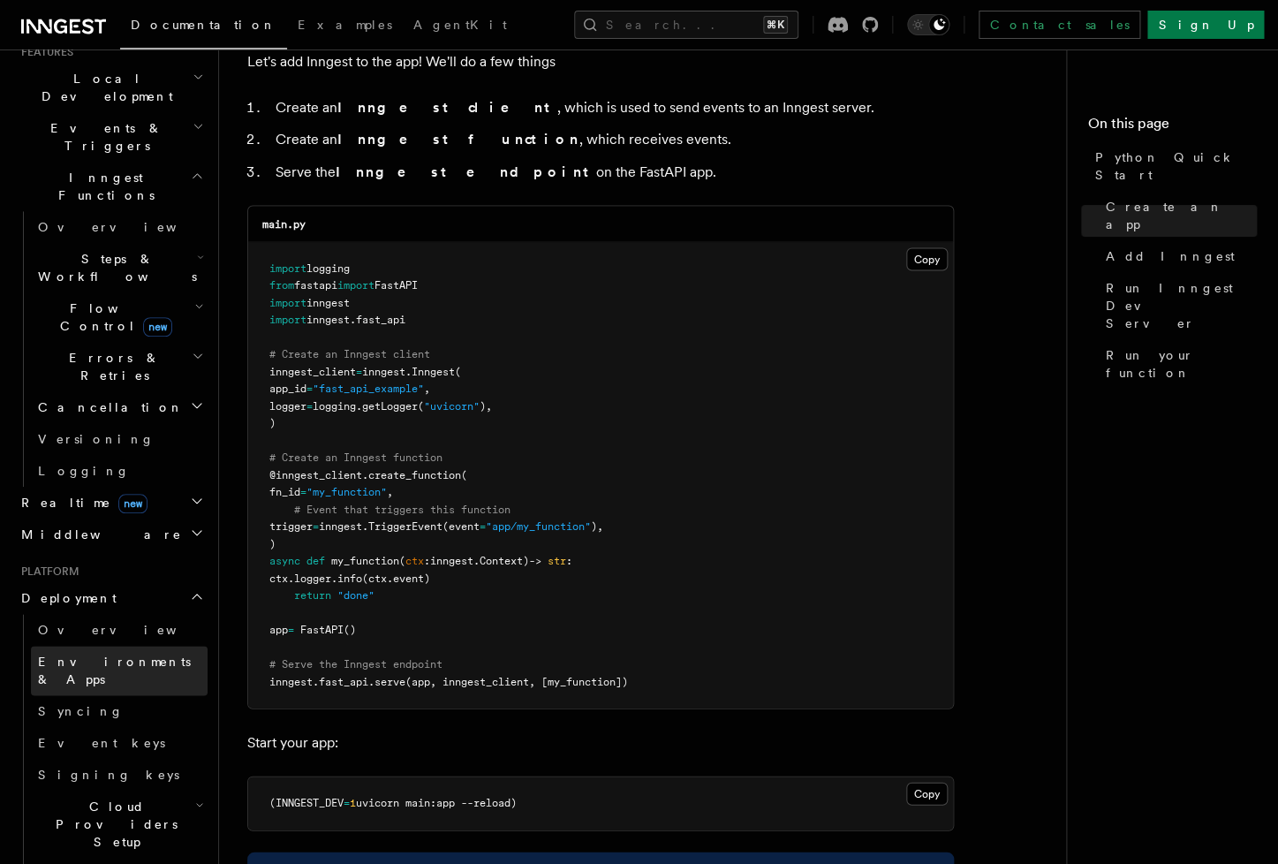
click at [107, 654] on span "Environments & Apps" at bounding box center [114, 670] width 153 height 32
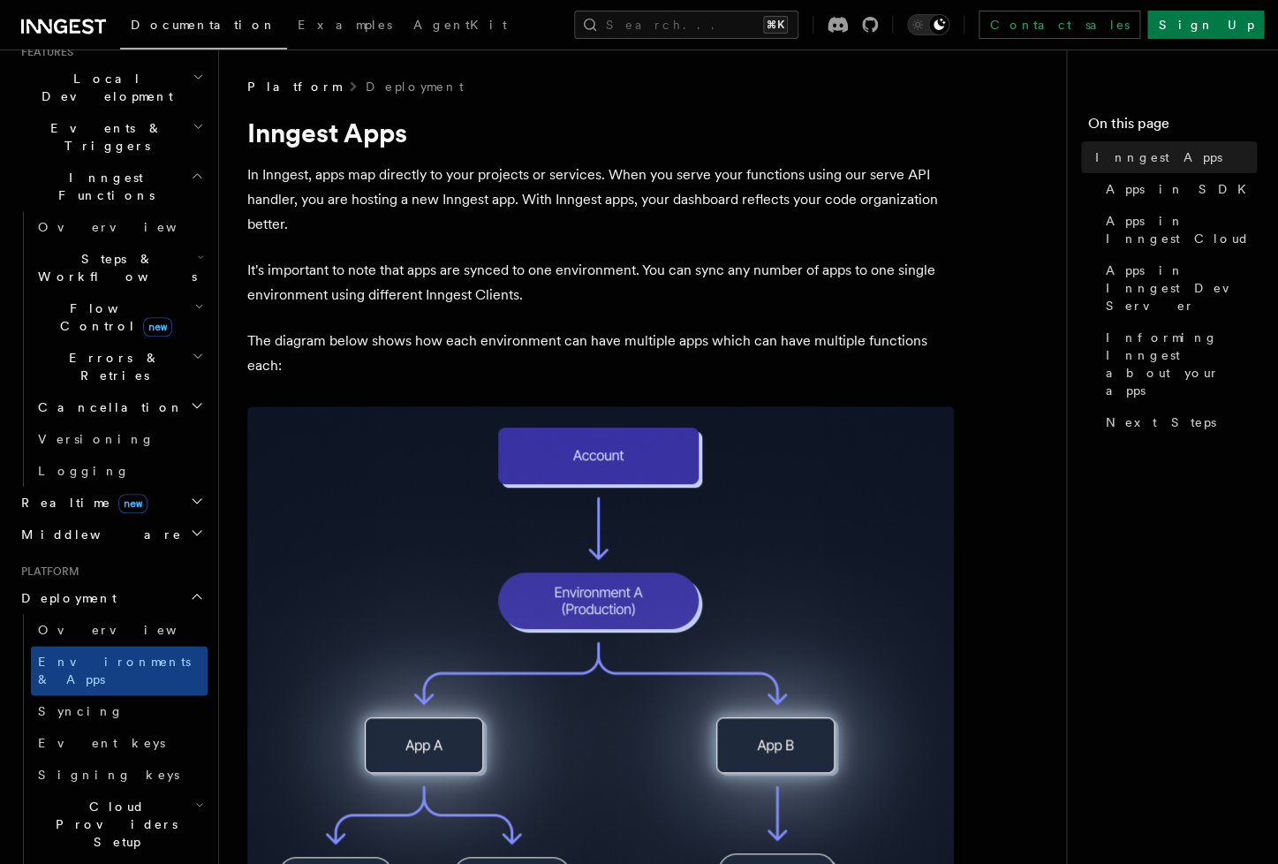
click at [111, 797] on span "Cloud Providers Setup" at bounding box center [113, 823] width 164 height 53
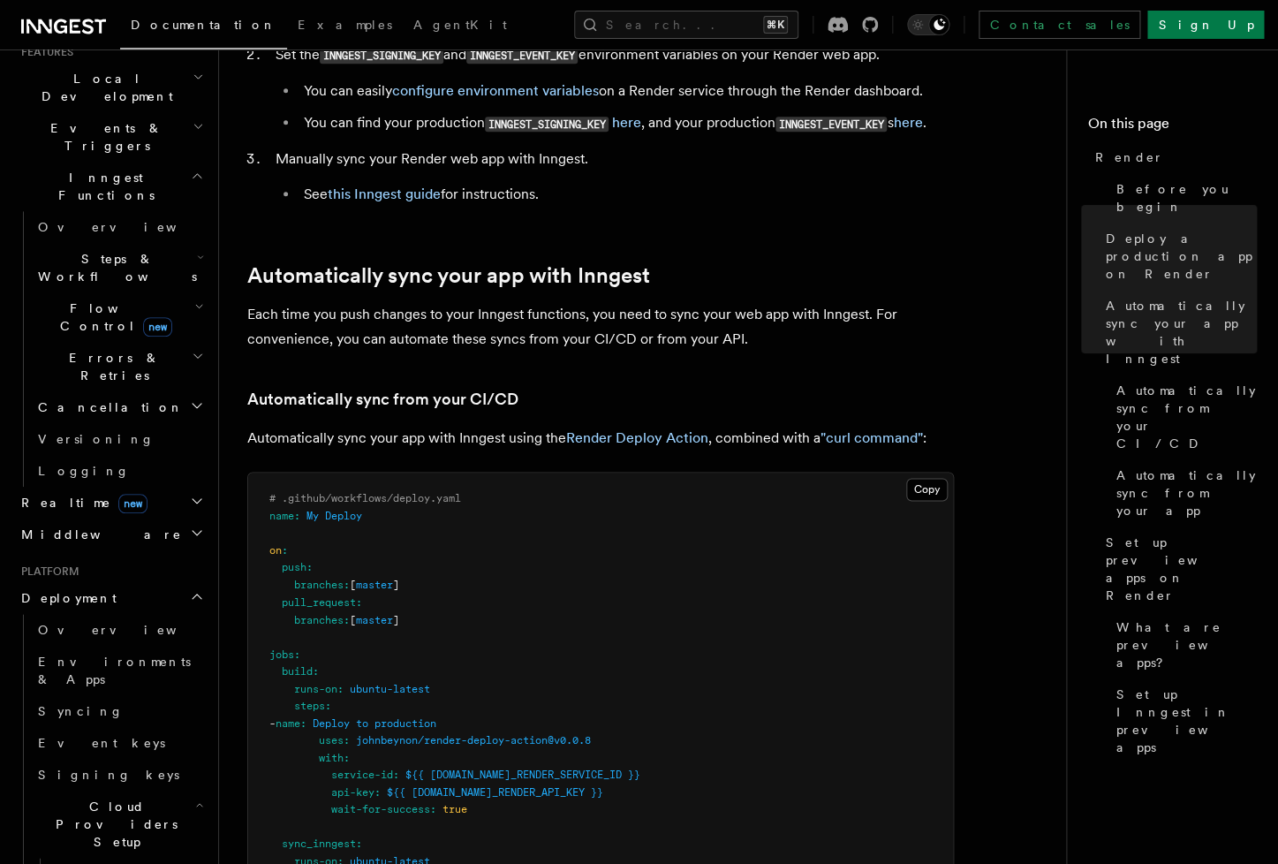
scroll to position [992, 0]
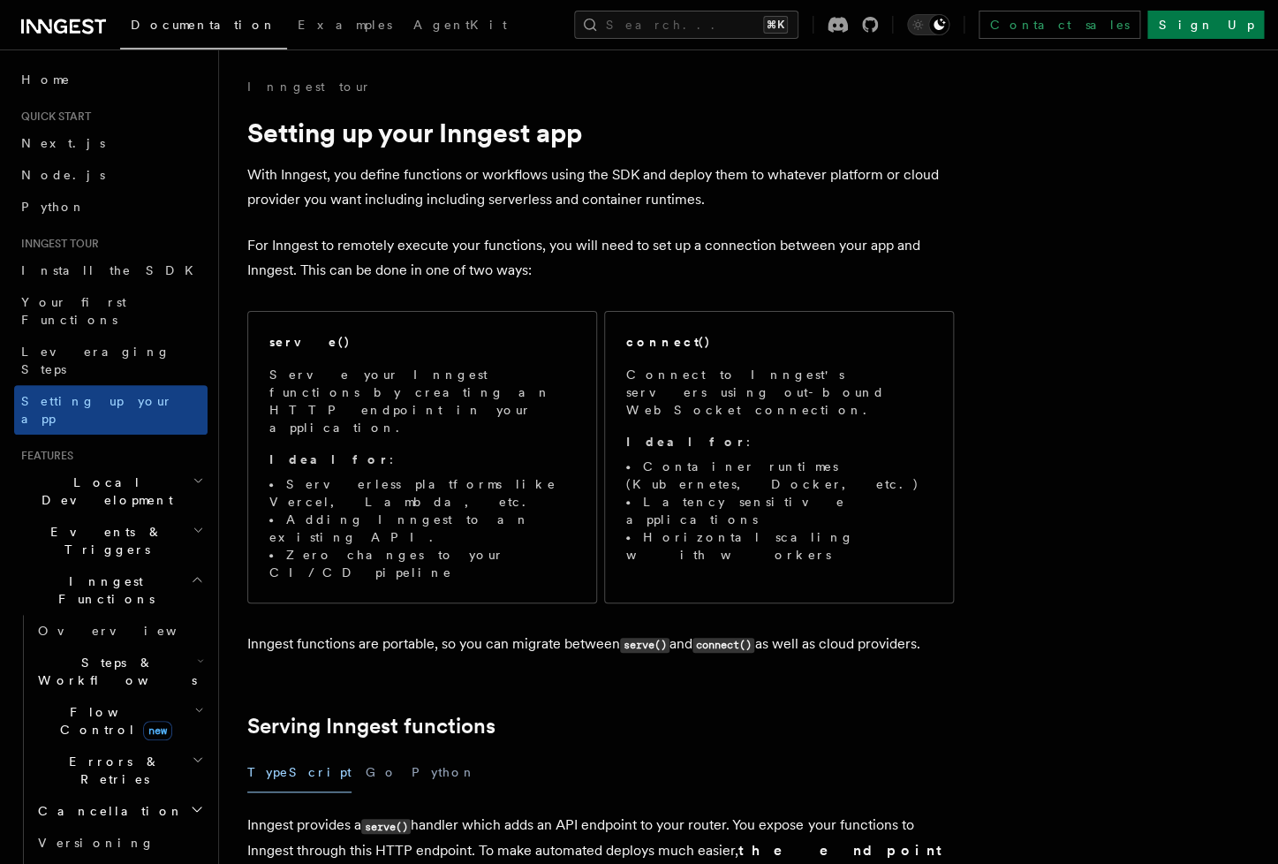
scroll to position [486, 0]
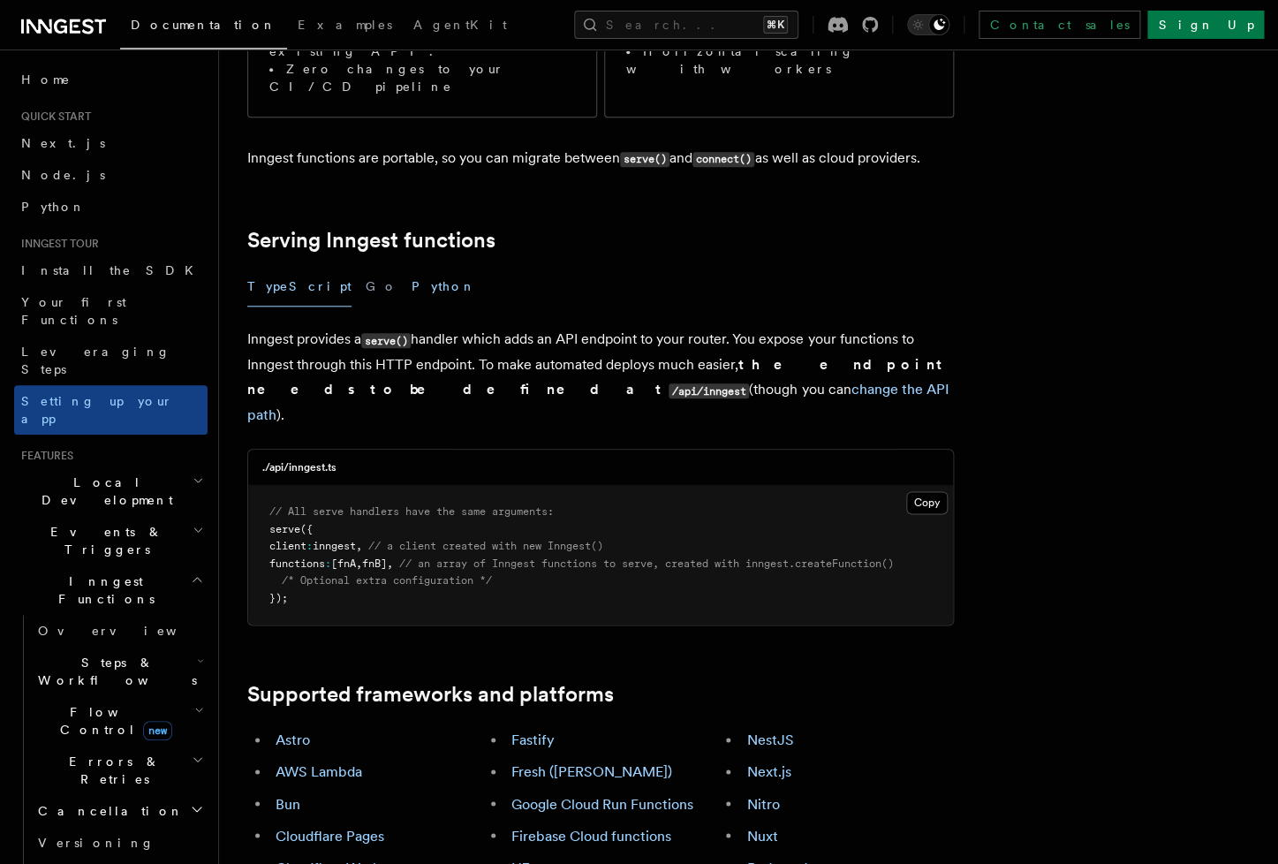
click at [412, 267] on button "Python" at bounding box center [444, 287] width 64 height 40
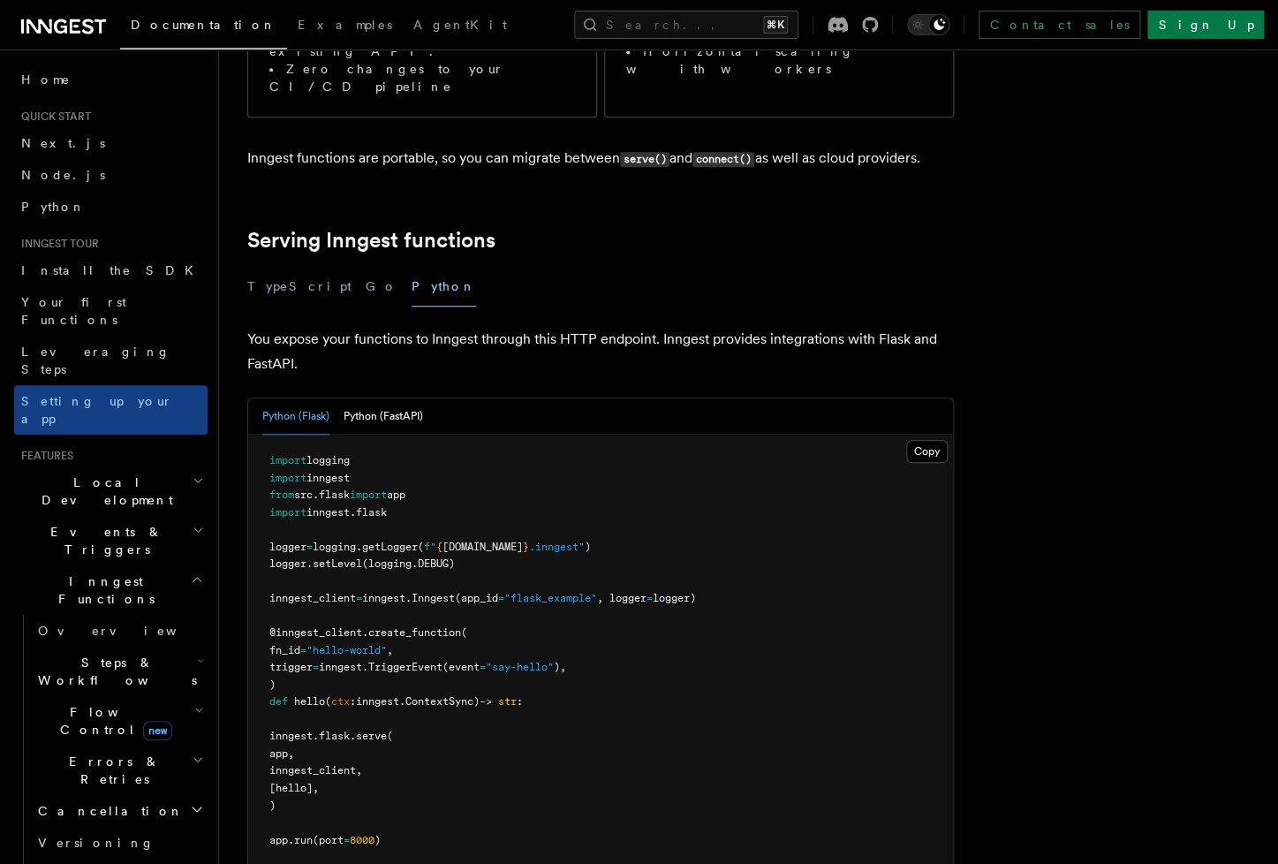
scroll to position [789, 0]
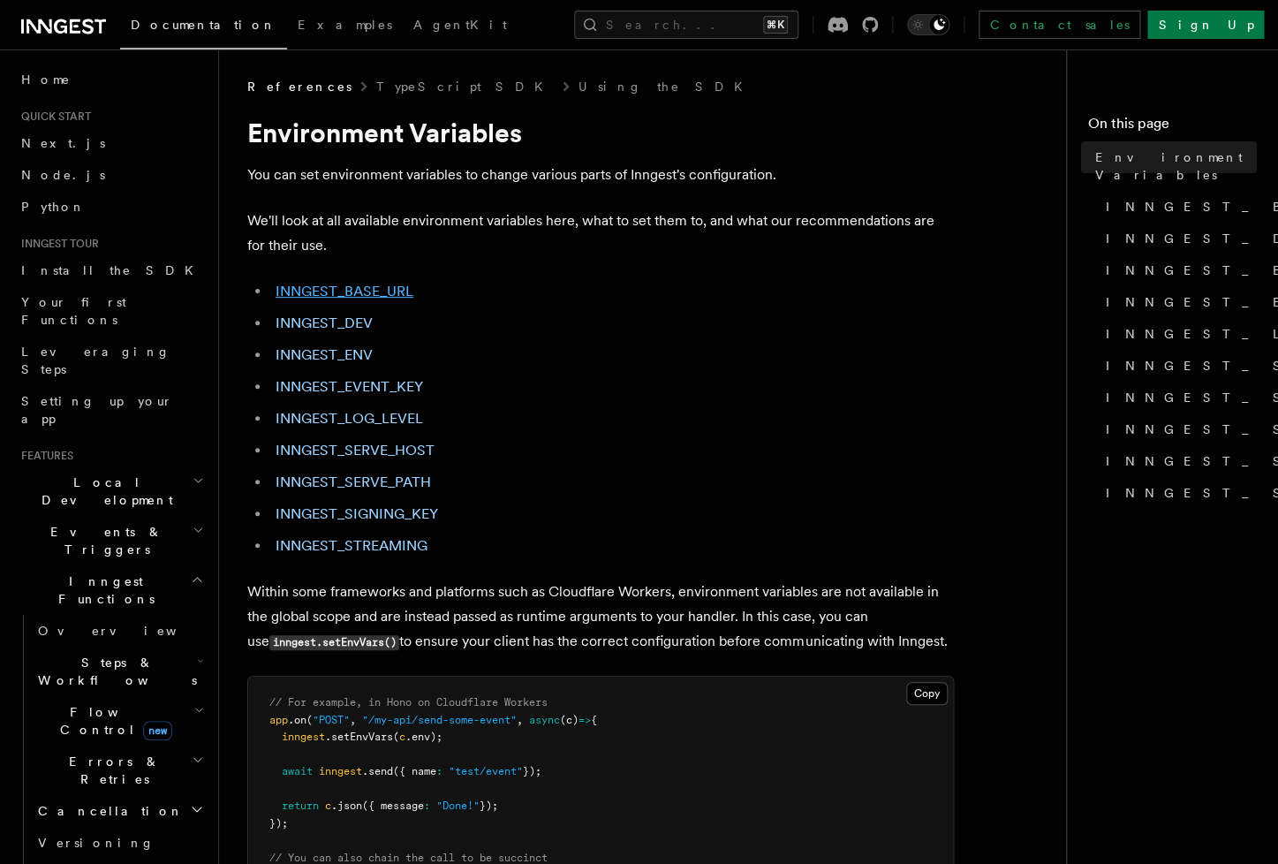
click at [367, 295] on link "INNGEST_BASE_URL" at bounding box center [345, 291] width 138 height 17
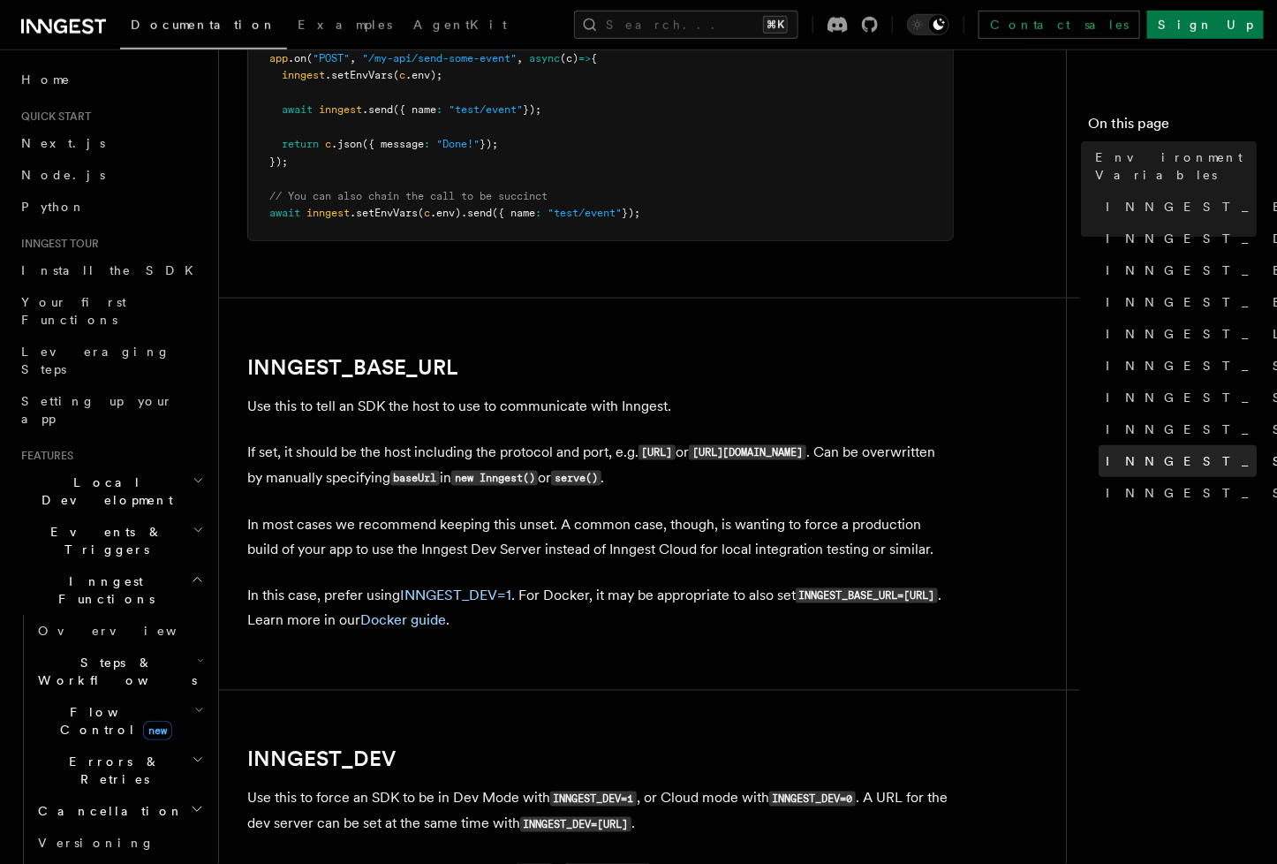
scroll to position [659, 0]
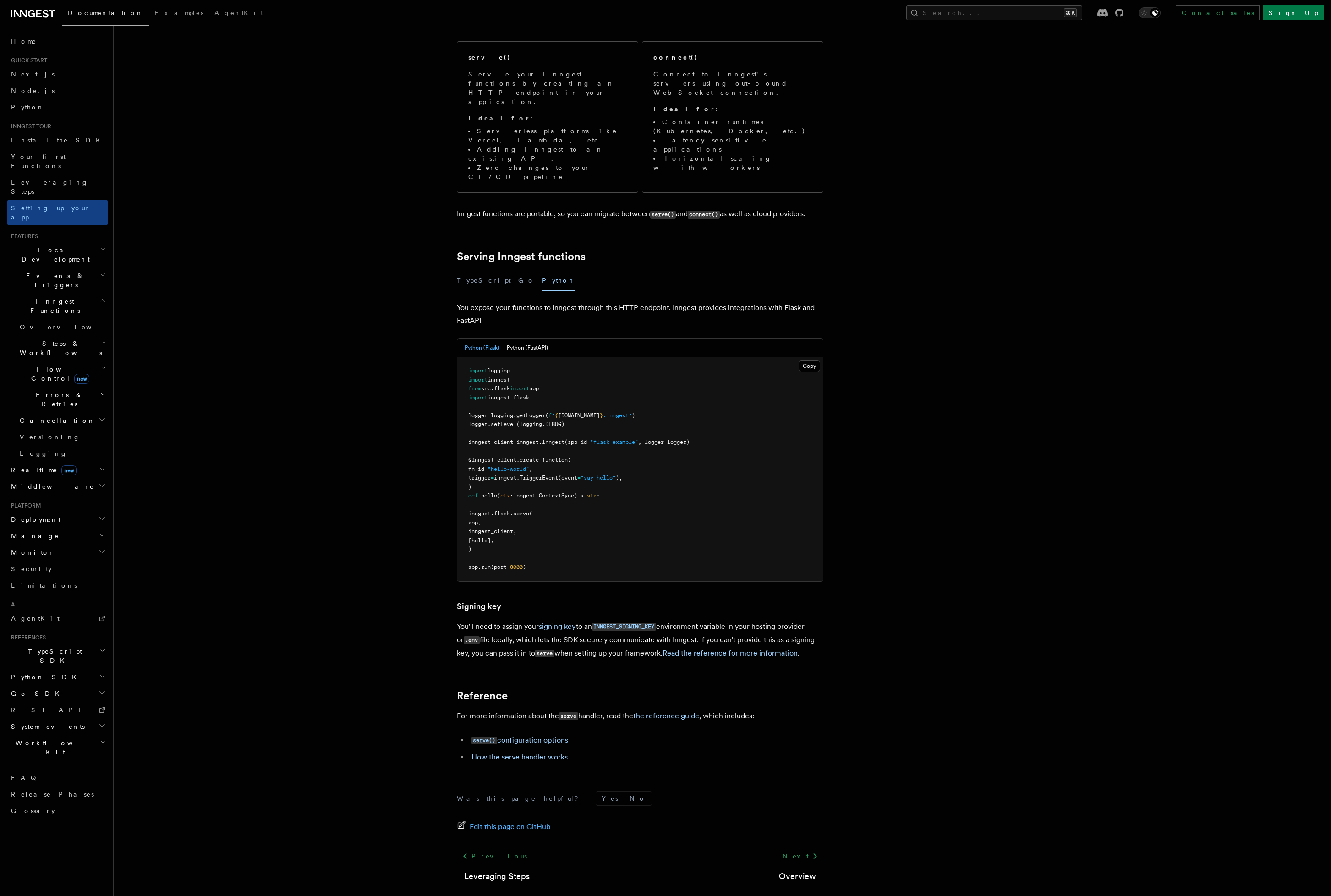
scroll to position [120, 0]
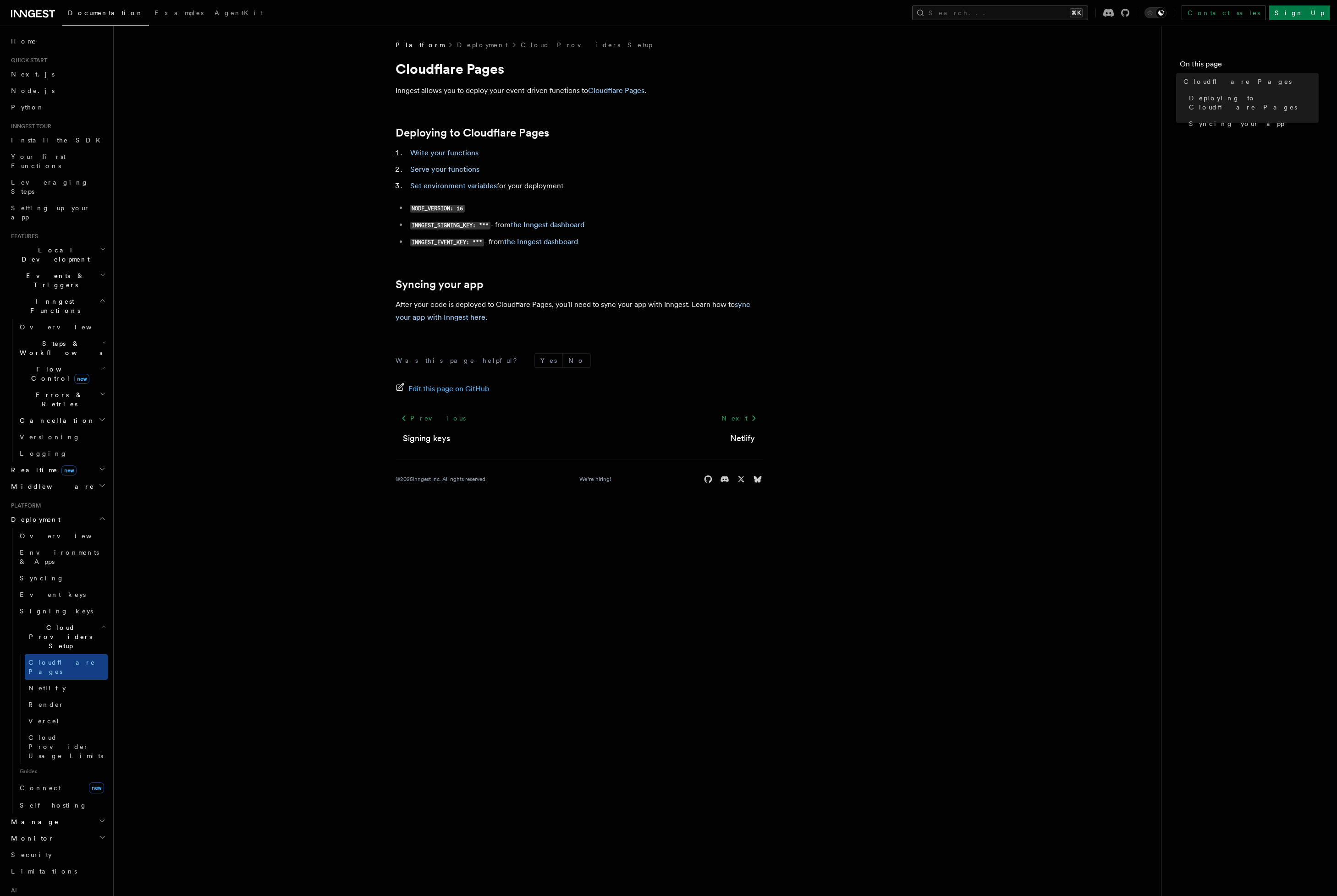
scroll to position [77, 0]
